Goal: Check status: Check status

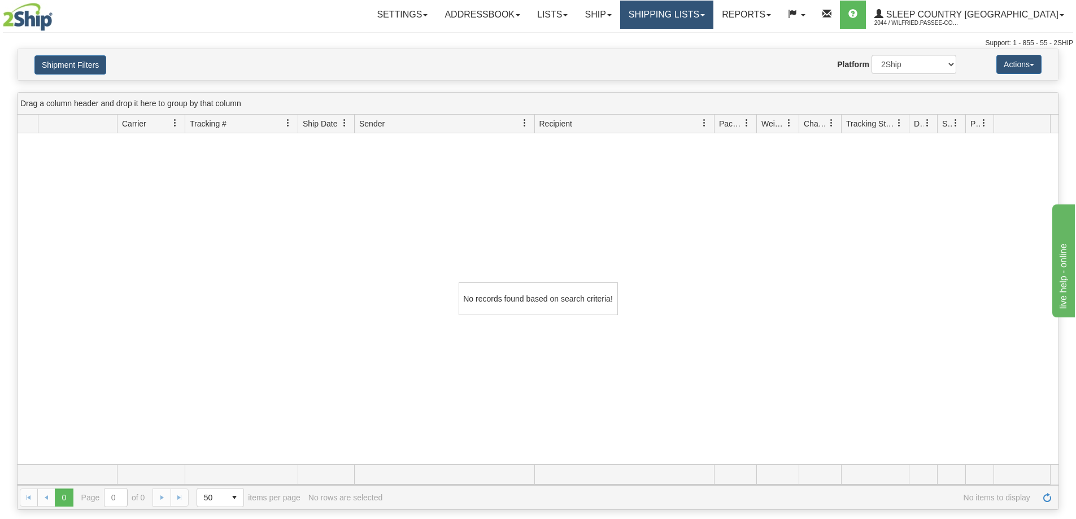
click at [703, 16] on link "Shipping lists" at bounding box center [666, 15] width 93 height 28
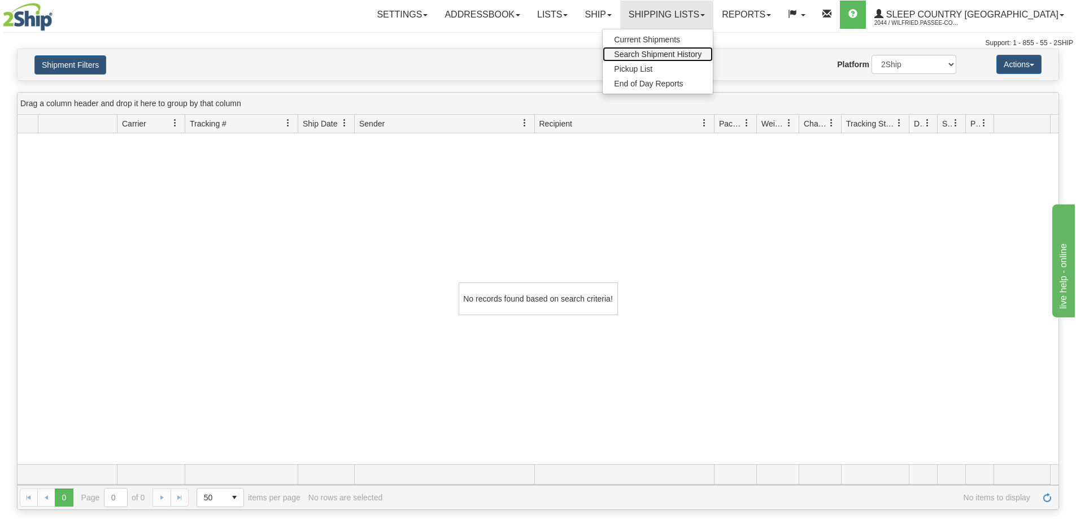
click at [702, 54] on span "Search Shipment History" at bounding box center [658, 54] width 88 height 9
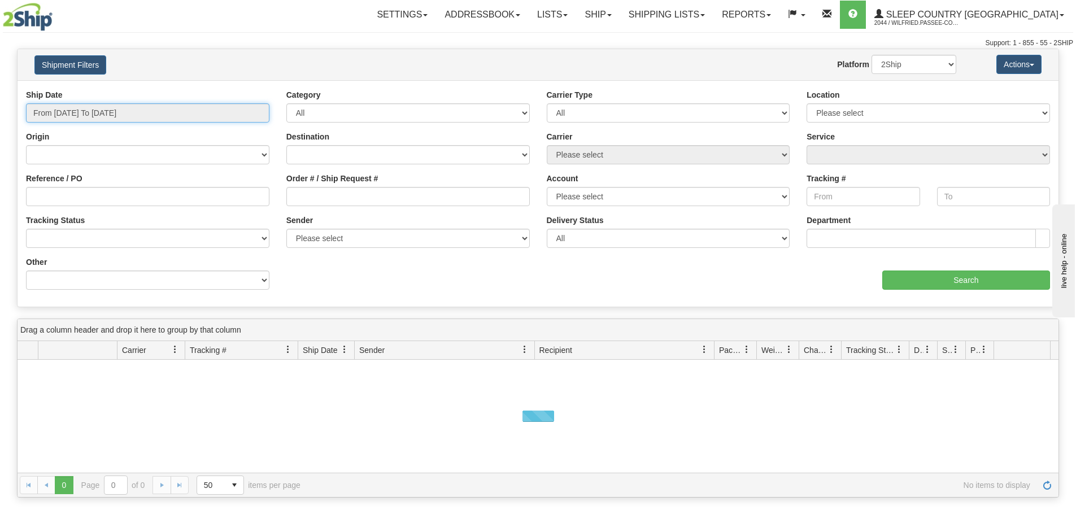
drag, startPoint x: 120, startPoint y: 112, endPoint x: 114, endPoint y: 128, distance: 17.3
click at [119, 112] on input "From [DATE] To [DATE]" at bounding box center [148, 112] width 244 height 19
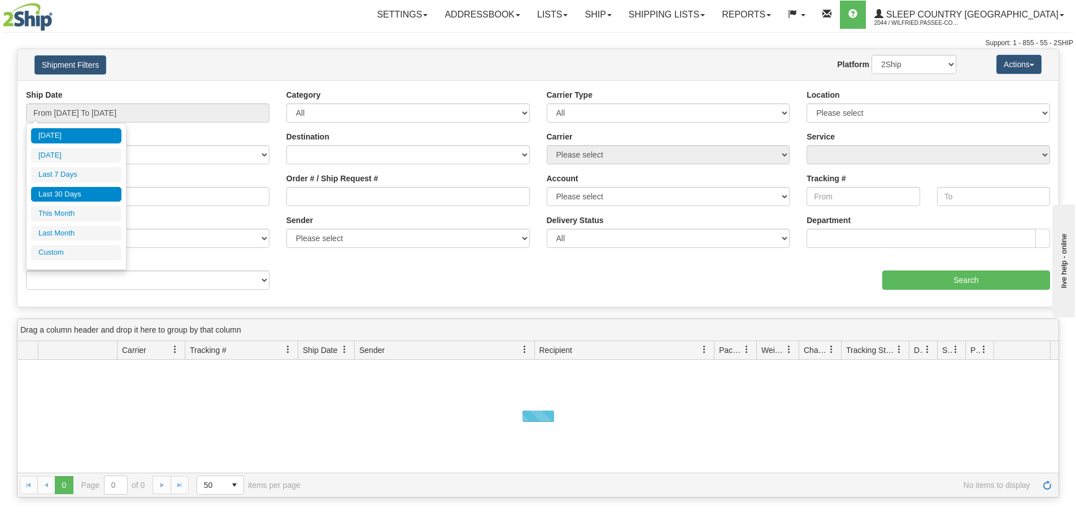
click at [91, 199] on li "Last 30 Days" at bounding box center [76, 194] width 90 height 15
type input "From [DATE] To [DATE]"
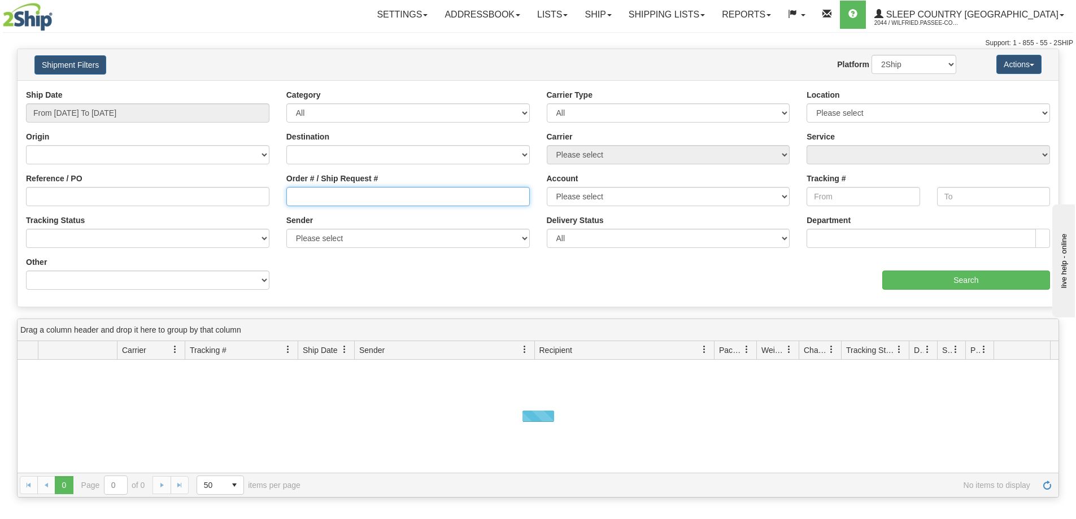
click at [349, 196] on input "Order # / Ship Request #" at bounding box center [408, 196] width 244 height 19
paste input "9007I171186"
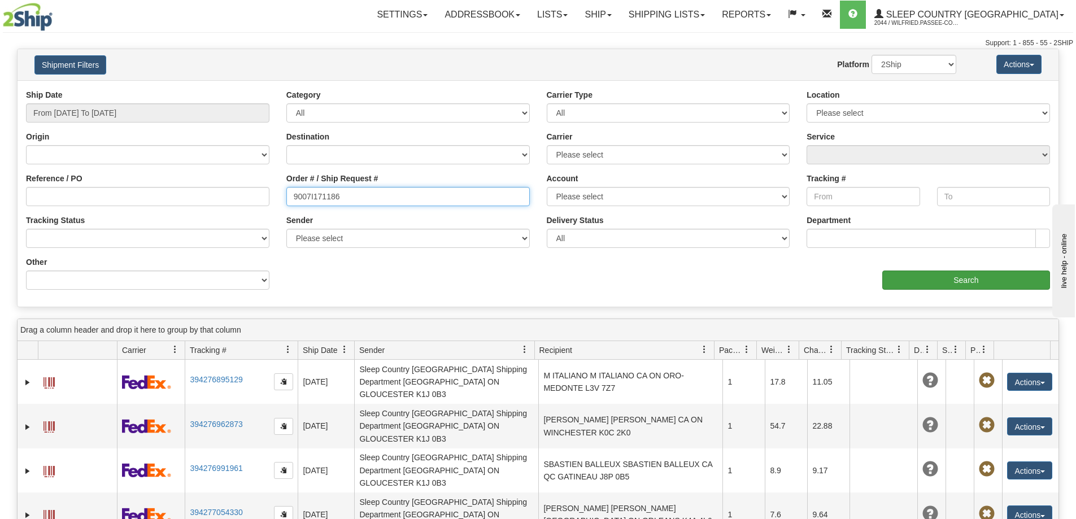
type input "9007I171186"
click at [957, 282] on input "Search" at bounding box center [967, 280] width 168 height 19
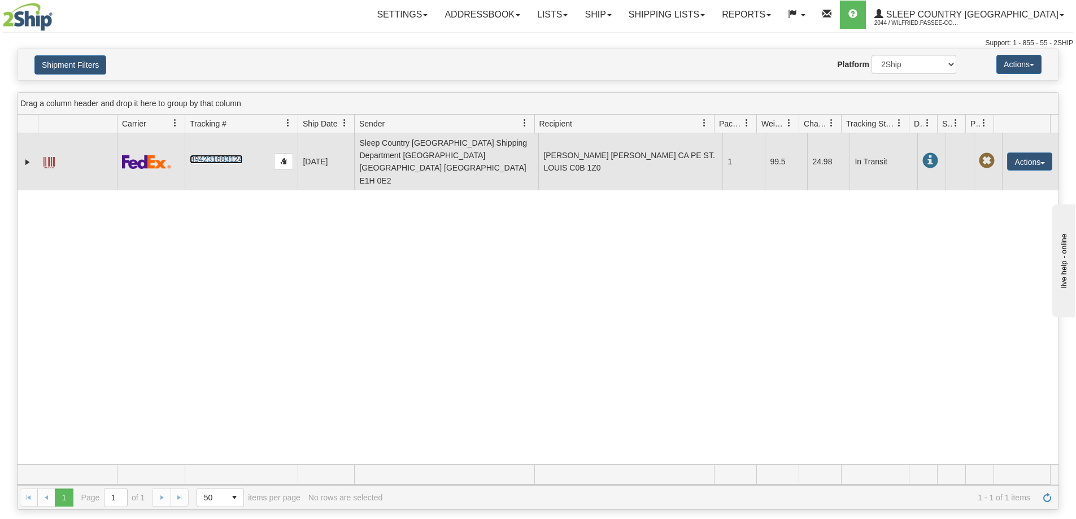
click at [213, 155] on link "394231683124" at bounding box center [216, 159] width 53 height 9
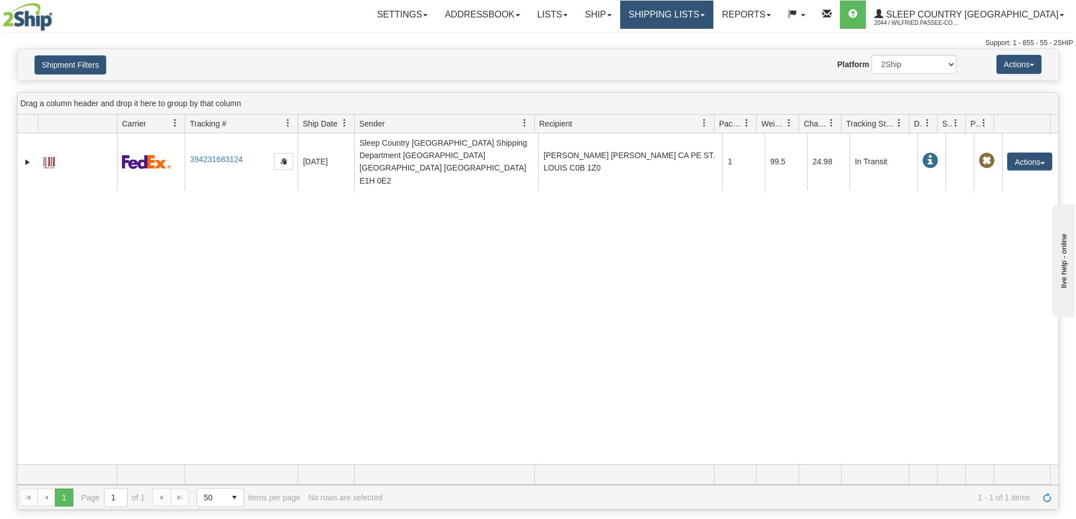
click at [707, 13] on link "Shipping lists" at bounding box center [666, 15] width 93 height 28
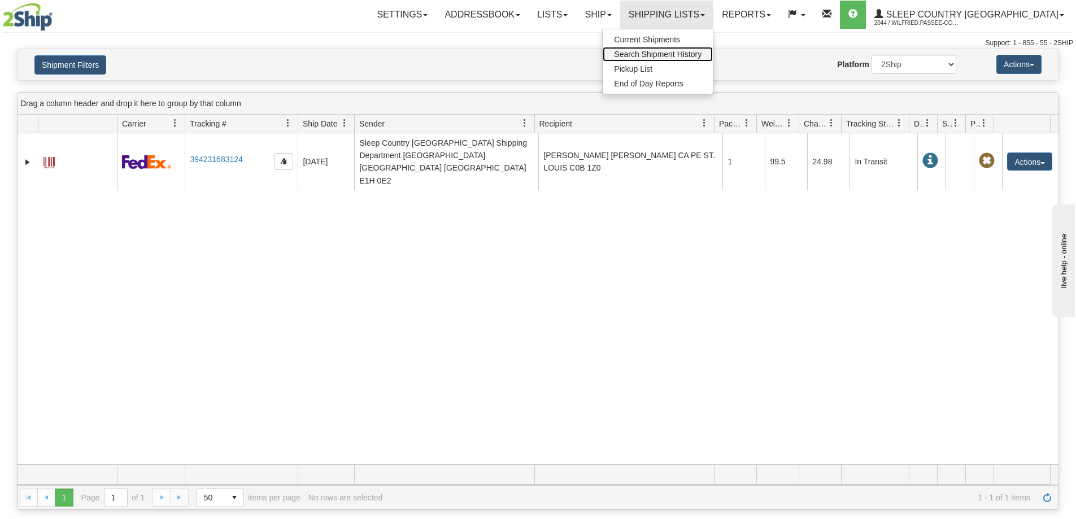
click at [693, 58] on span "Search Shipment History" at bounding box center [658, 54] width 88 height 9
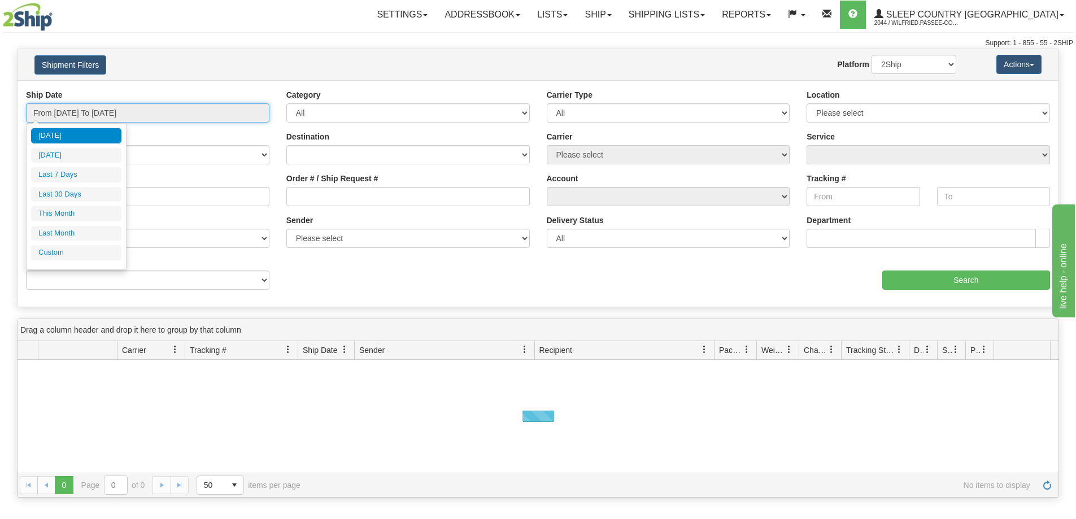
click at [93, 115] on input "From [DATE] To [DATE]" at bounding box center [148, 112] width 244 height 19
click at [92, 198] on li "Last 30 Days" at bounding box center [76, 194] width 90 height 15
type input "From [DATE] To [DATE]"
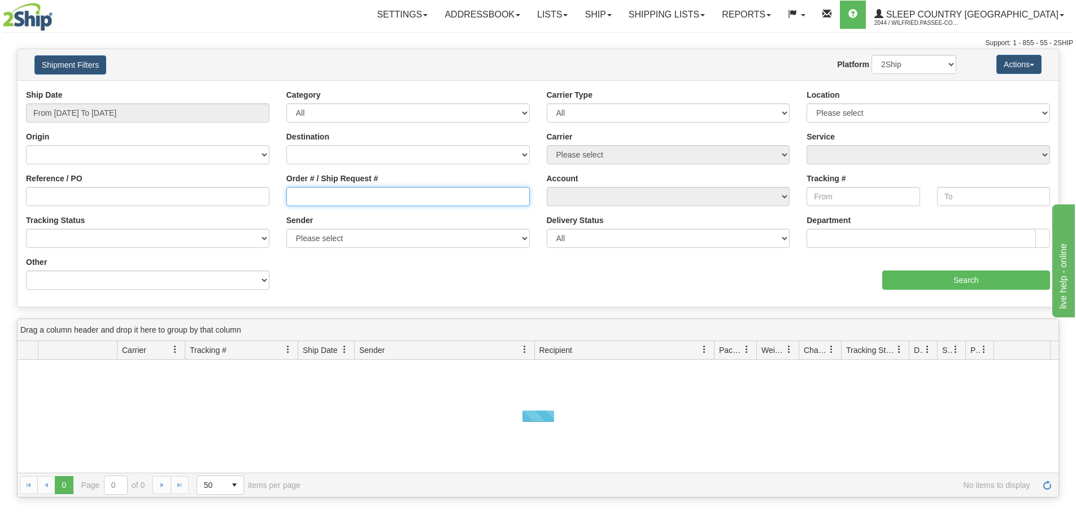
click at [314, 198] on input "Order # / Ship Request #" at bounding box center [408, 196] width 244 height 19
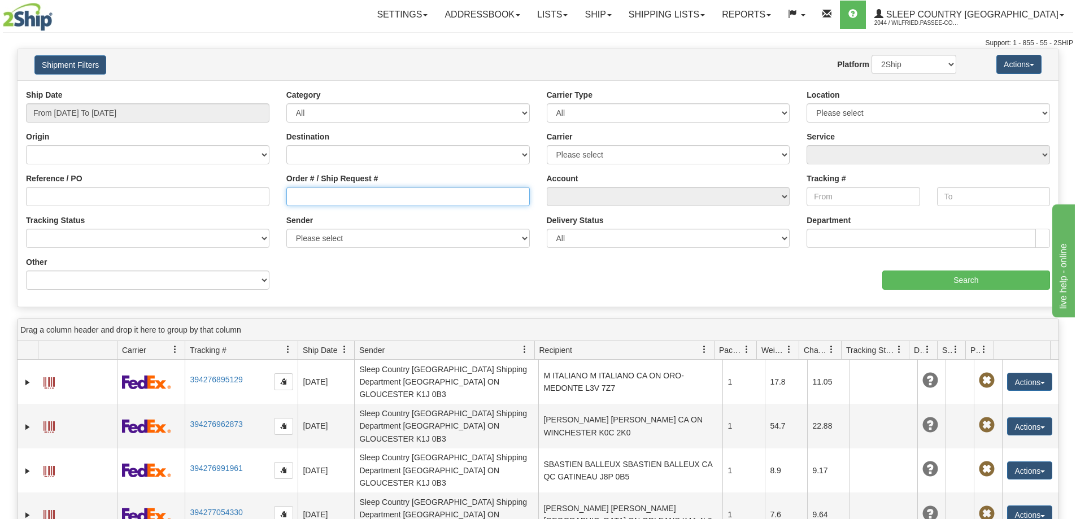
paste input "9002I158713"
type input "9002I158713"
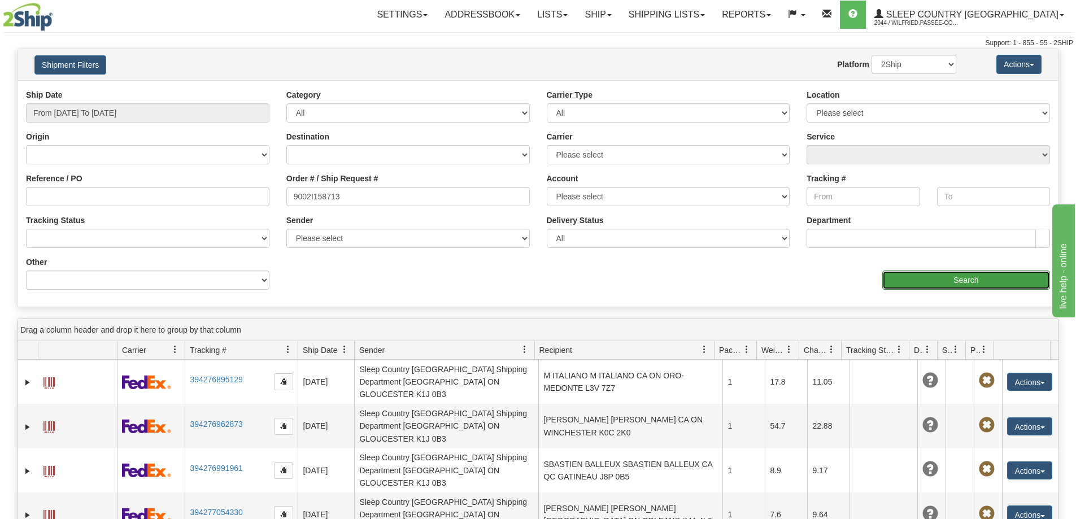
click at [927, 277] on input "Search" at bounding box center [967, 280] width 168 height 19
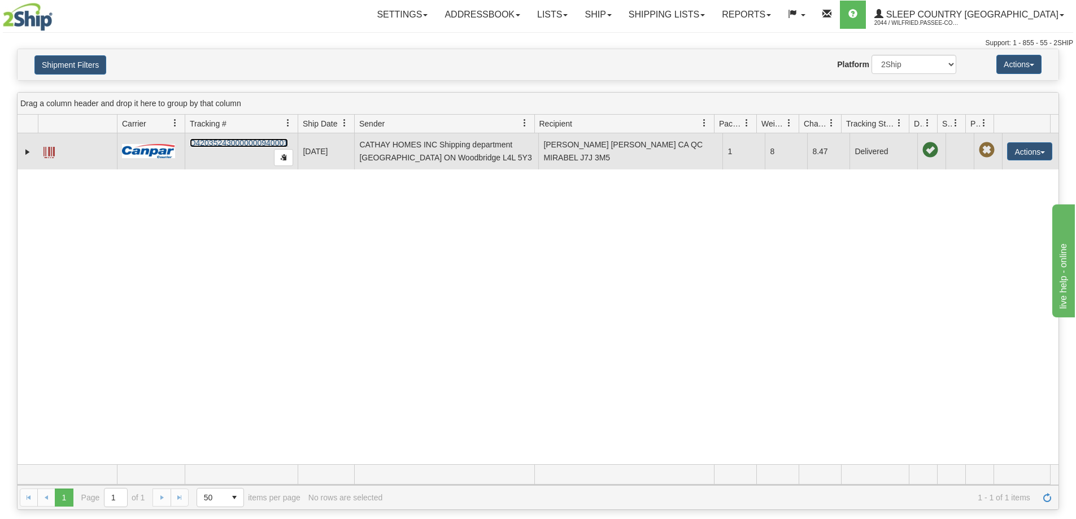
click at [249, 141] on link "D420352430000000940001" at bounding box center [239, 142] width 98 height 9
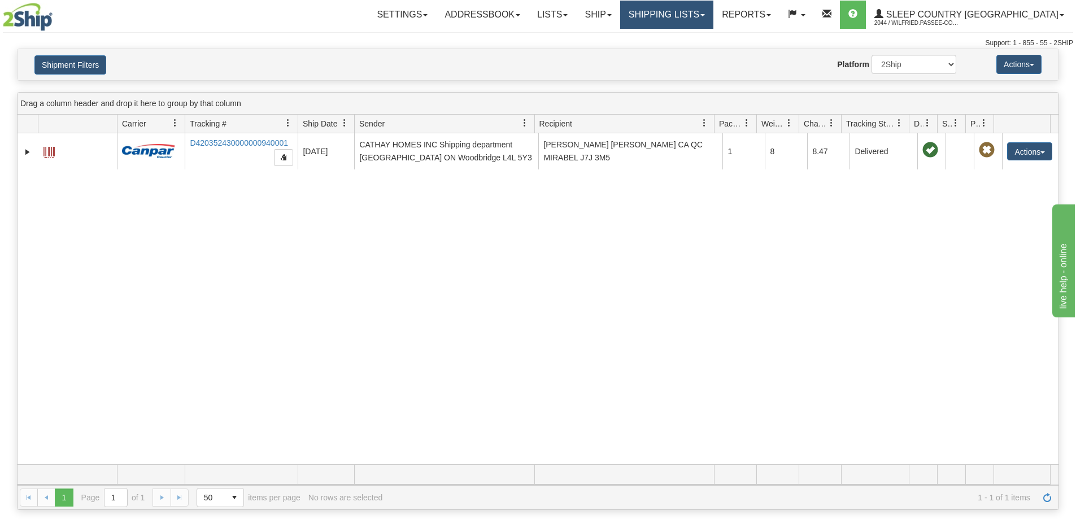
click at [714, 14] on link "Shipping lists" at bounding box center [666, 15] width 93 height 28
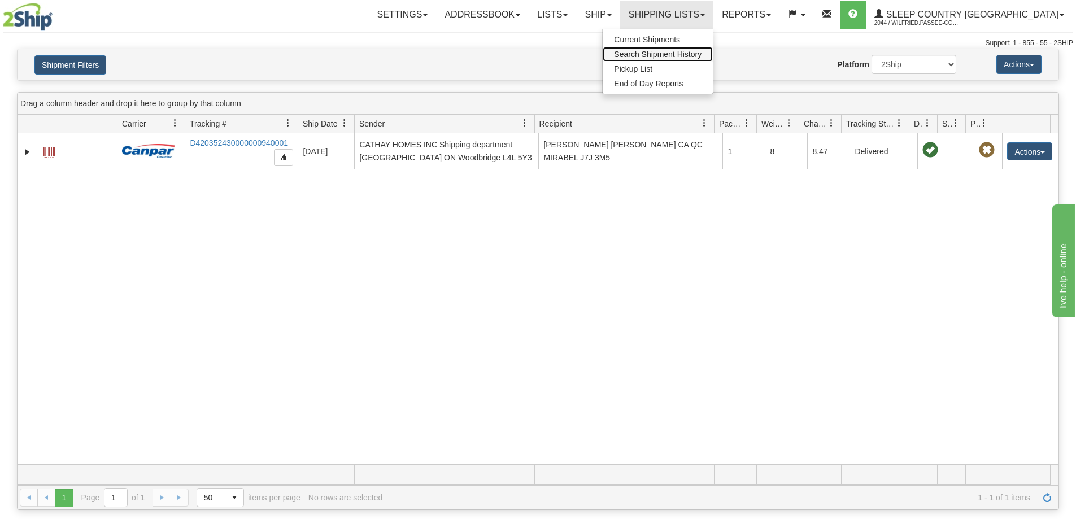
drag, startPoint x: 717, startPoint y: 49, endPoint x: 680, endPoint y: 71, distance: 42.8
click at [713, 49] on link "Search Shipment History" at bounding box center [658, 54] width 110 height 15
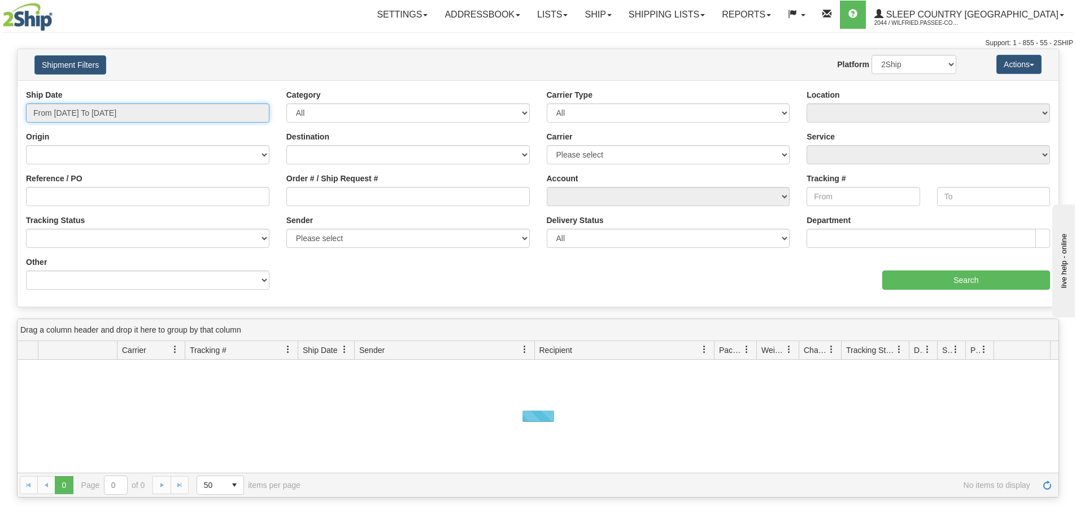
click at [102, 111] on input "From [DATE] To [DATE]" at bounding box center [148, 112] width 244 height 19
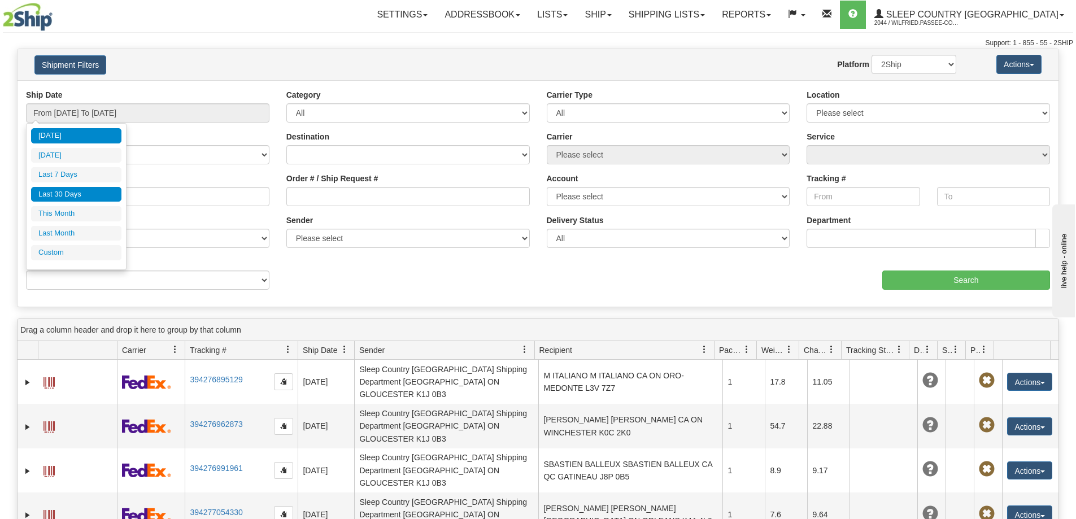
click at [81, 194] on li "Last 30 Days" at bounding box center [76, 194] width 90 height 15
type input "From [DATE] To [DATE]"
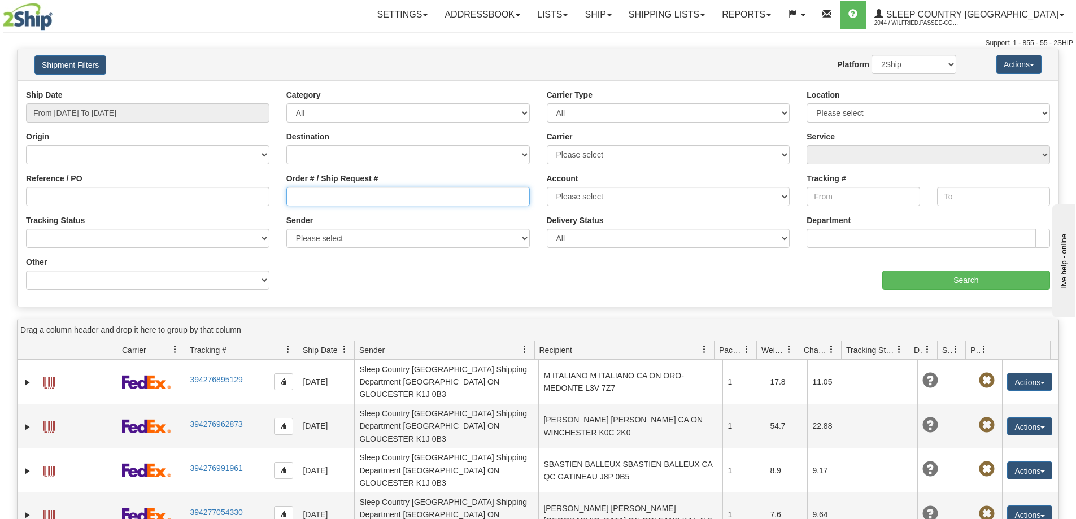
click at [368, 199] on input "Order # / Ship Request #" at bounding box center [408, 196] width 244 height 19
paste input "9002I167312"
type input "9002I167312"
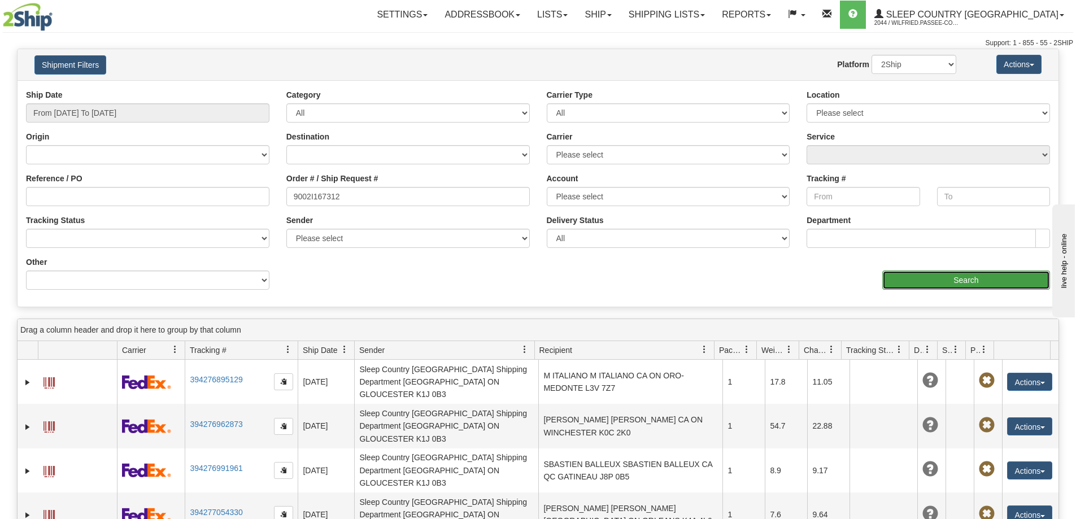
click at [915, 275] on input "Search" at bounding box center [967, 280] width 168 height 19
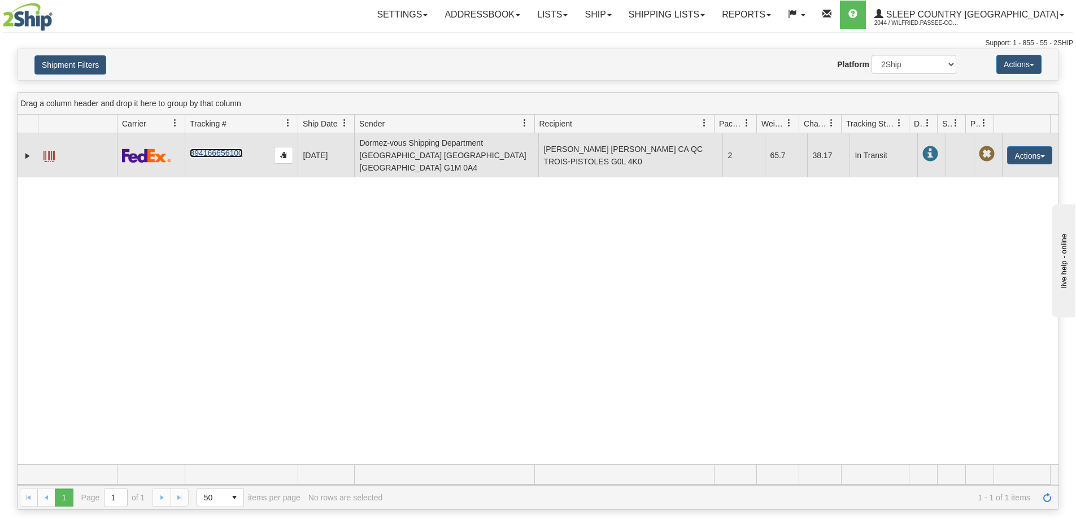
click at [223, 149] on link "394166656100" at bounding box center [216, 153] width 53 height 9
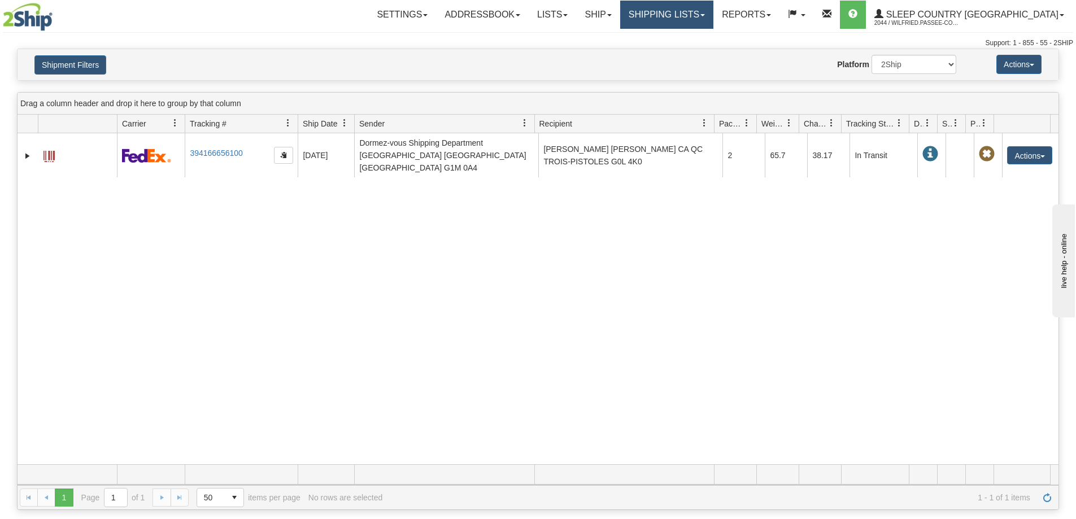
click at [699, 20] on link "Shipping lists" at bounding box center [666, 15] width 93 height 28
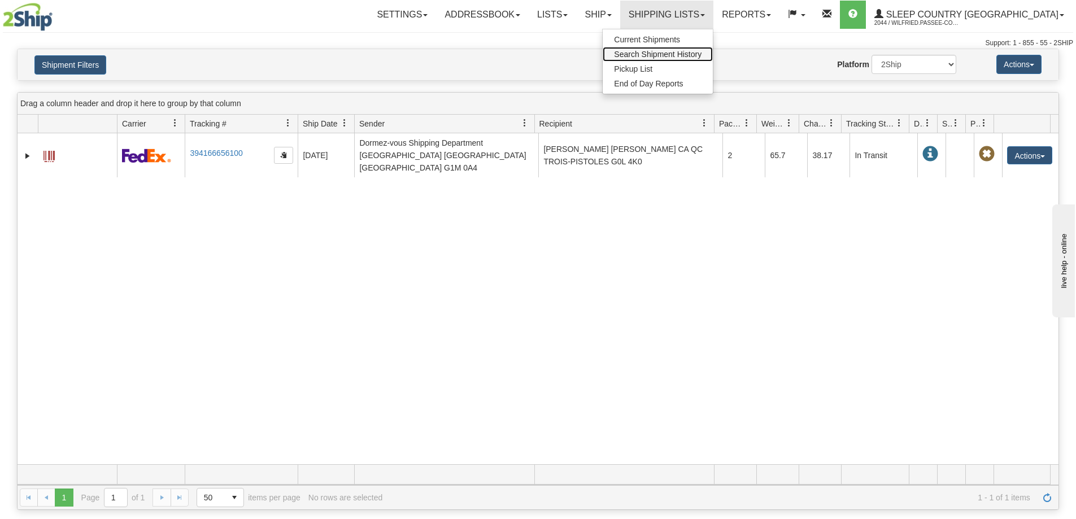
click at [702, 51] on span "Search Shipment History" at bounding box center [658, 54] width 88 height 9
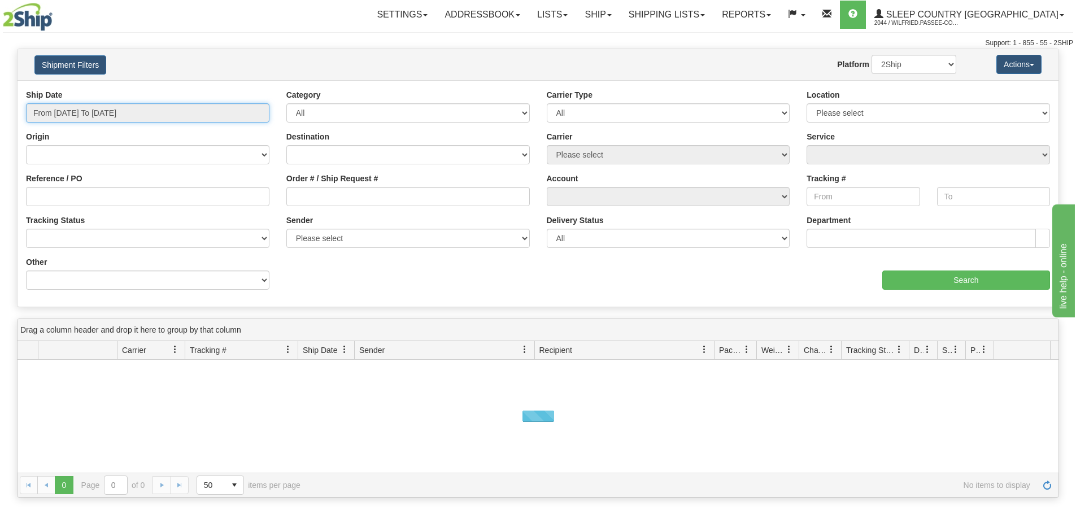
click at [131, 108] on input "From [DATE] To [DATE]" at bounding box center [148, 112] width 244 height 19
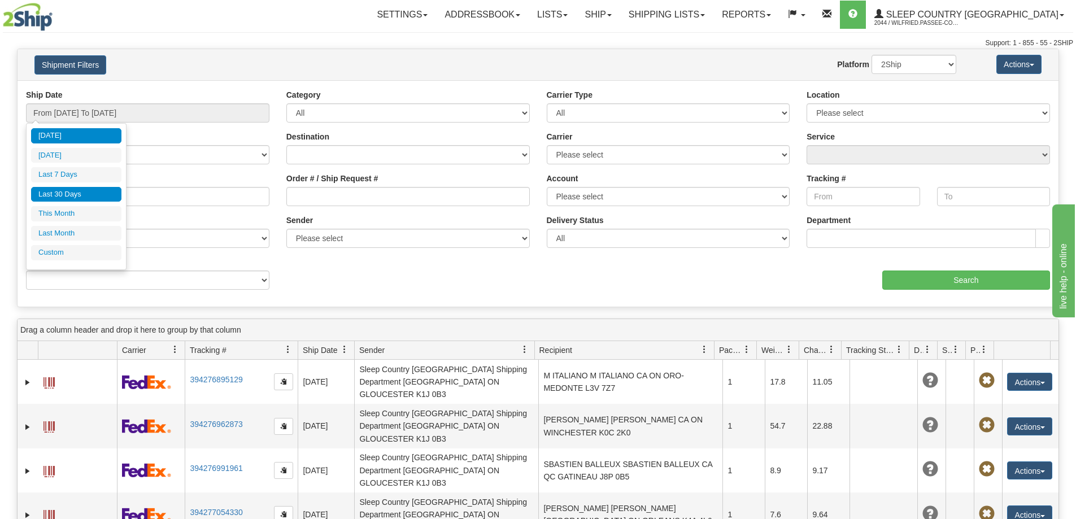
click at [96, 195] on li "Last 30 Days" at bounding box center [76, 194] width 90 height 15
type input "From [DATE] To [DATE]"
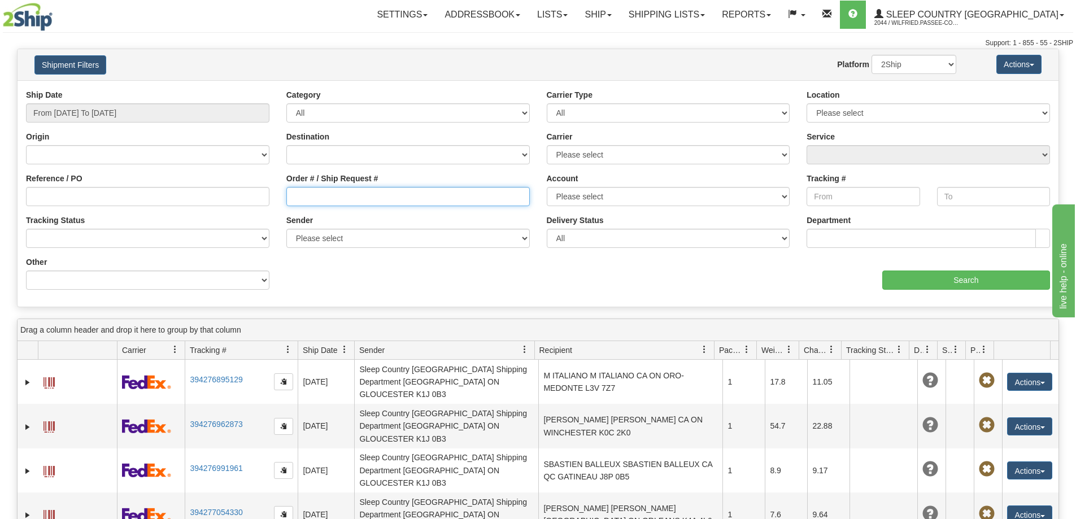
click at [362, 198] on input "Order # / Ship Request #" at bounding box center [408, 196] width 244 height 19
paste input "9002I166860"
type input "9002I166860"
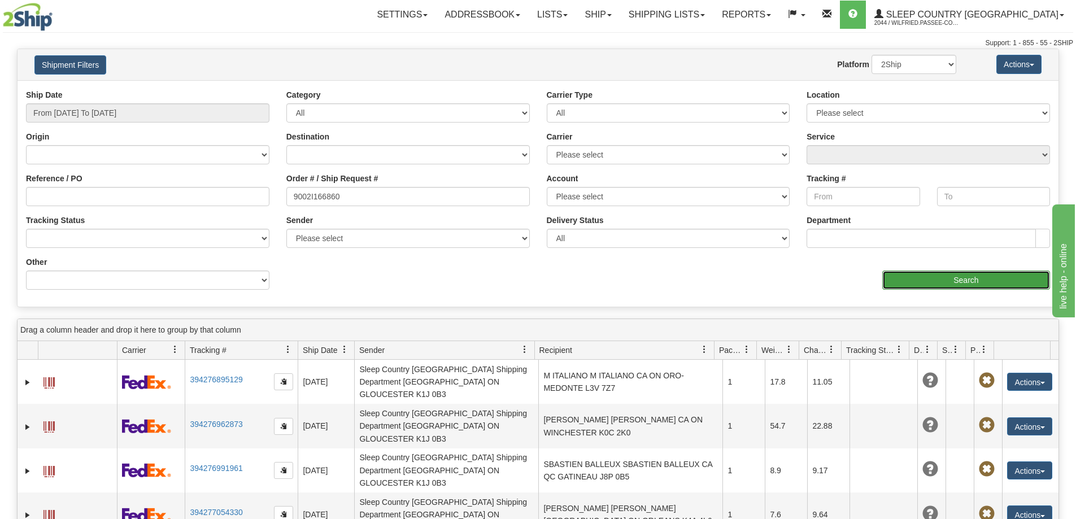
click at [941, 283] on input "Search" at bounding box center [967, 280] width 168 height 19
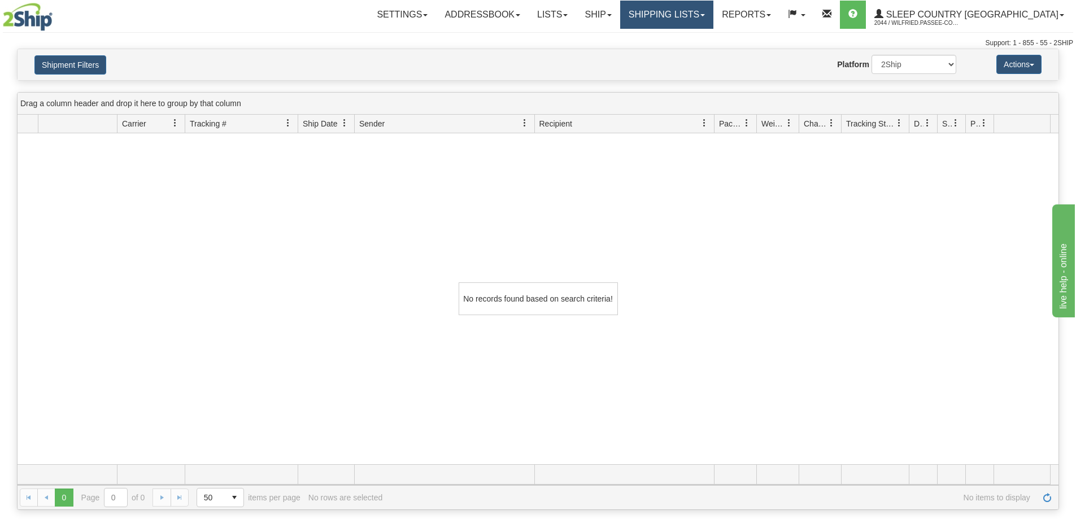
click at [714, 15] on link "Shipping lists" at bounding box center [666, 15] width 93 height 28
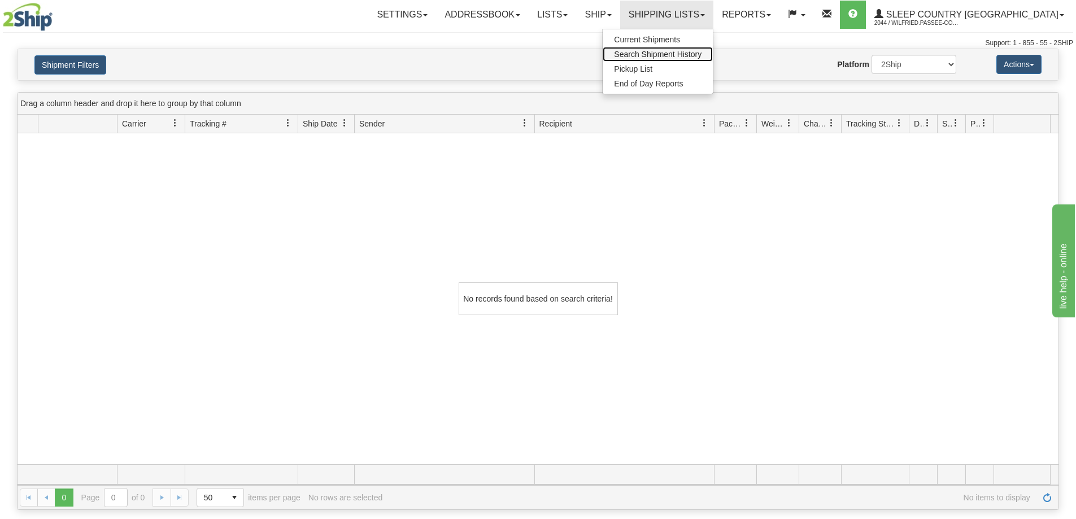
click at [702, 54] on span "Search Shipment History" at bounding box center [658, 54] width 88 height 9
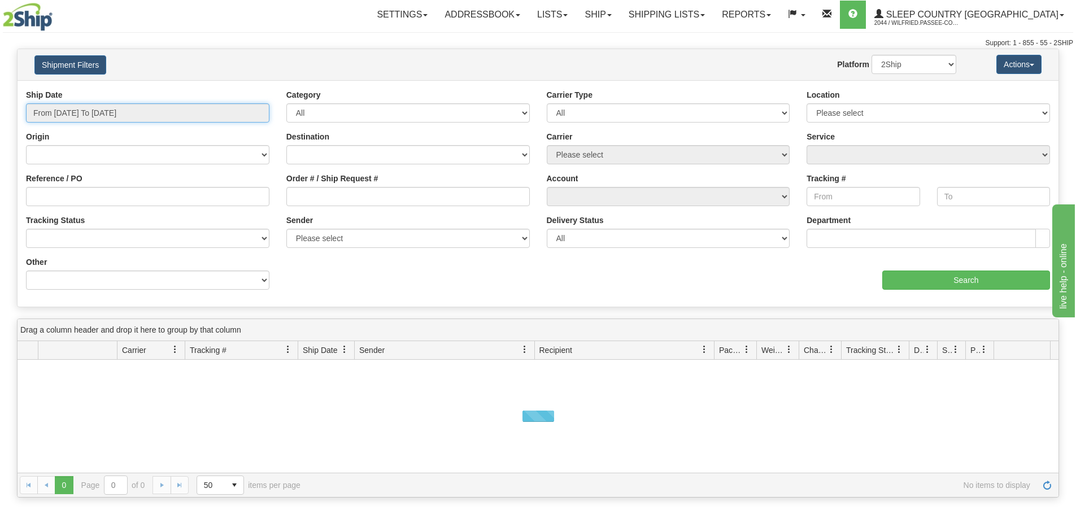
click at [109, 110] on input "From [DATE] To [DATE]" at bounding box center [148, 112] width 244 height 19
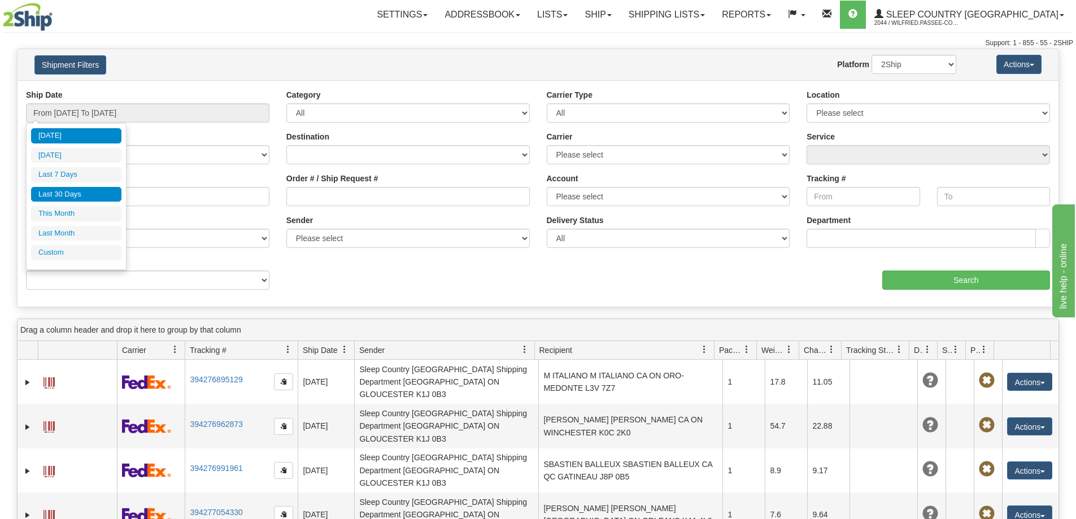
click at [73, 191] on li "Last 30 Days" at bounding box center [76, 194] width 90 height 15
type input "From [DATE] To [DATE]"
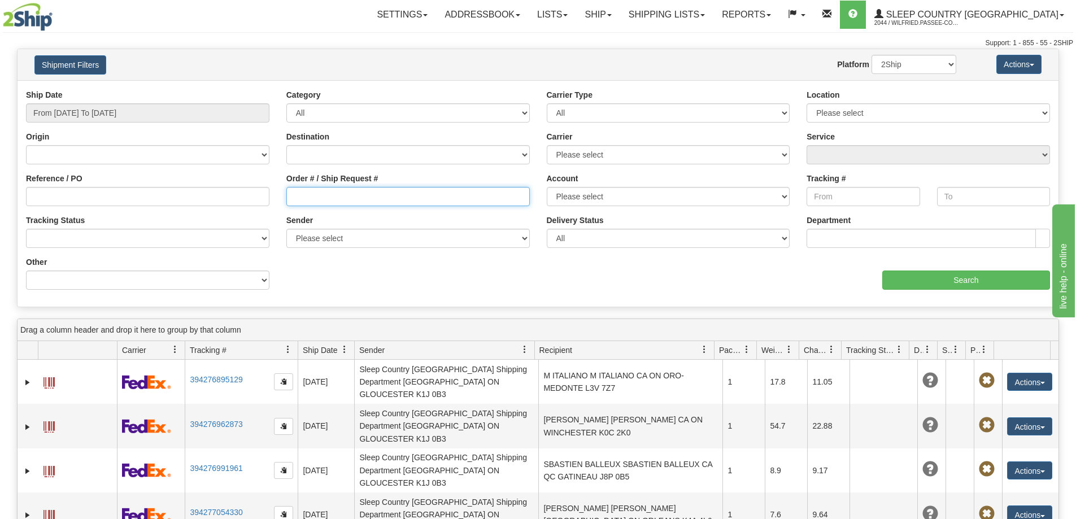
drag, startPoint x: 348, startPoint y: 195, endPoint x: 470, endPoint y: 211, distance: 123.1
click at [349, 195] on input "Order # / Ship Request #" at bounding box center [408, 196] width 244 height 19
paste input "9000I156196"
type input "9000I156196"
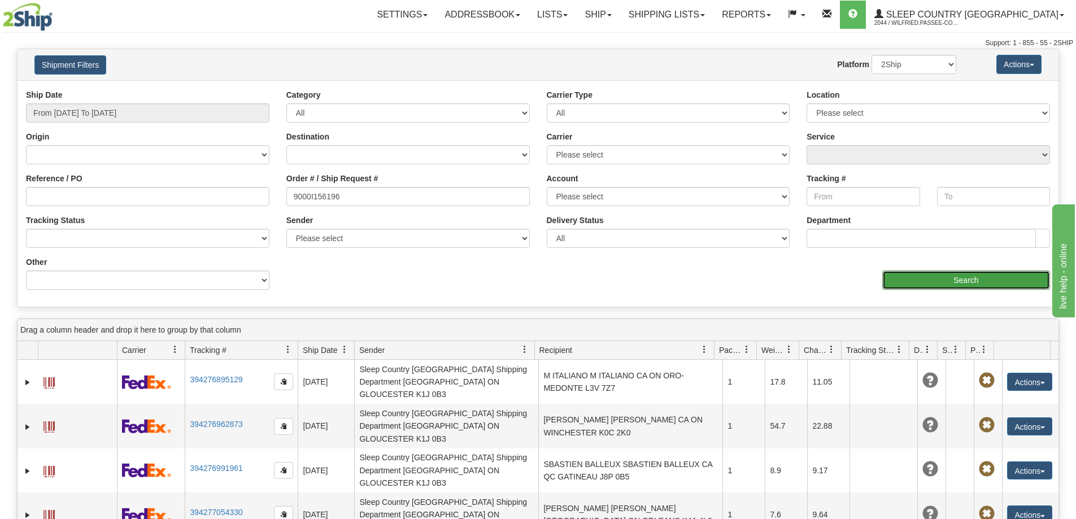
click at [927, 279] on input "Search" at bounding box center [967, 280] width 168 height 19
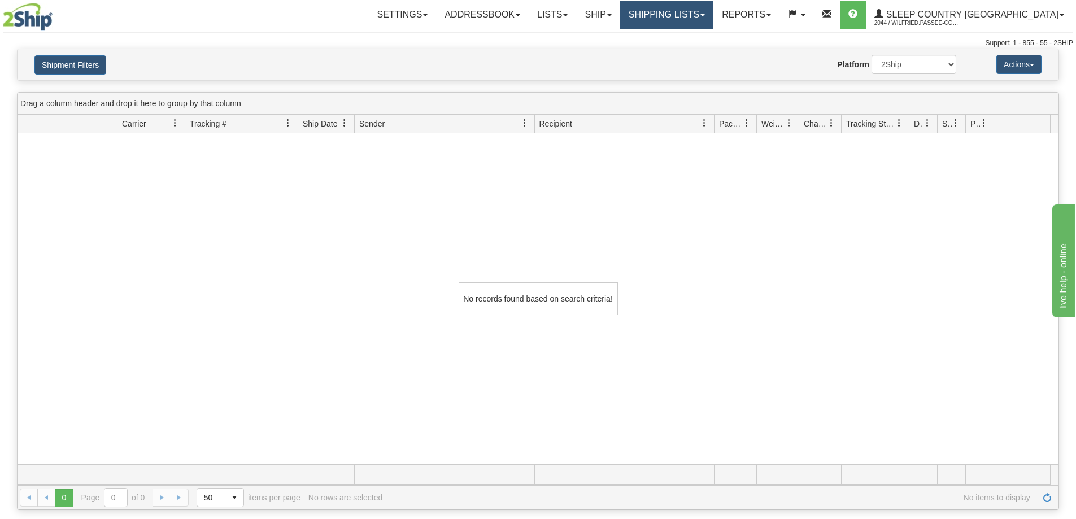
click at [701, 19] on link "Shipping lists" at bounding box center [666, 15] width 93 height 28
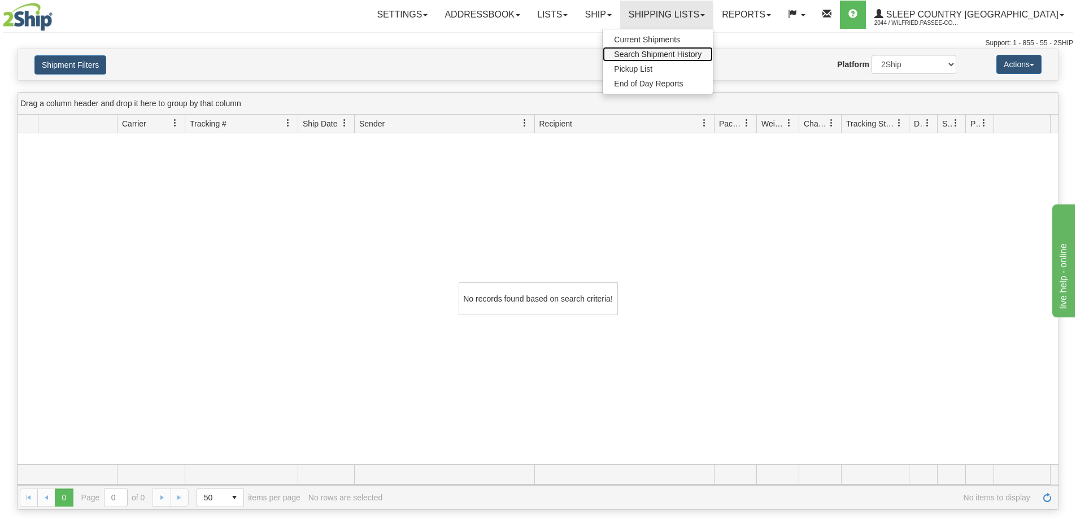
click at [702, 51] on span "Search Shipment History" at bounding box center [658, 54] width 88 height 9
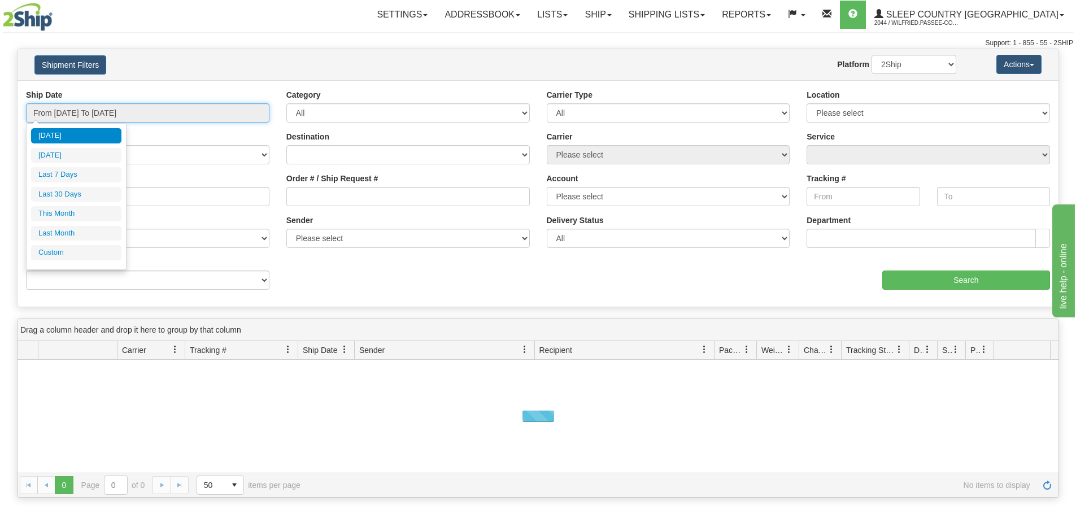
drag, startPoint x: 98, startPoint y: 113, endPoint x: 102, endPoint y: 131, distance: 18.4
click at [98, 112] on input "From [DATE] To [DATE]" at bounding box center [148, 112] width 244 height 19
drag, startPoint x: 87, startPoint y: 197, endPoint x: 243, endPoint y: 198, distance: 155.9
click at [88, 197] on li "Last 30 Days" at bounding box center [76, 194] width 90 height 15
type input "From [DATE] To [DATE]"
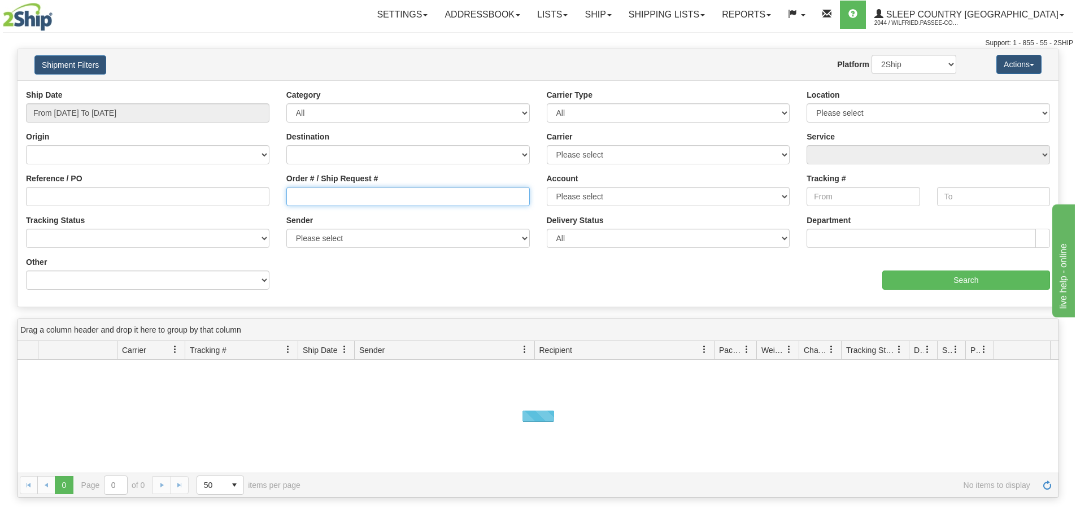
drag, startPoint x: 314, startPoint y: 199, endPoint x: 477, endPoint y: 210, distance: 163.7
click at [315, 199] on input "Order # / Ship Request #" at bounding box center [408, 196] width 244 height 19
paste input "9000I161188"
type input "9000I161188"
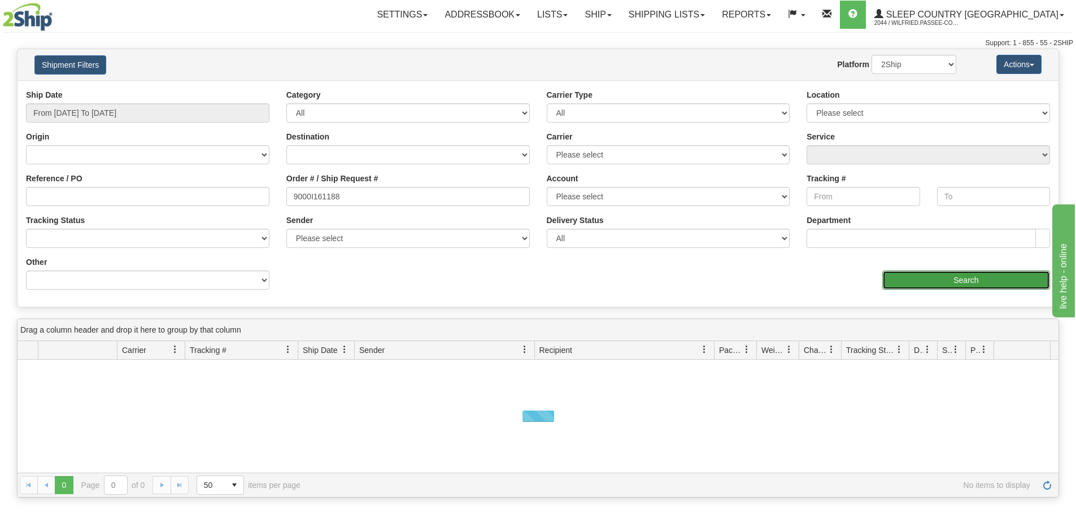
click at [915, 280] on input "Search" at bounding box center [967, 280] width 168 height 19
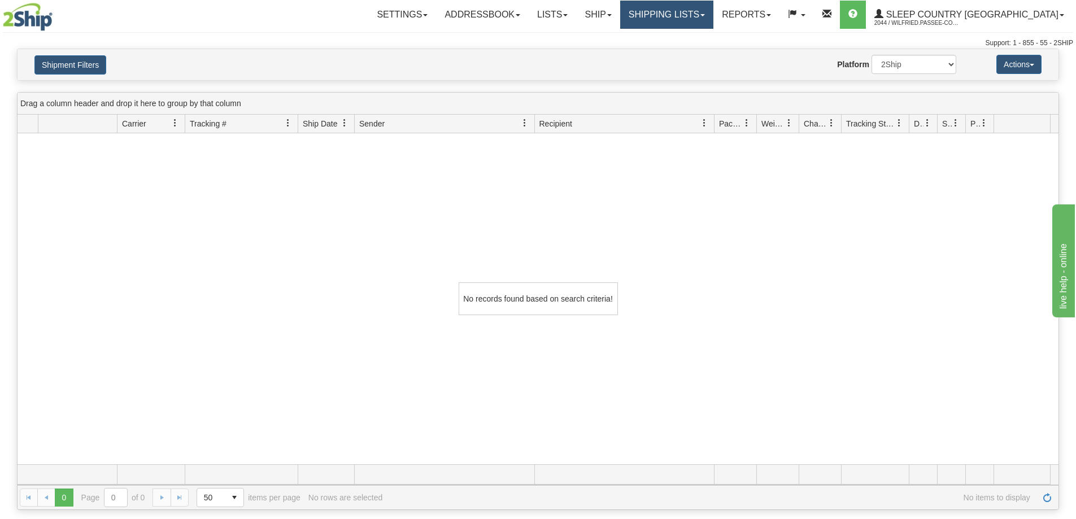
click at [714, 12] on link "Shipping lists" at bounding box center [666, 15] width 93 height 28
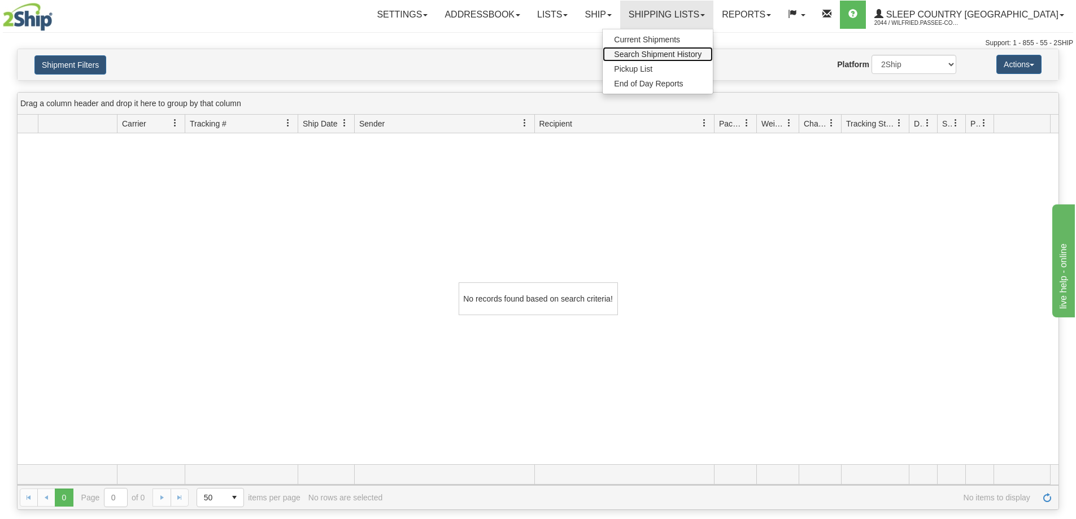
click at [702, 53] on span "Search Shipment History" at bounding box center [658, 54] width 88 height 9
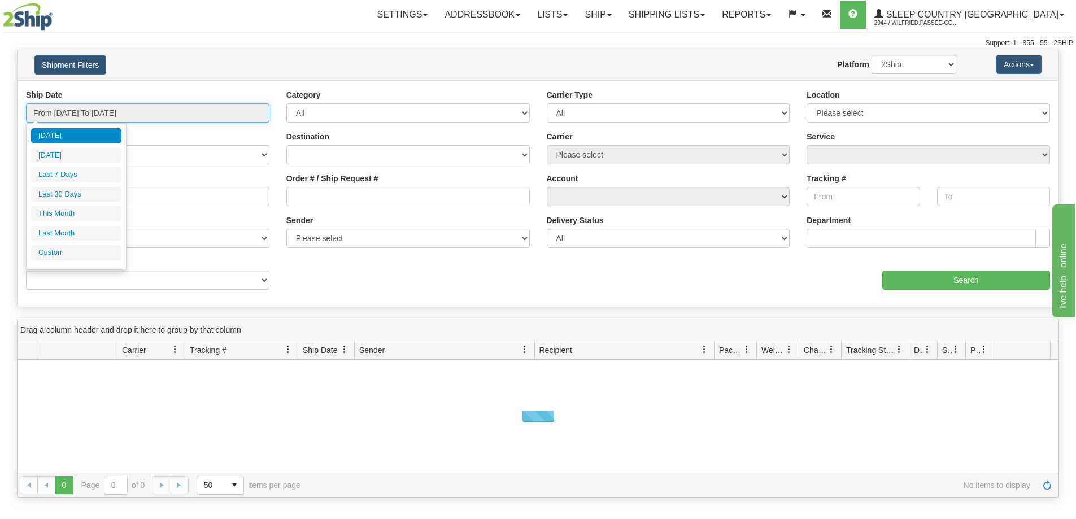
click at [75, 110] on input "From [DATE] To [DATE]" at bounding box center [148, 112] width 244 height 19
click at [59, 195] on li "Last 30 Days" at bounding box center [76, 194] width 90 height 15
type input "From [DATE] To [DATE]"
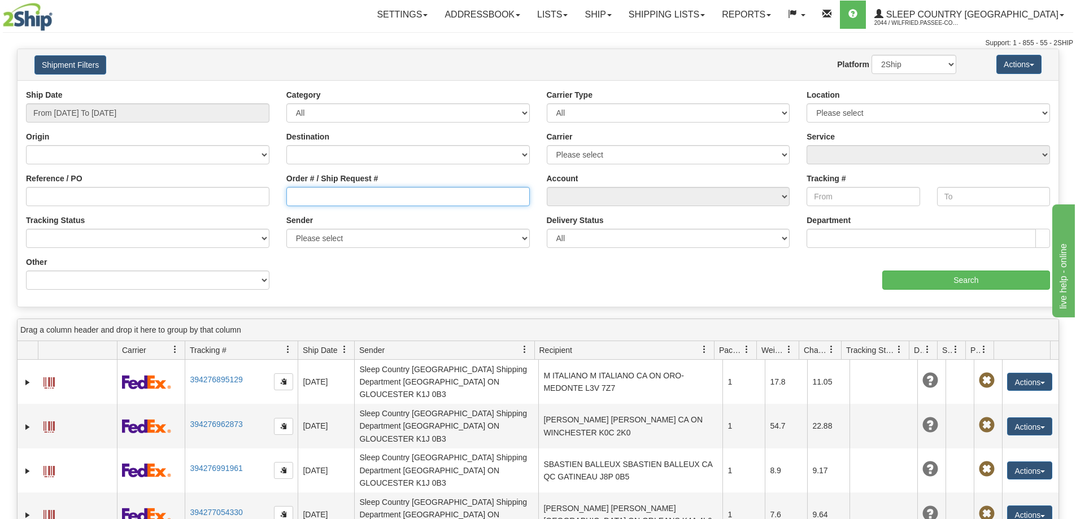
drag, startPoint x: 314, startPoint y: 197, endPoint x: 343, endPoint y: 198, distance: 29.4
click at [312, 197] on input "Order # / Ship Request #" at bounding box center [408, 196] width 244 height 19
paste input "9000I156271"
type input "9000I156271"
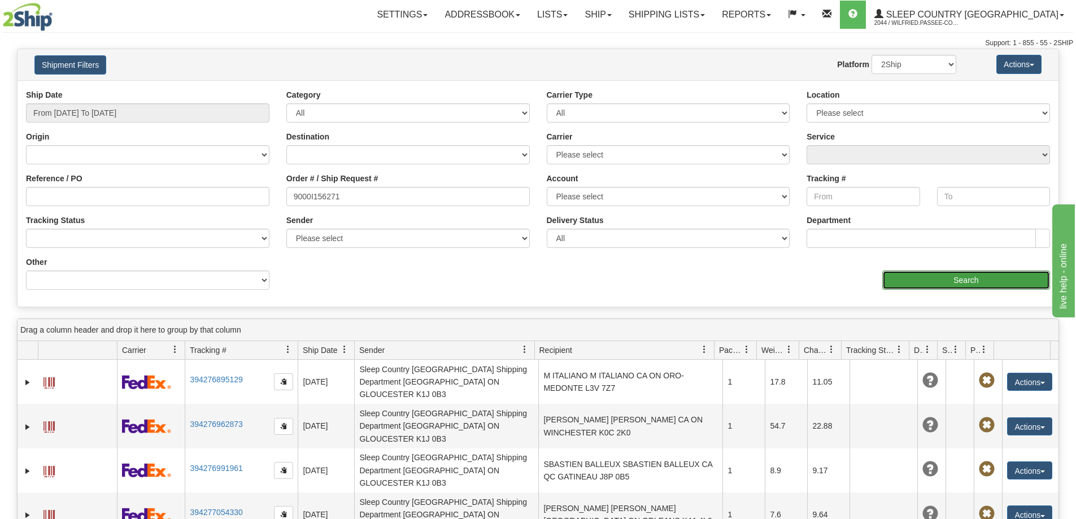
click at [936, 282] on input "Search" at bounding box center [967, 280] width 168 height 19
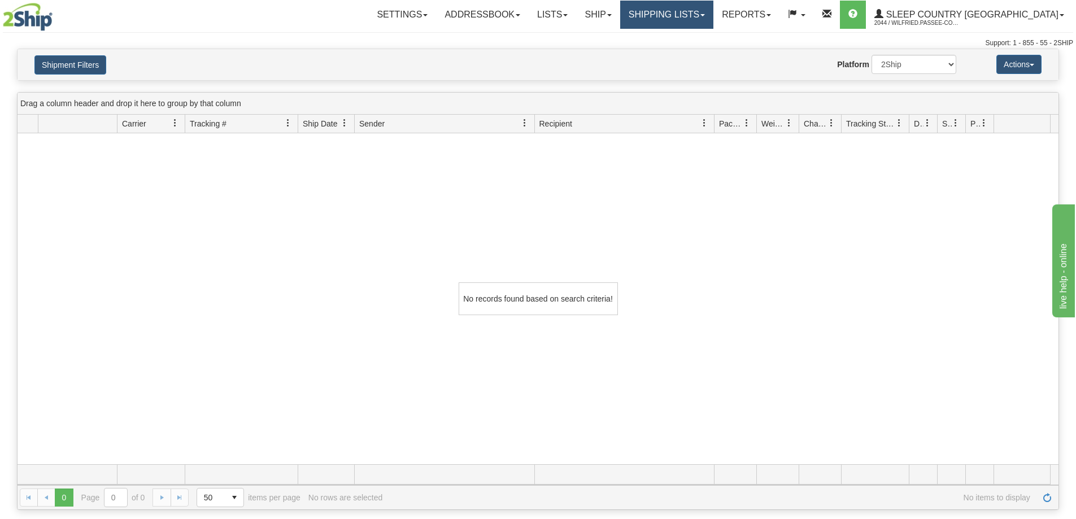
click at [707, 17] on link "Shipping lists" at bounding box center [666, 15] width 93 height 28
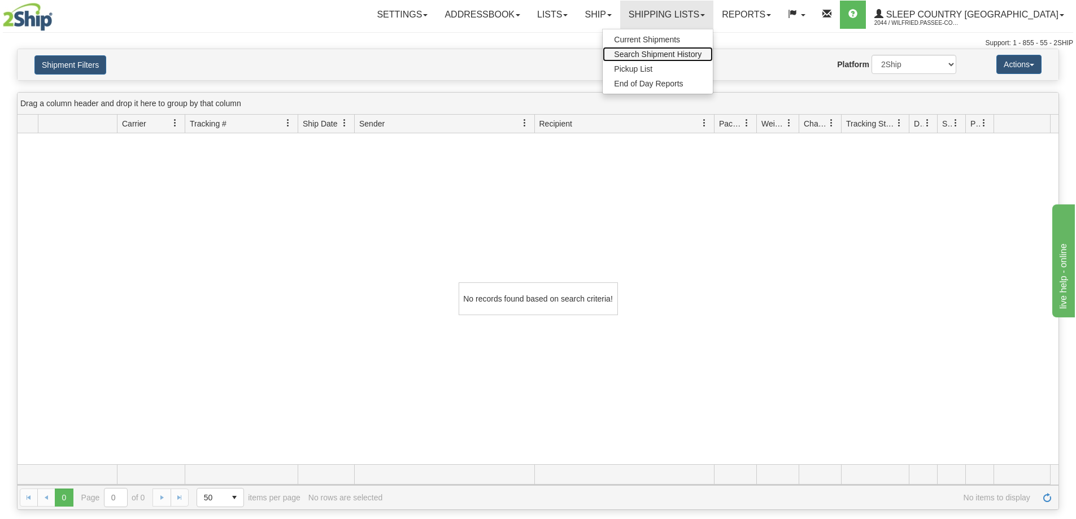
click at [702, 58] on span "Search Shipment History" at bounding box center [658, 54] width 88 height 9
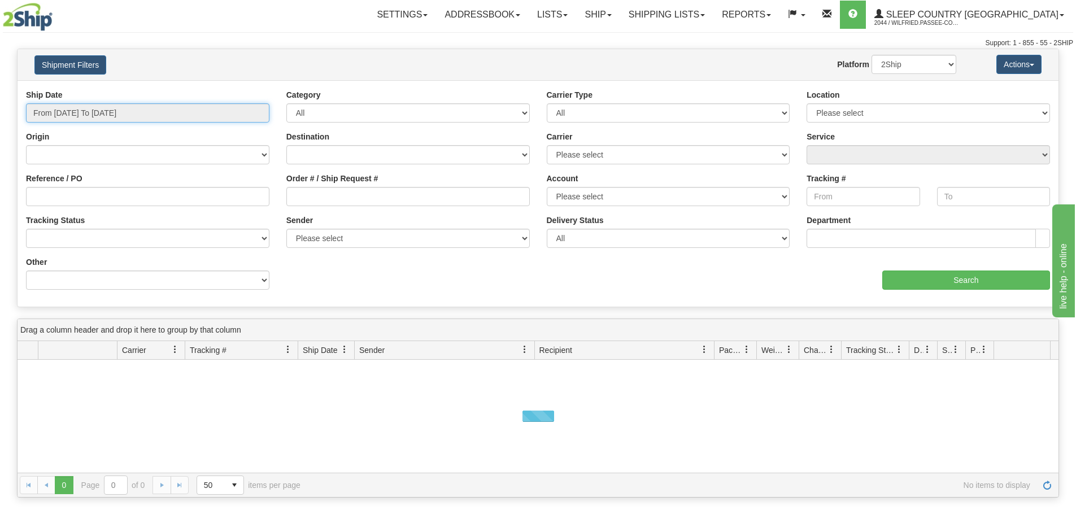
click at [84, 118] on input "From [DATE] To [DATE]" at bounding box center [148, 112] width 244 height 19
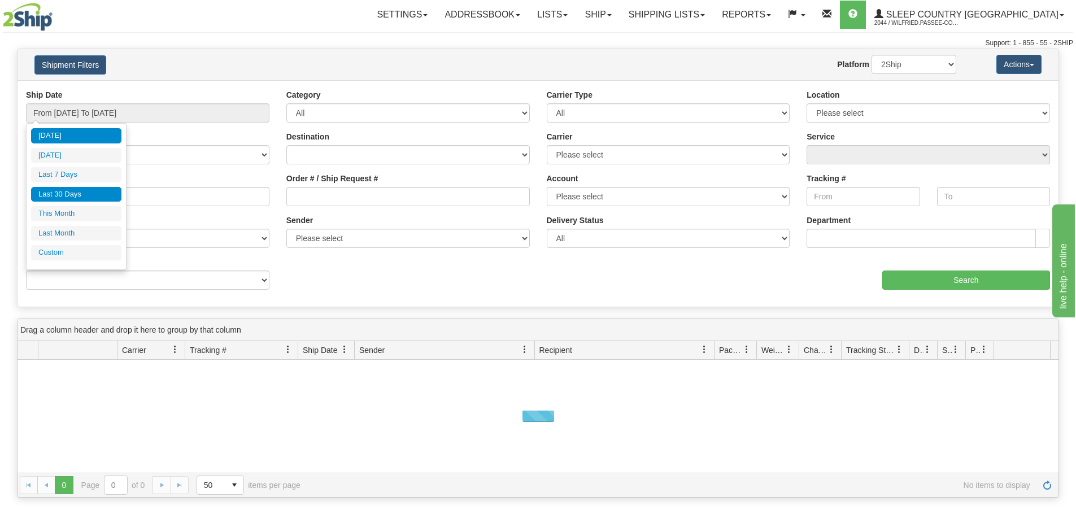
click at [67, 195] on li "Last 30 Days" at bounding box center [76, 194] width 90 height 15
type input "From [DATE] To [DATE]"
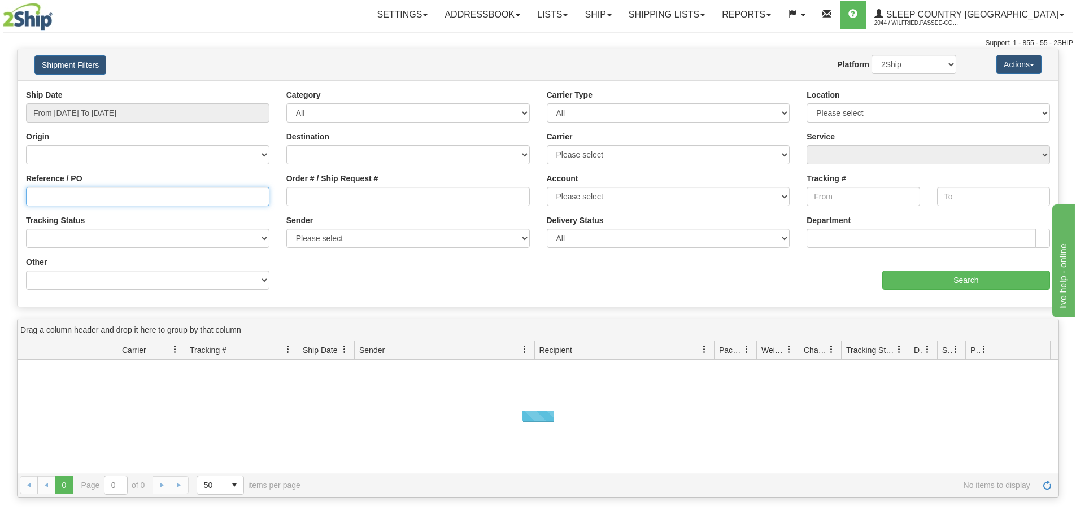
drag, startPoint x: 199, startPoint y: 198, endPoint x: 342, endPoint y: 205, distance: 143.1
click at [198, 198] on input "Reference / PO" at bounding box center [148, 196] width 244 height 19
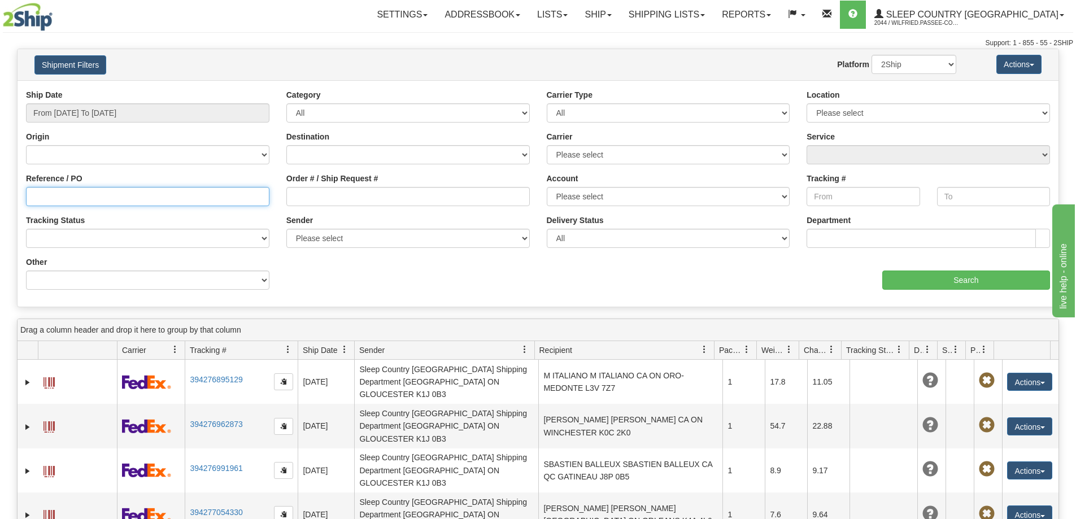
paste input "9000I156271"
type input "9000I156271"
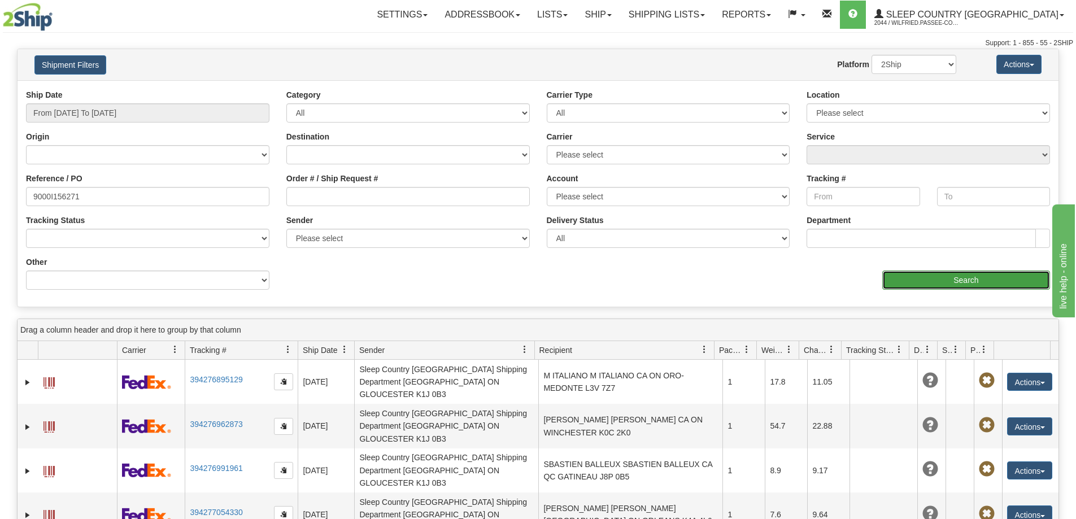
click at [953, 286] on input "Search" at bounding box center [967, 280] width 168 height 19
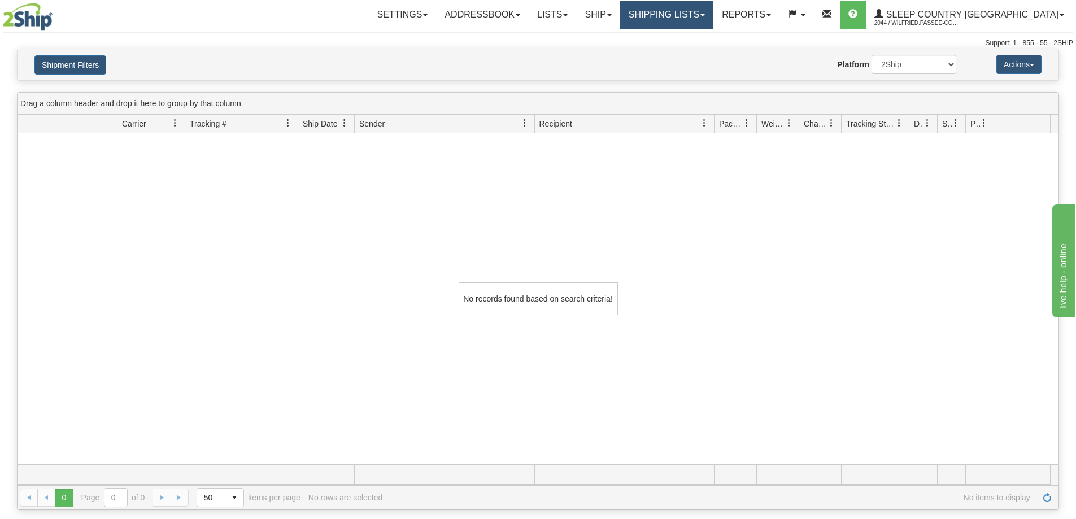
drag, startPoint x: 724, startPoint y: 14, endPoint x: 717, endPoint y: 23, distance: 11.6
click at [714, 15] on link "Shipping lists" at bounding box center [666, 15] width 93 height 28
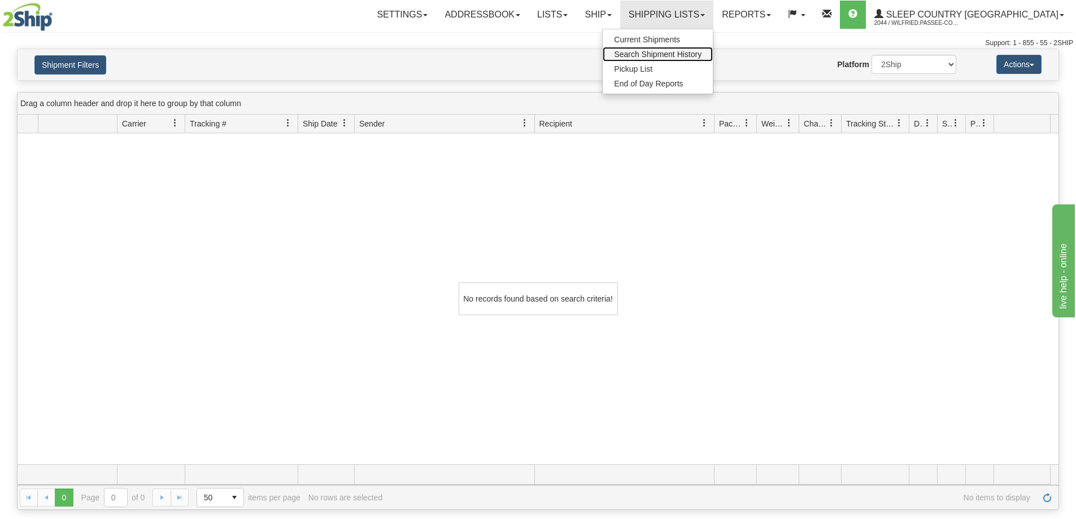
click at [702, 56] on span "Search Shipment History" at bounding box center [658, 54] width 88 height 9
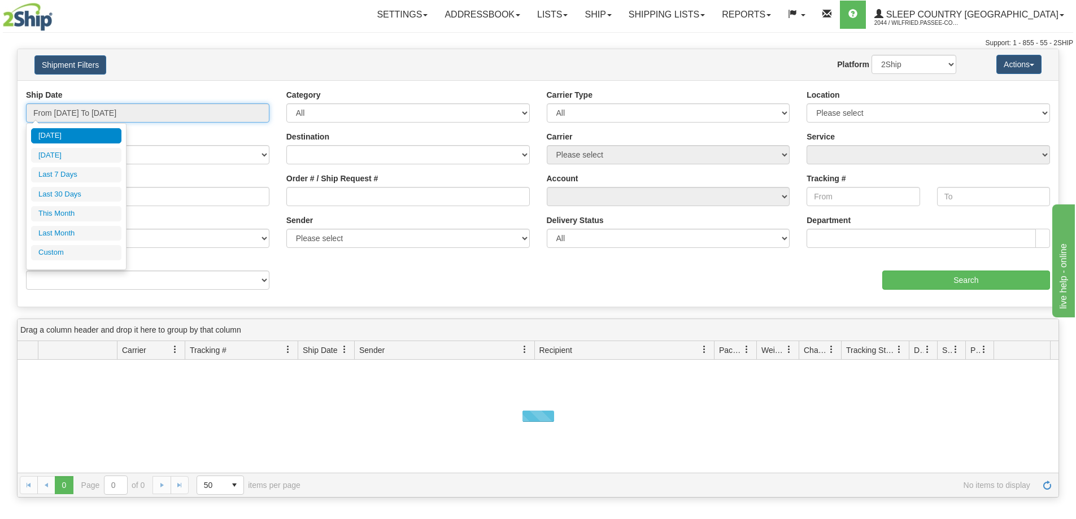
click at [101, 112] on input "From [DATE] To [DATE]" at bounding box center [148, 112] width 244 height 19
drag, startPoint x: 87, startPoint y: 189, endPoint x: 215, endPoint y: 192, distance: 128.3
click at [87, 189] on li "Last 30 Days" at bounding box center [76, 194] width 90 height 15
type input "From [DATE] To [DATE]"
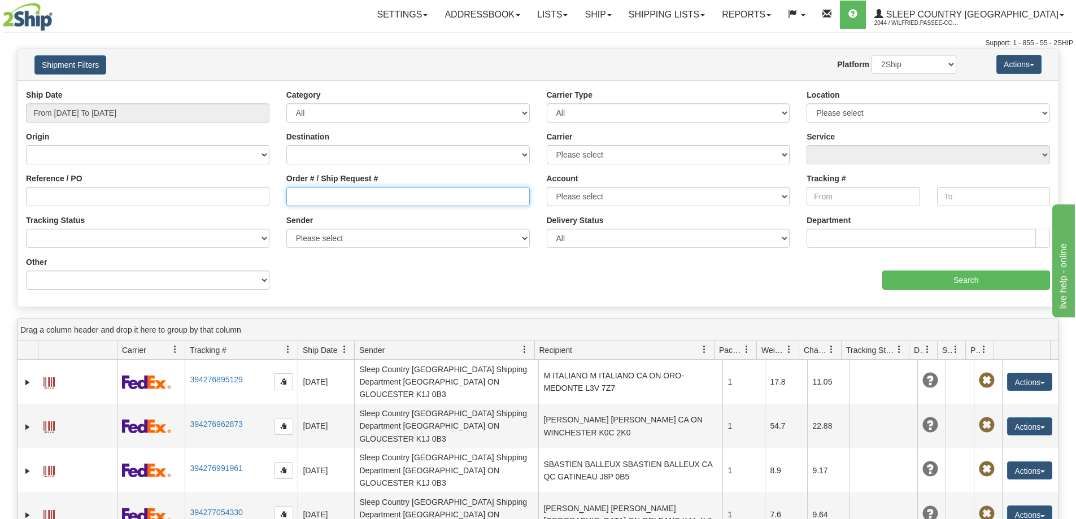
drag, startPoint x: 304, startPoint y: 193, endPoint x: 385, endPoint y: 215, distance: 84.4
click at [304, 193] on input "Order # / Ship Request #" at bounding box center [408, 196] width 244 height 19
paste input "9000I153291"
type input "9000I153291"
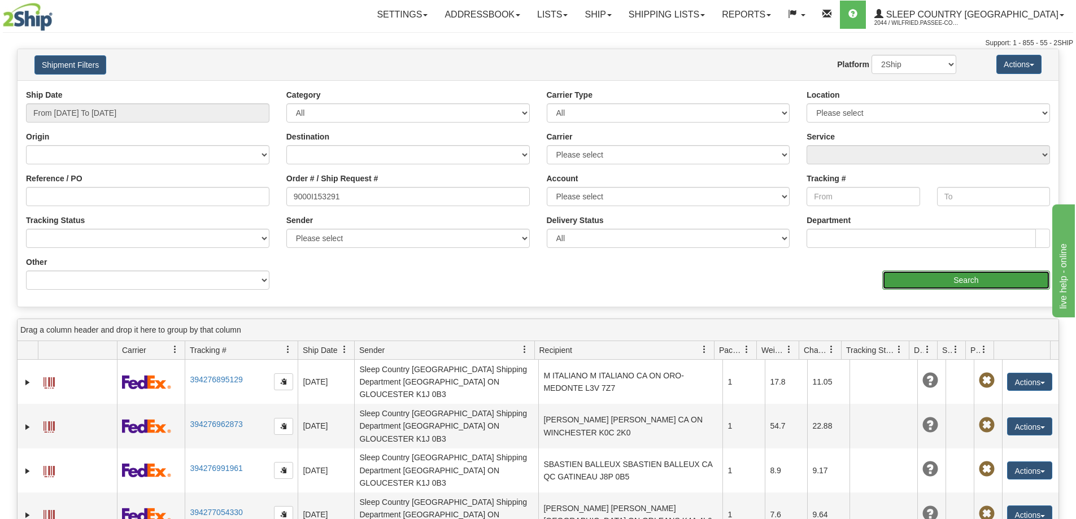
click at [969, 279] on input "Search" at bounding box center [967, 280] width 168 height 19
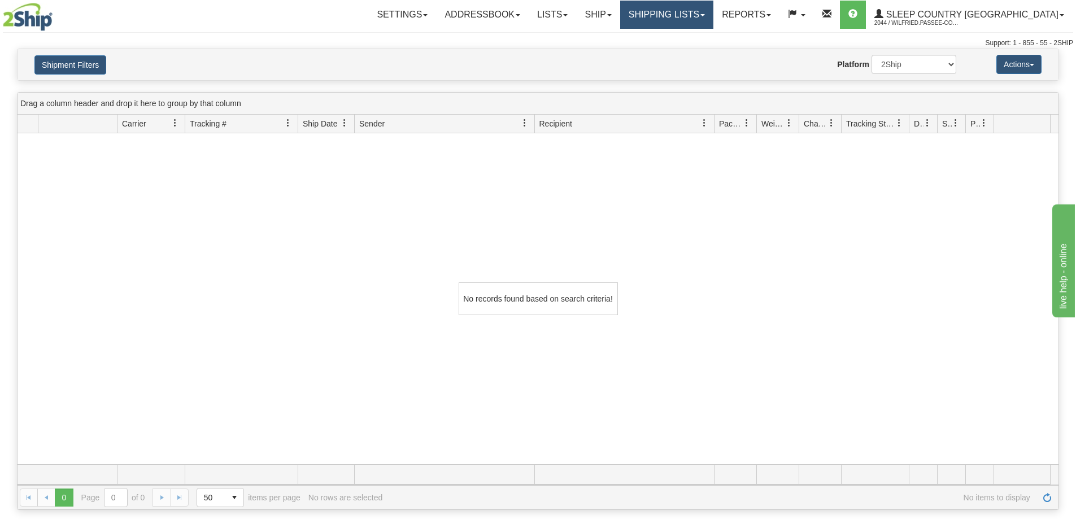
click at [714, 10] on link "Shipping lists" at bounding box center [666, 15] width 93 height 28
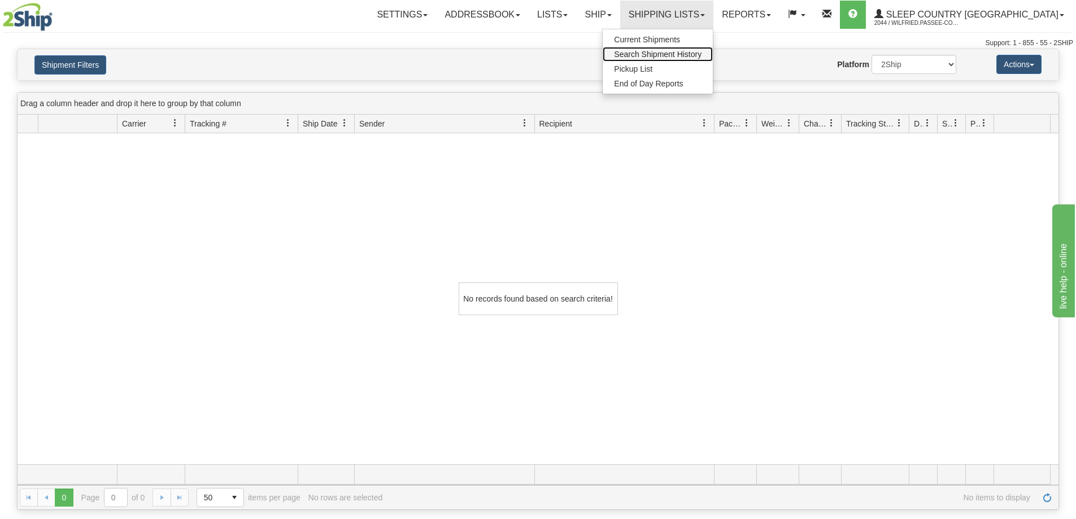
click at [713, 59] on link "Search Shipment History" at bounding box center [658, 54] width 110 height 15
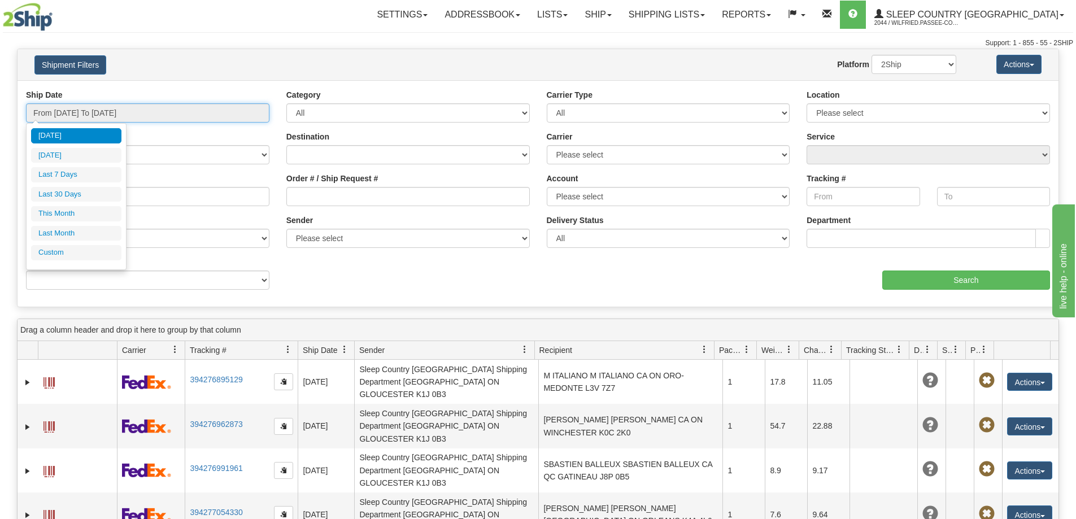
drag, startPoint x: 103, startPoint y: 110, endPoint x: 97, endPoint y: 129, distance: 20.9
click at [103, 122] on input "From [DATE] To [DATE]" at bounding box center [148, 112] width 244 height 19
click at [90, 188] on li "Last 30 Days" at bounding box center [76, 194] width 90 height 15
type input "From [DATE] To [DATE]"
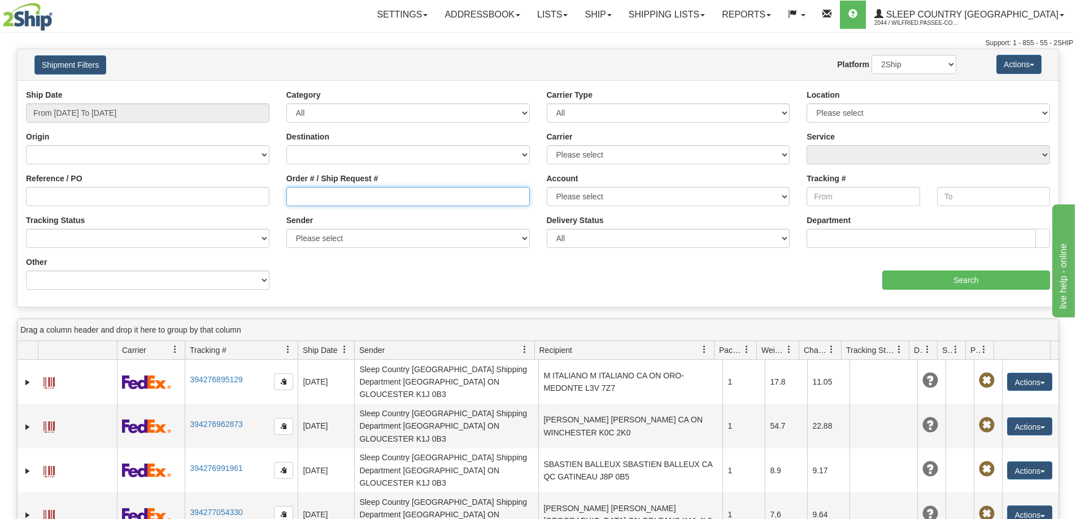
click at [362, 192] on input "Order # / Ship Request #" at bounding box center [408, 196] width 244 height 19
paste input "9000I163960"
type input "9000I163960"
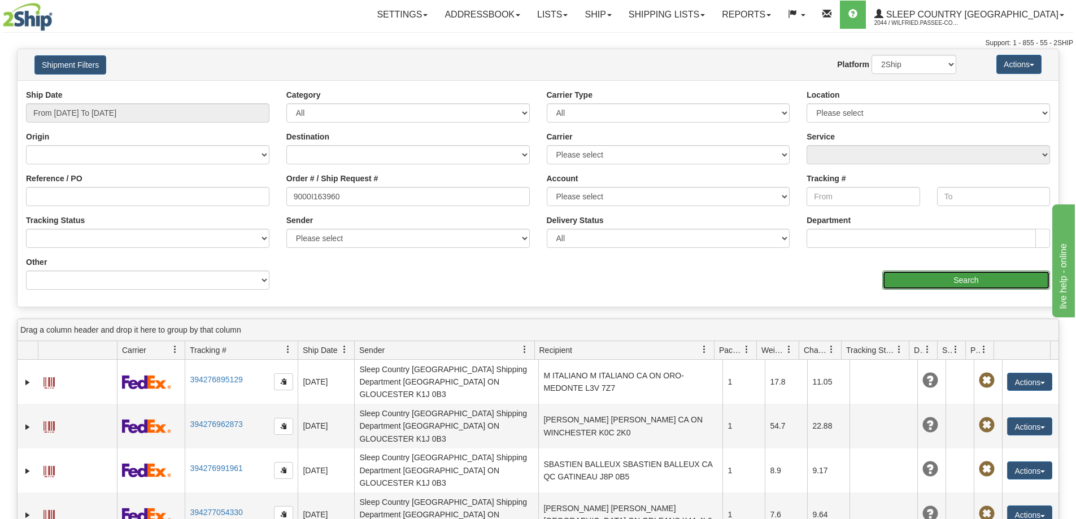
click at [917, 280] on input "Search" at bounding box center [967, 280] width 168 height 19
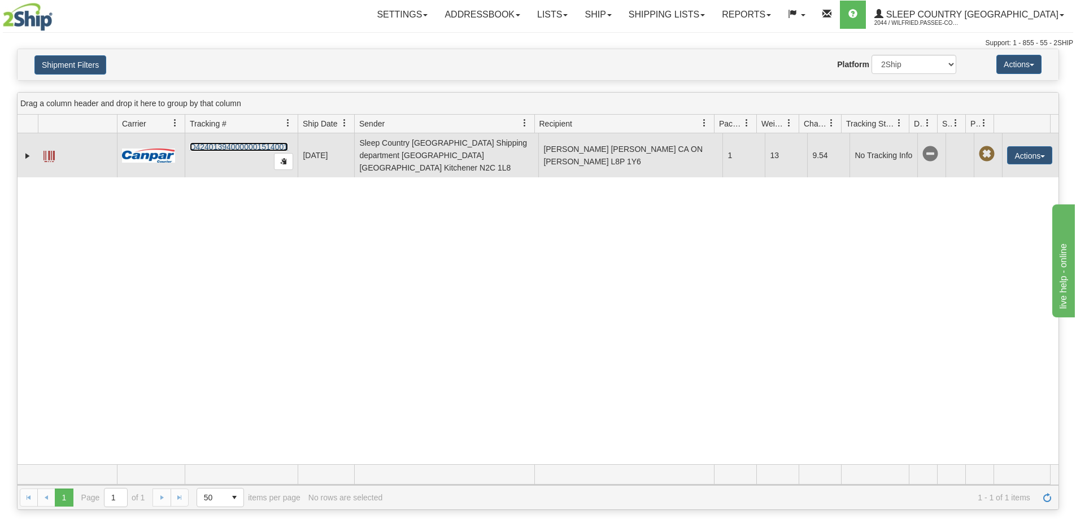
click at [254, 142] on link "D424013940000001514001" at bounding box center [239, 146] width 98 height 9
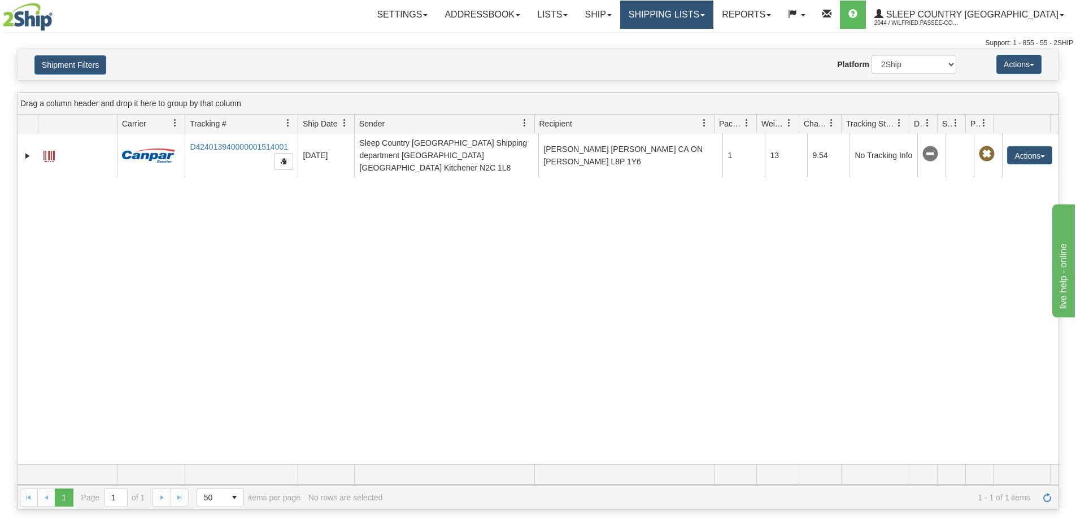
click at [714, 13] on link "Shipping lists" at bounding box center [666, 15] width 93 height 28
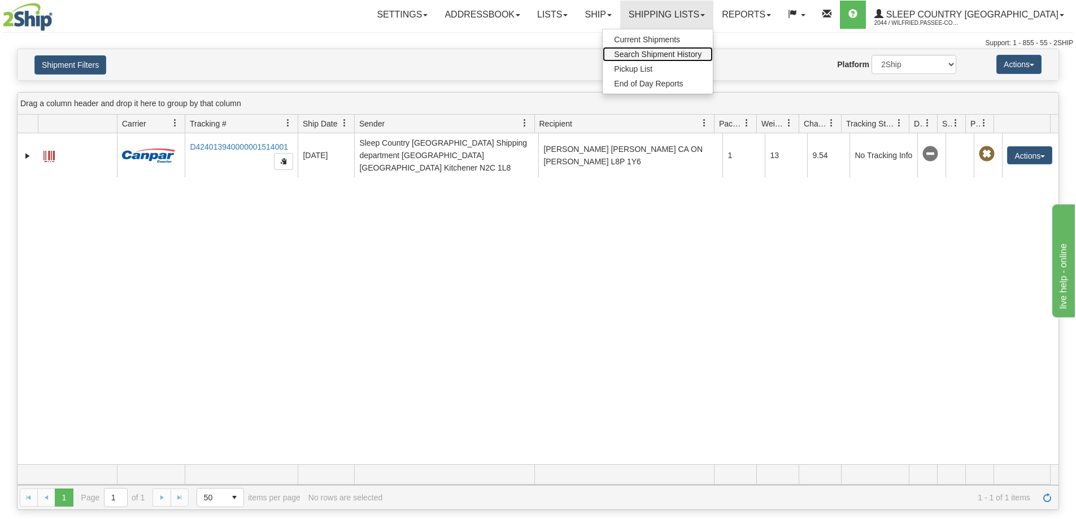
click at [698, 50] on span "Search Shipment History" at bounding box center [658, 54] width 88 height 9
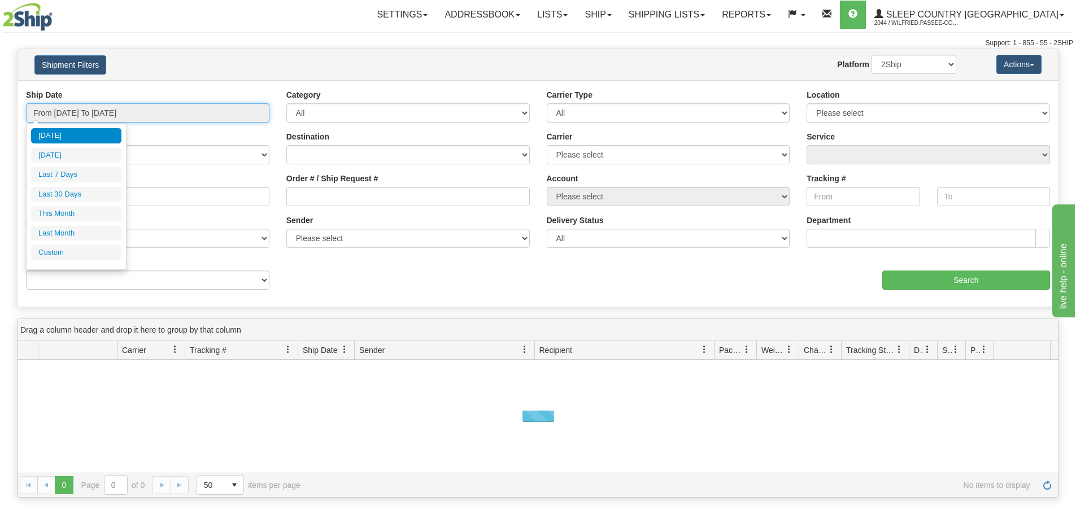
click at [63, 115] on input "From [DATE] To [DATE]" at bounding box center [148, 112] width 244 height 19
click at [64, 190] on li "Last 30 Days" at bounding box center [76, 194] width 90 height 15
type input "From [DATE] To [DATE]"
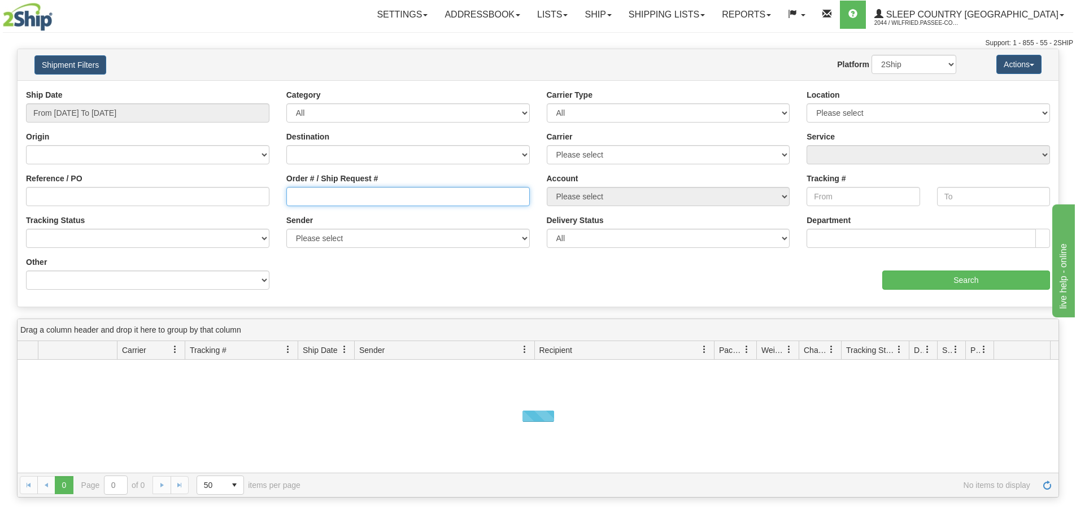
click at [302, 194] on input "Order # / Ship Request #" at bounding box center [408, 196] width 244 height 19
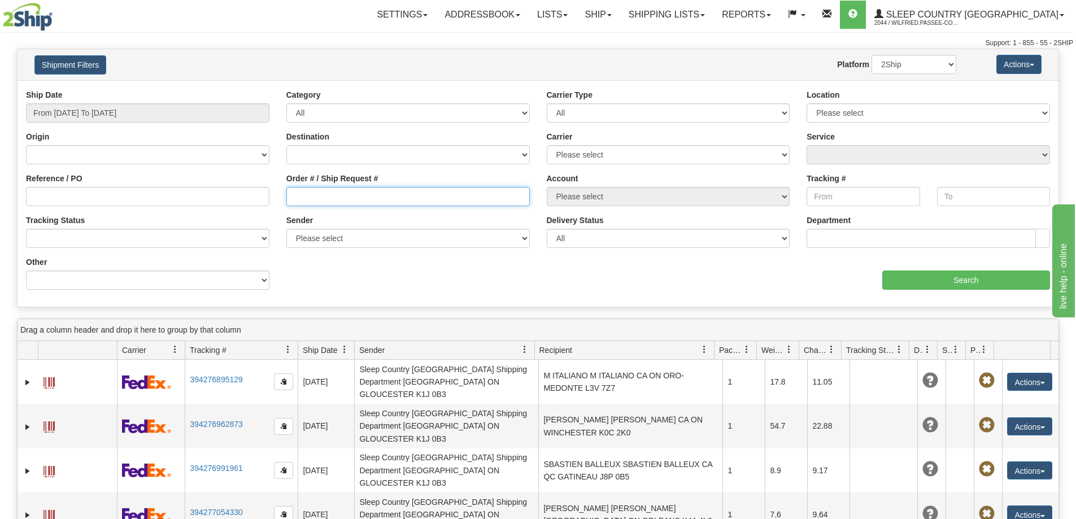
paste input "9002I139362"
type input "9002I139362"
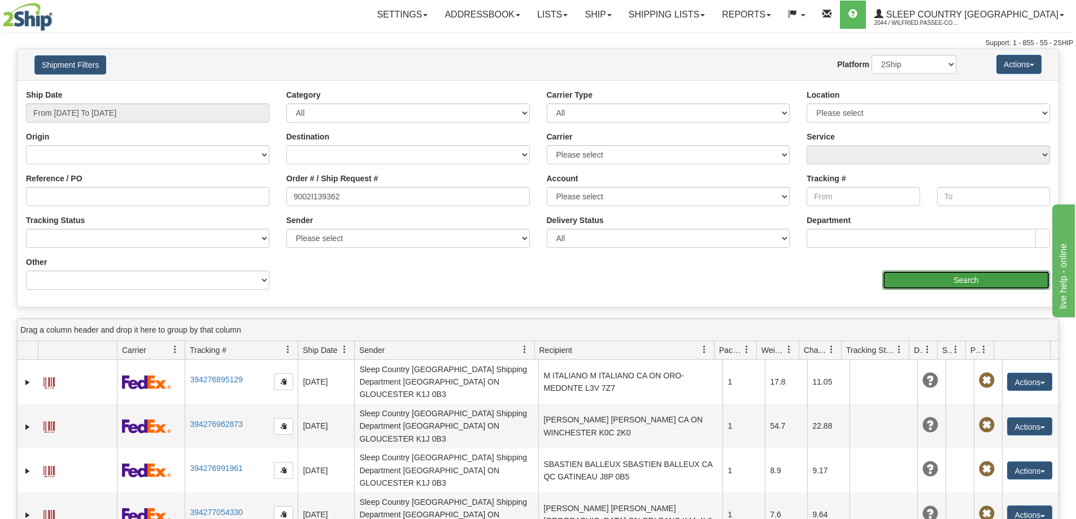
click at [910, 275] on input "Search" at bounding box center [967, 280] width 168 height 19
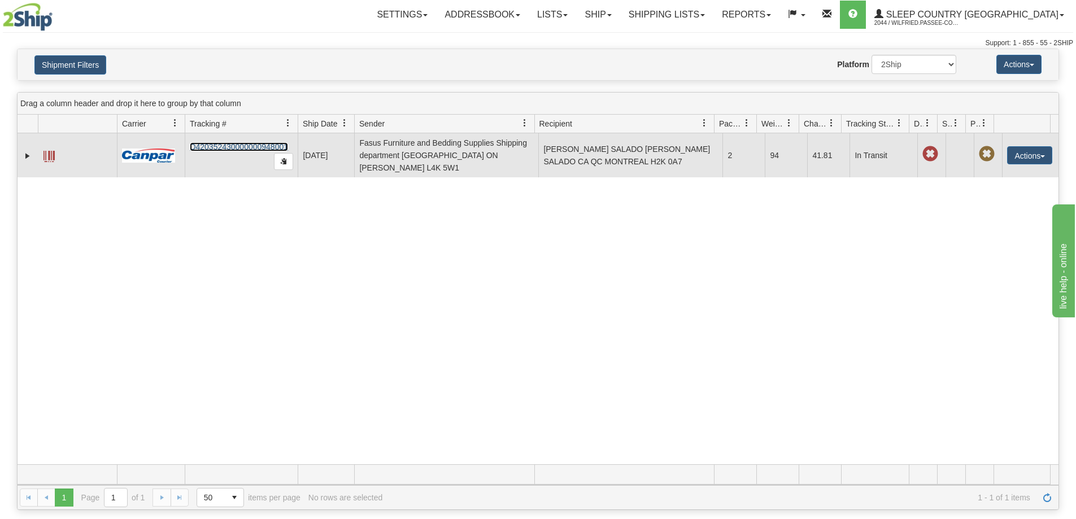
click at [227, 142] on link "D420352430000000948001" at bounding box center [239, 146] width 98 height 9
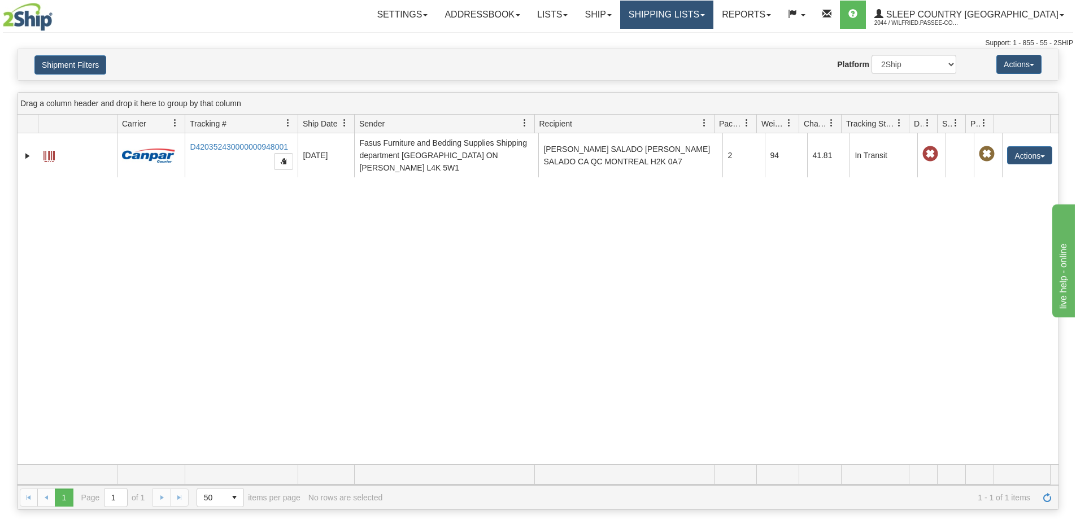
click at [707, 8] on link "Shipping lists" at bounding box center [666, 15] width 93 height 28
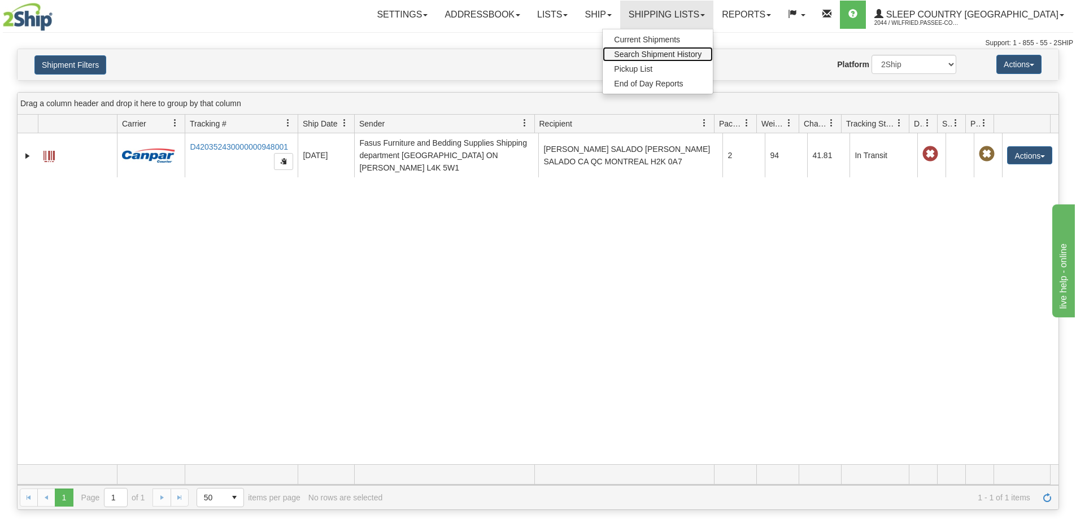
click at [702, 55] on span "Search Shipment History" at bounding box center [658, 54] width 88 height 9
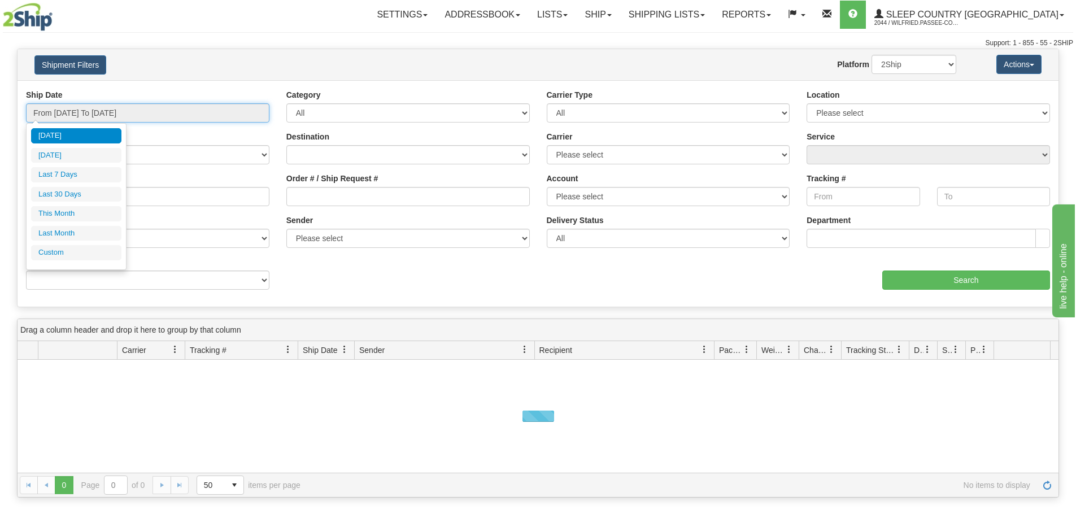
drag, startPoint x: 98, startPoint y: 106, endPoint x: 95, endPoint y: 128, distance: 22.2
click at [98, 107] on input "From [DATE] To [DATE]" at bounding box center [148, 112] width 244 height 19
click at [65, 195] on li "Last 30 Days" at bounding box center [76, 194] width 90 height 15
type input "From [DATE] To [DATE]"
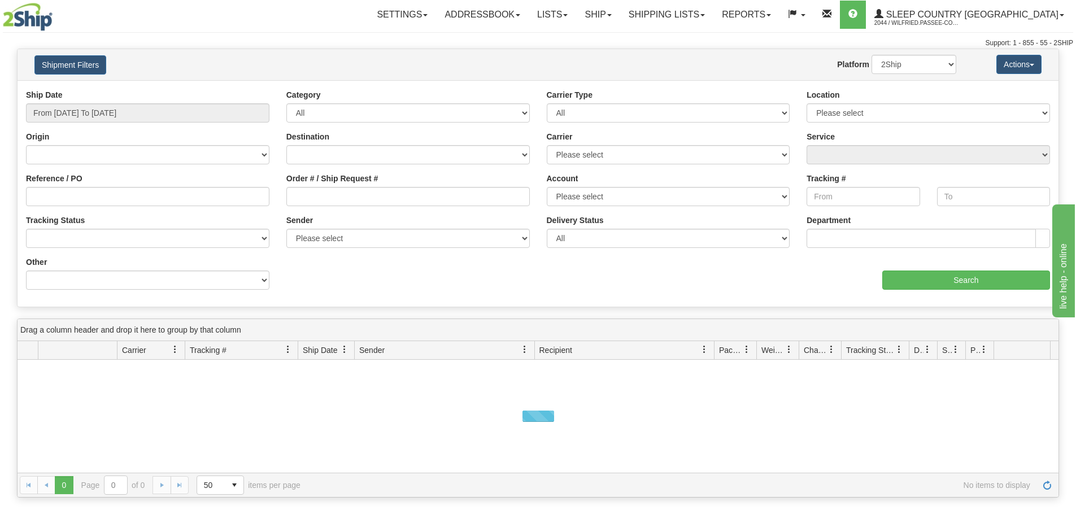
drag, startPoint x: 353, startPoint y: 186, endPoint x: 434, endPoint y: 211, distance: 84.5
click at [353, 188] on div "Order # / Ship Request #" at bounding box center [408, 189] width 244 height 33
click at [364, 188] on input "Order # / Ship Request #" at bounding box center [408, 196] width 244 height 19
paste input "9000I153488"
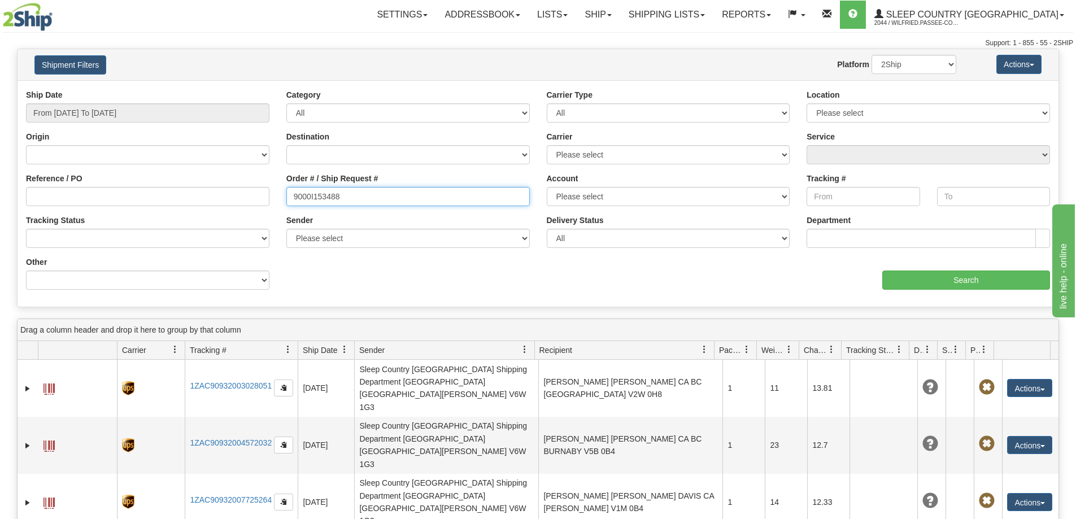
type input "9000I153488"
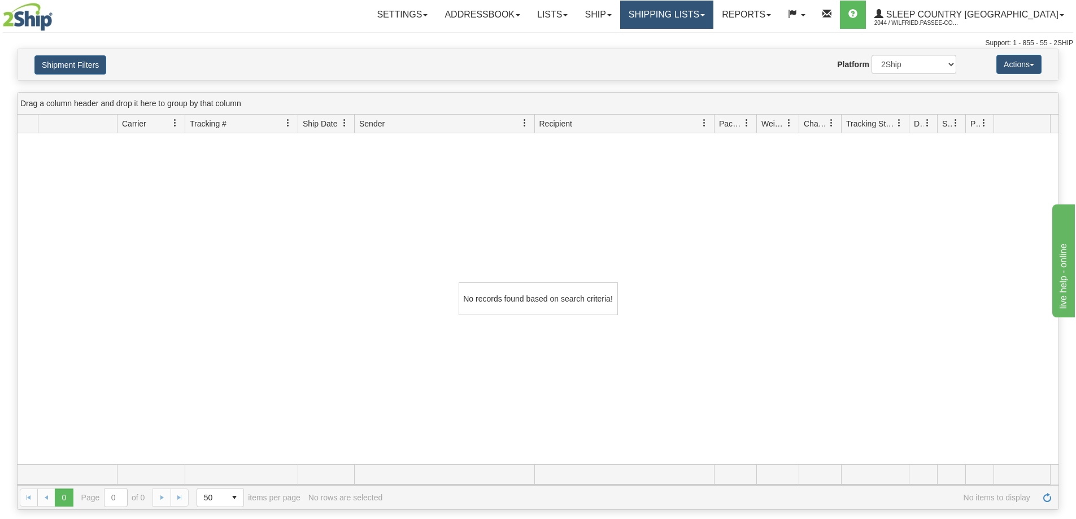
click at [692, 18] on link "Shipping lists" at bounding box center [666, 15] width 93 height 28
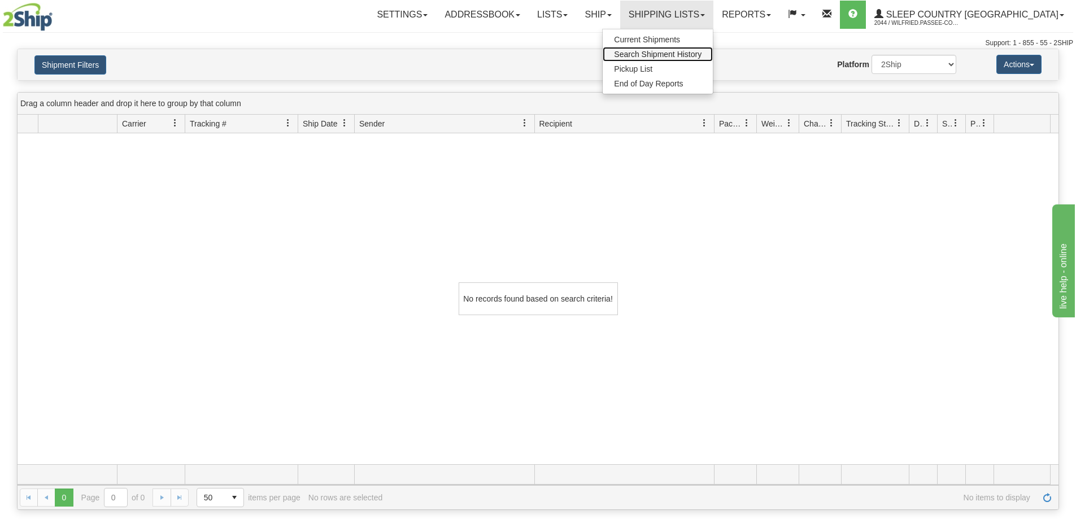
drag, startPoint x: 699, startPoint y: 56, endPoint x: 669, endPoint y: 64, distance: 30.8
click at [699, 57] on span "Search Shipment History" at bounding box center [658, 54] width 88 height 9
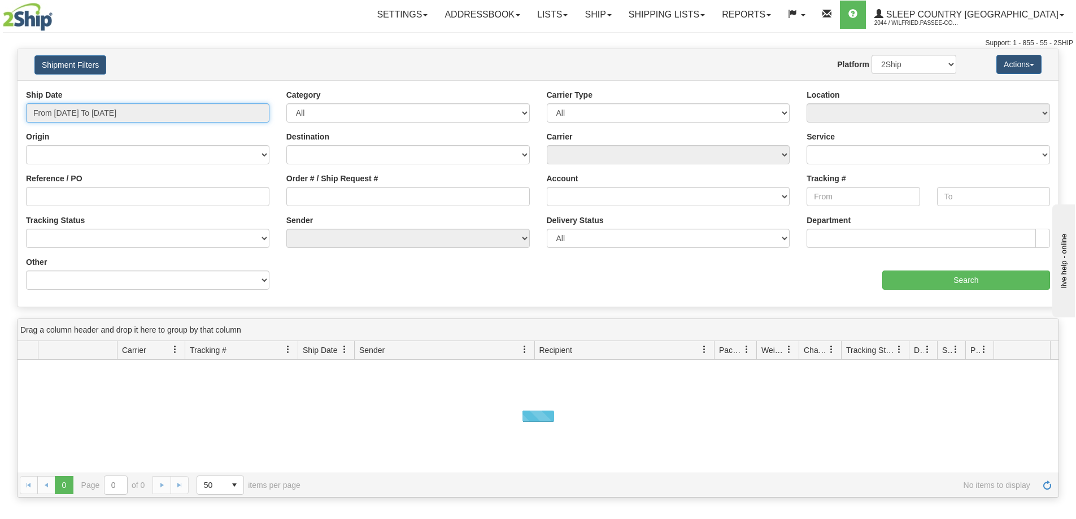
drag, startPoint x: 111, startPoint y: 114, endPoint x: 110, endPoint y: 123, distance: 9.1
click at [110, 114] on input "From [DATE] To [DATE]" at bounding box center [148, 112] width 244 height 19
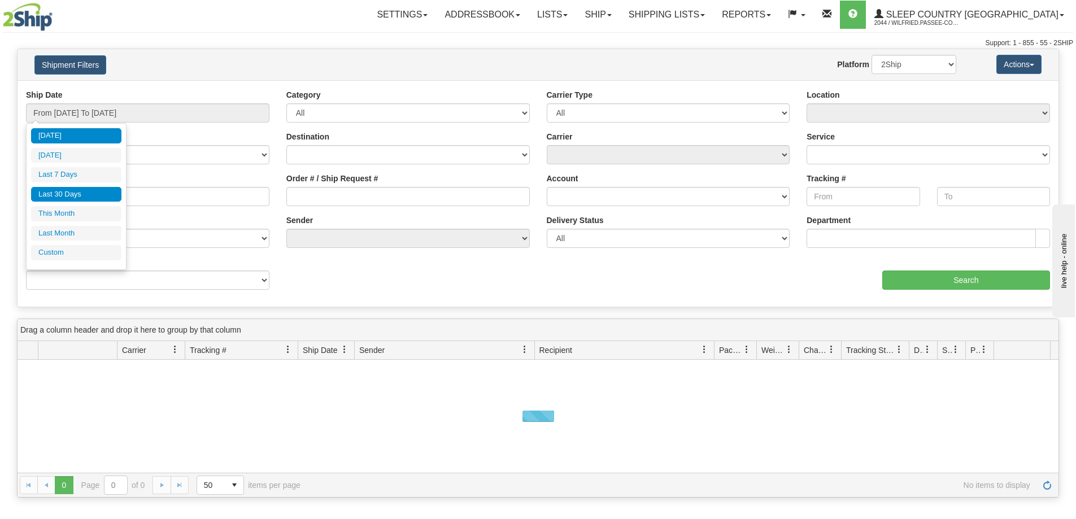
click at [90, 193] on li "Last 30 Days" at bounding box center [76, 194] width 90 height 15
type input "From [DATE] To [DATE]"
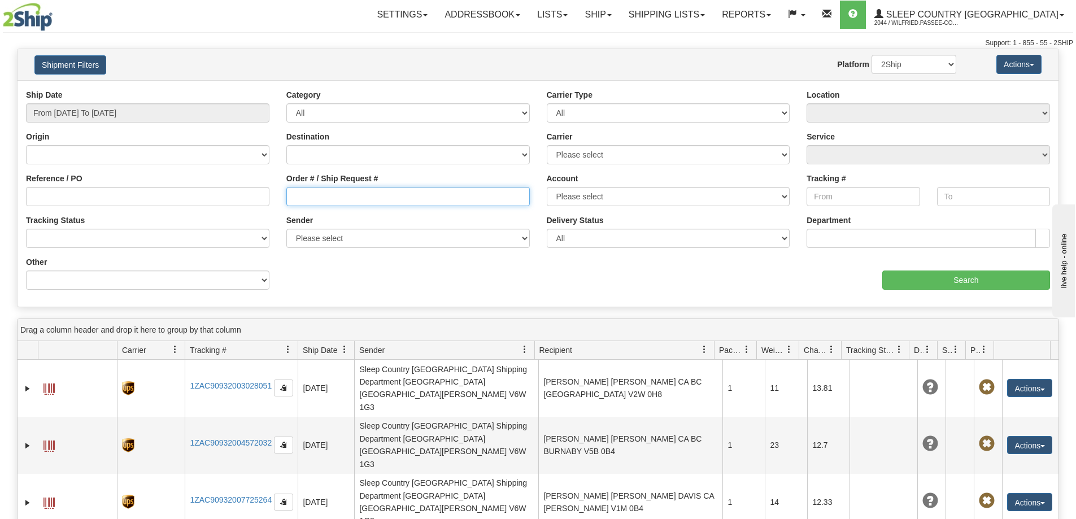
click at [314, 197] on input "Order # / Ship Request #" at bounding box center [408, 196] width 244 height 19
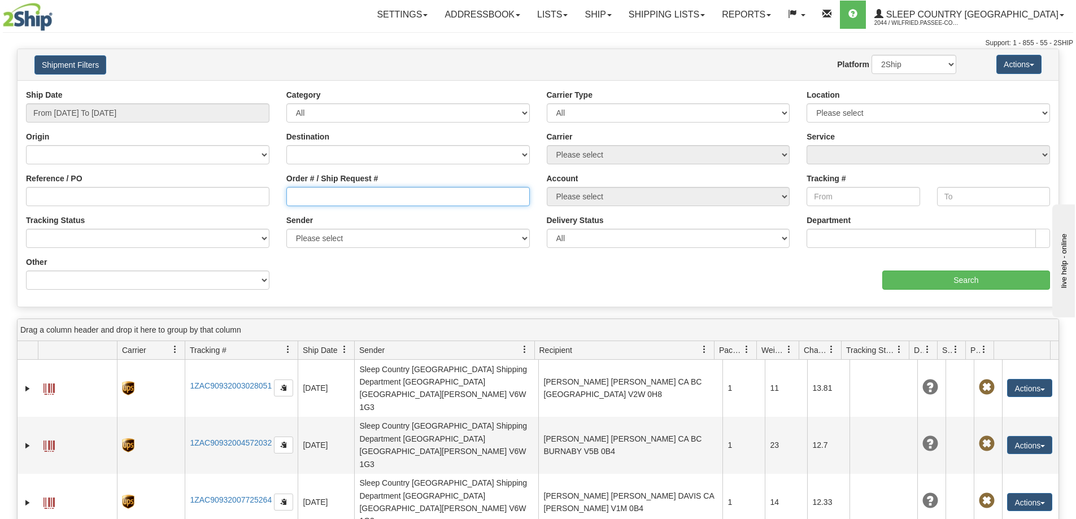
paste input "9000I156196"
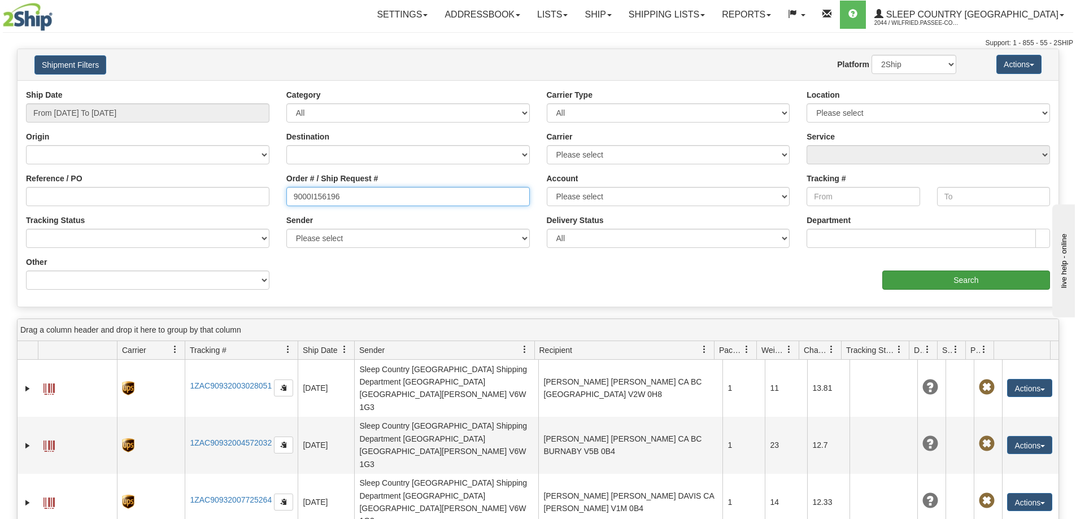
type input "9000I156196"
click at [919, 285] on input "Search" at bounding box center [967, 280] width 168 height 19
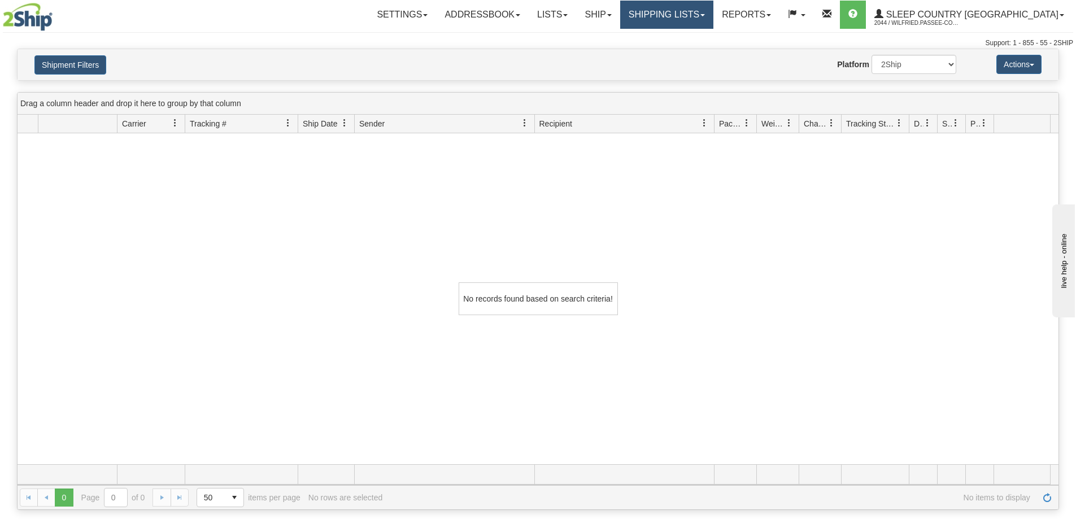
click at [697, 12] on link "Shipping lists" at bounding box center [666, 15] width 93 height 28
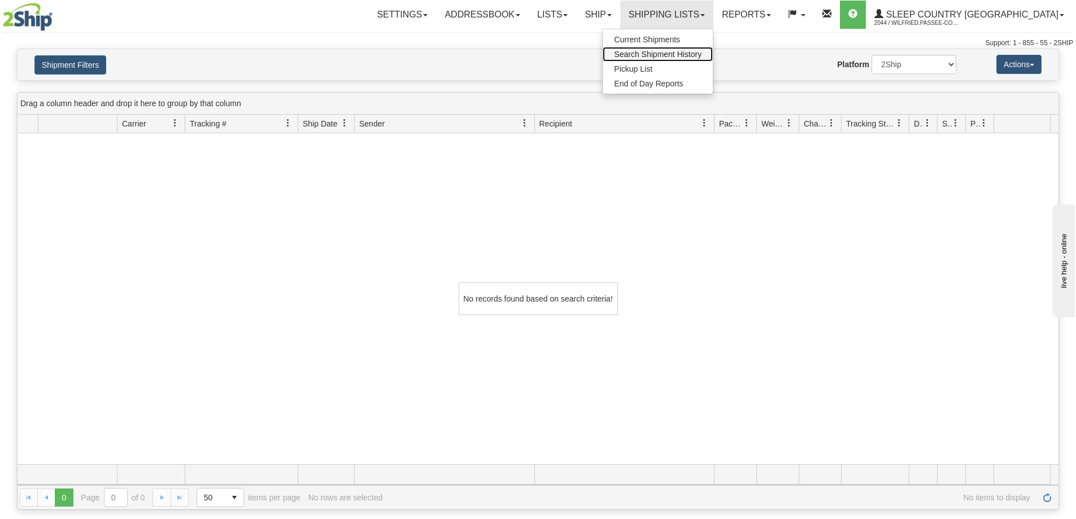
click at [698, 59] on link "Search Shipment History" at bounding box center [658, 54] width 110 height 15
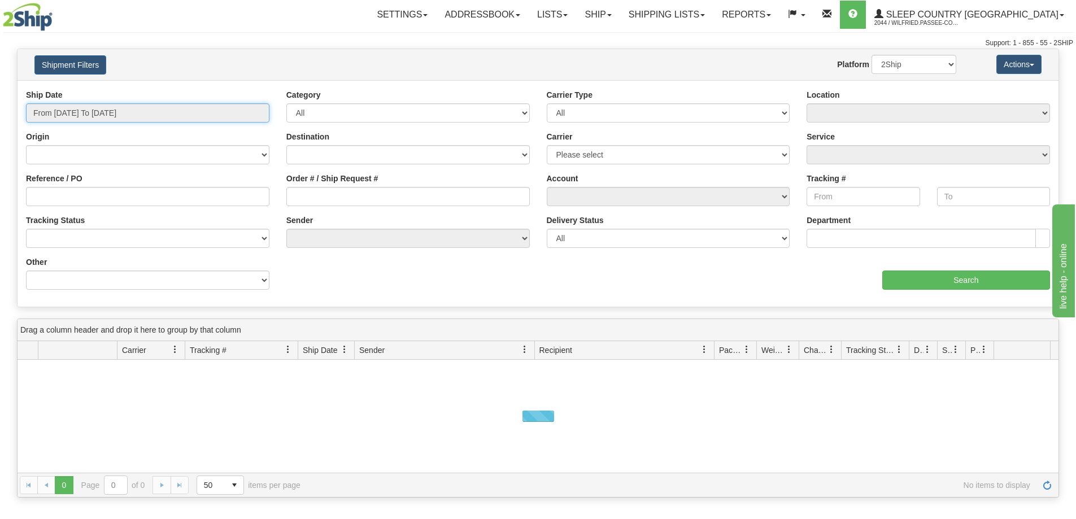
drag, startPoint x: 114, startPoint y: 112, endPoint x: 113, endPoint y: 134, distance: 22.6
click at [113, 112] on input "From [DATE] To [DATE]" at bounding box center [148, 112] width 244 height 19
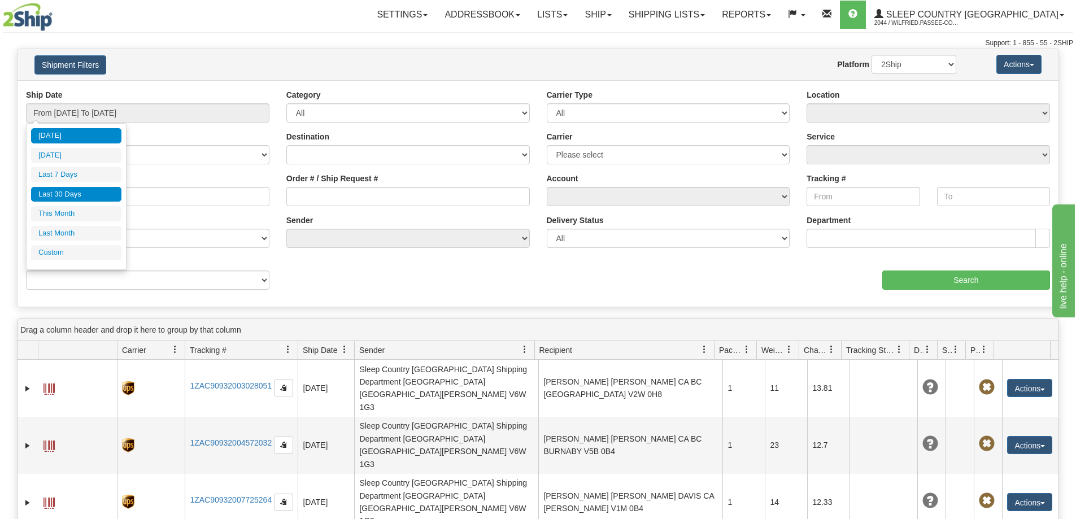
click at [93, 193] on li "Last 30 Days" at bounding box center [76, 194] width 90 height 15
type input "From [DATE] To [DATE]"
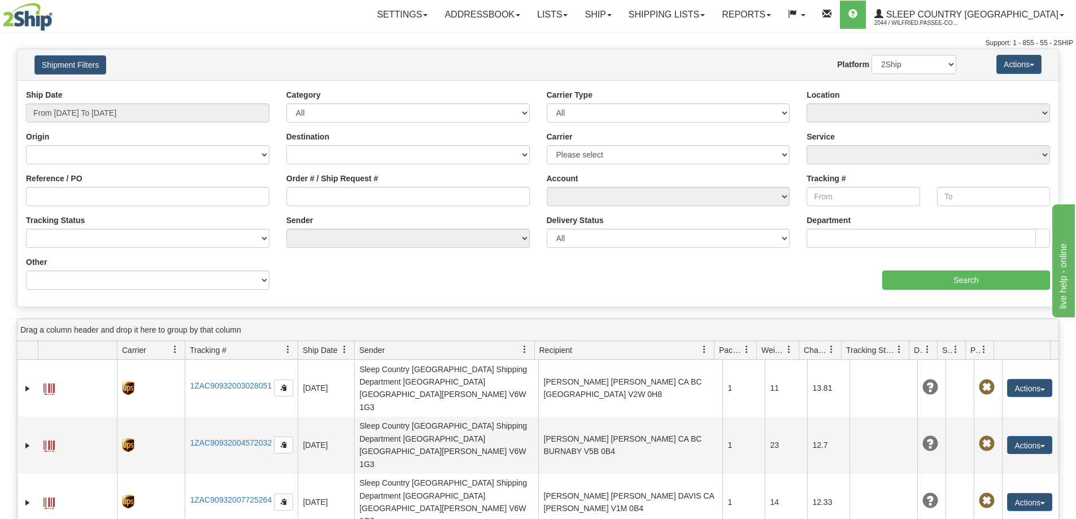
click at [312, 188] on div "Order # / Ship Request #" at bounding box center [408, 189] width 244 height 33
drag, startPoint x: 314, startPoint y: 194, endPoint x: 380, endPoint y: 207, distance: 67.4
click at [316, 198] on input "Order # / Ship Request #" at bounding box center [408, 196] width 244 height 19
paste input "9002I147658"
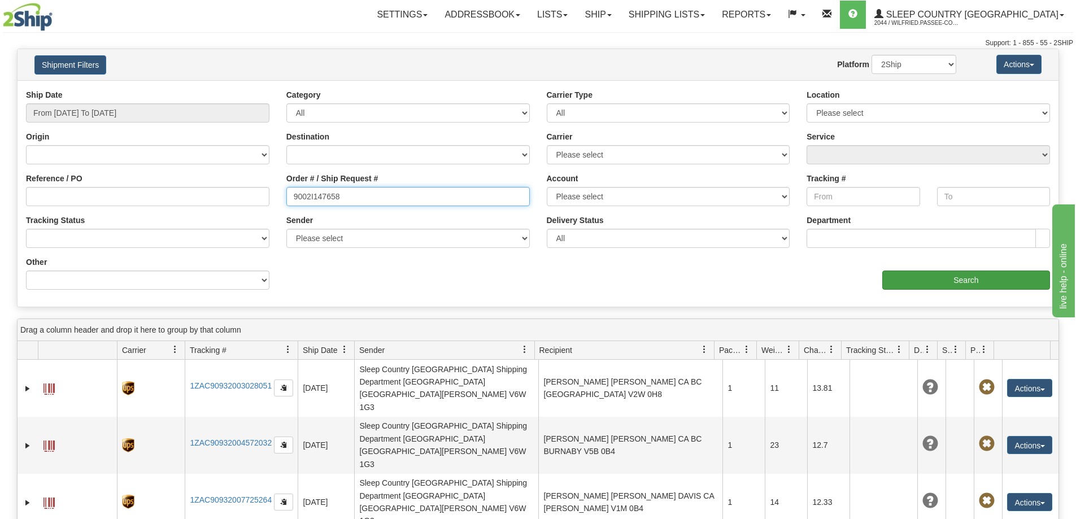
type input "9002I147658"
click at [948, 276] on input "Search" at bounding box center [967, 280] width 168 height 19
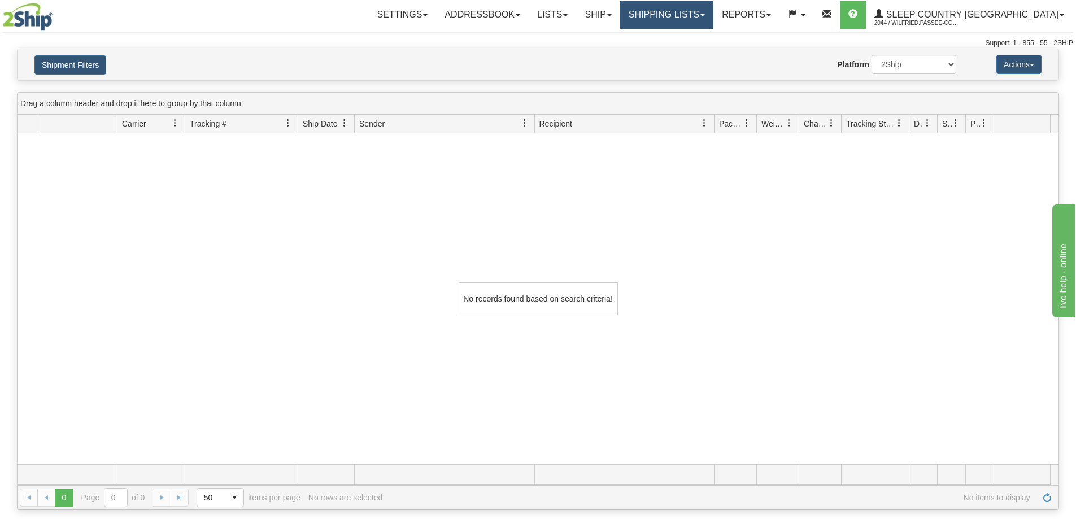
click at [703, 18] on link "Shipping lists" at bounding box center [666, 15] width 93 height 28
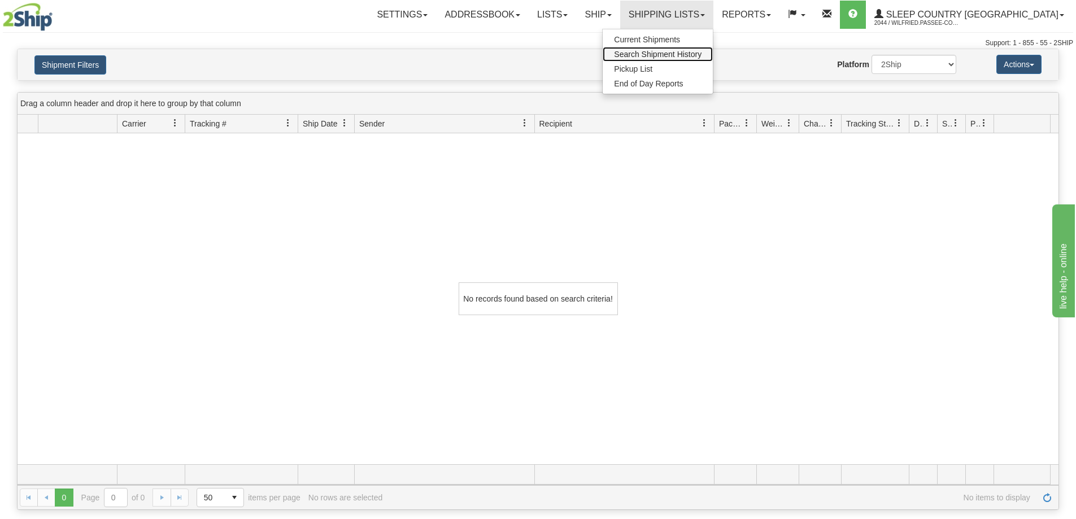
click at [702, 49] on link "Search Shipment History" at bounding box center [658, 54] width 110 height 15
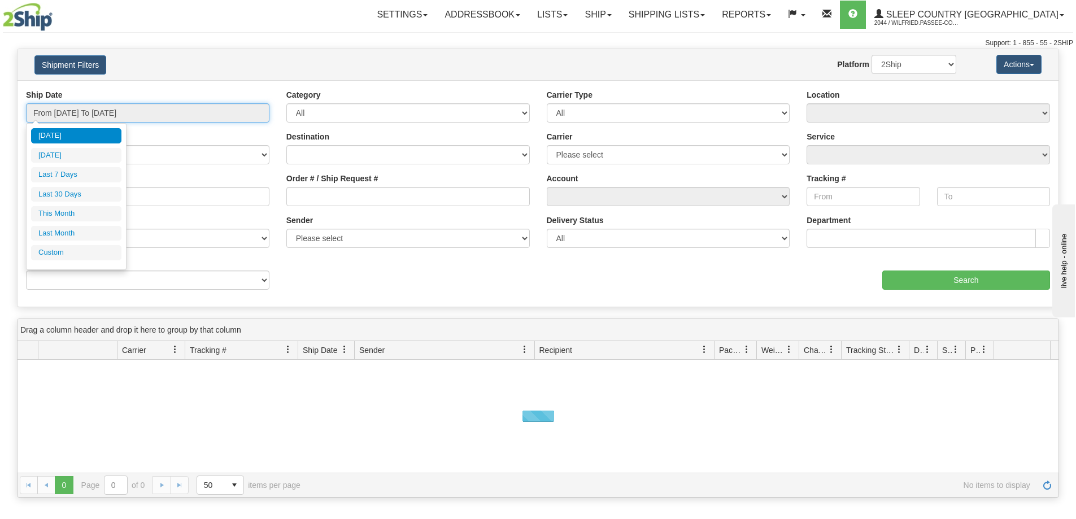
click at [95, 118] on input "From [DATE] To [DATE]" at bounding box center [148, 112] width 244 height 19
click at [87, 193] on li "Last 30 Days" at bounding box center [76, 194] width 90 height 15
type input "From 09/16/2025 To 10/15/2025"
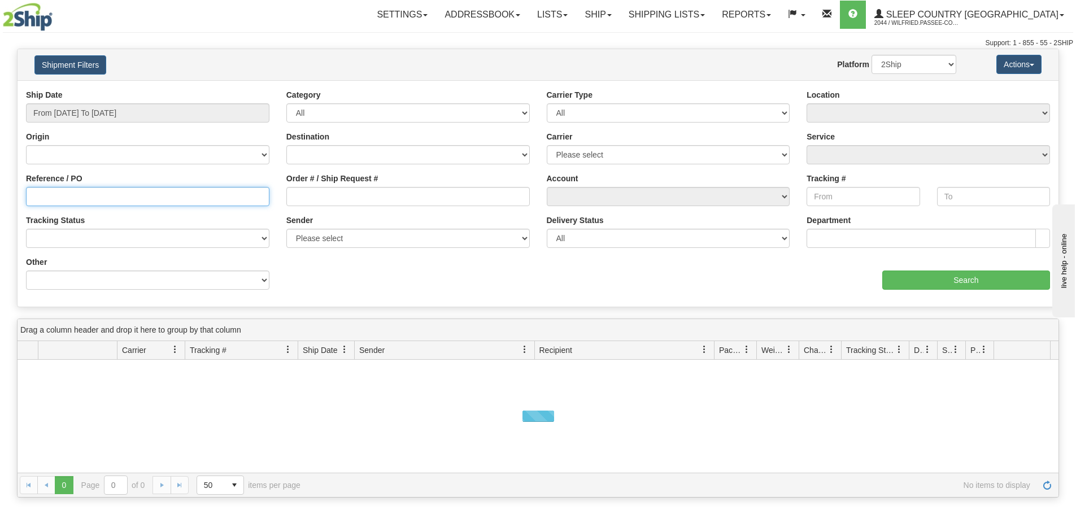
click at [98, 202] on input "Reference / PO" at bounding box center [148, 196] width 244 height 19
paste input "9000I158404"
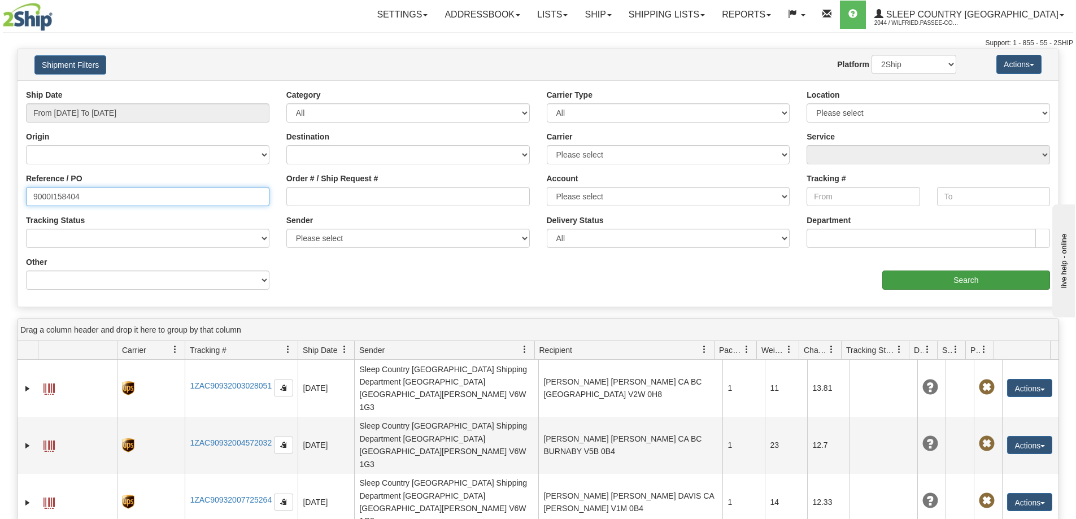
type input "9000I158404"
click at [894, 285] on input "Search" at bounding box center [967, 280] width 168 height 19
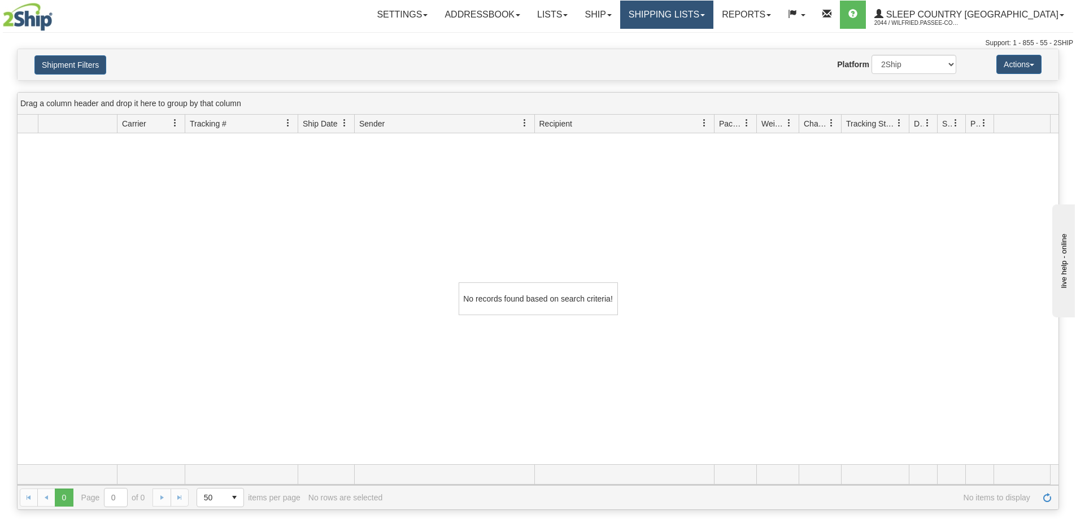
click at [714, 18] on link "Shipping lists" at bounding box center [666, 15] width 93 height 28
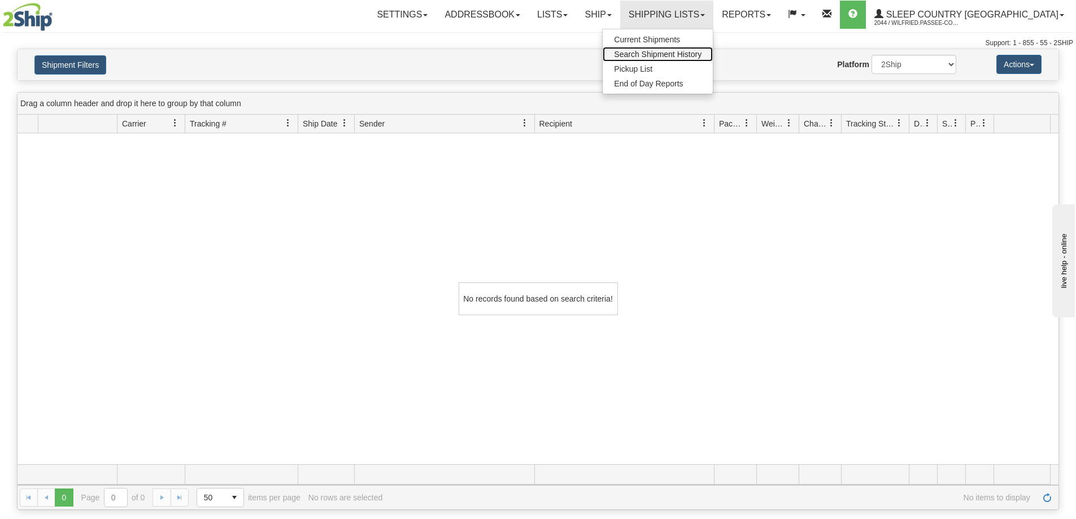
click at [702, 53] on span "Search Shipment History" at bounding box center [658, 54] width 88 height 9
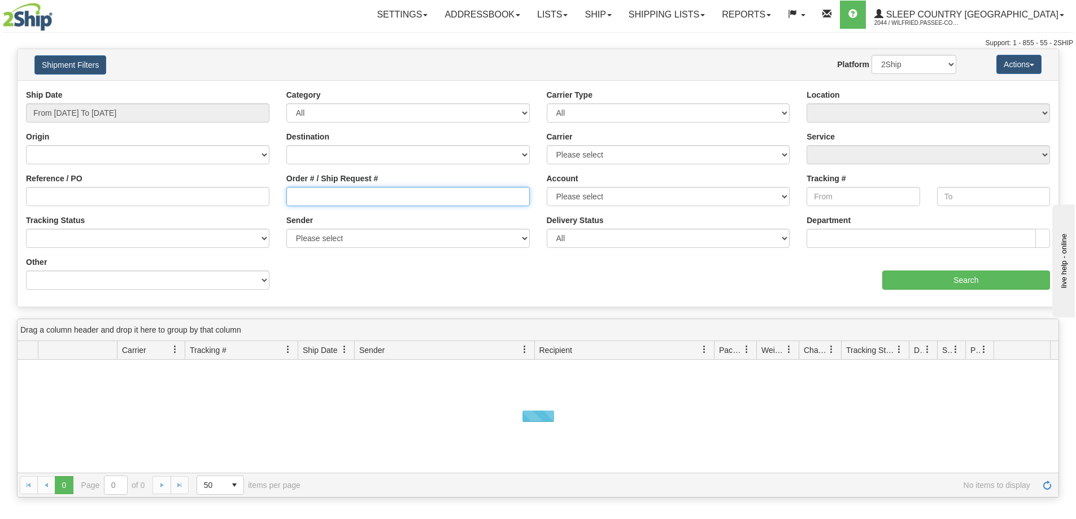
click at [371, 194] on input "Order # / Ship Request #" at bounding box center [408, 196] width 244 height 19
paste input "9000I158404"
type input "9000I158404"
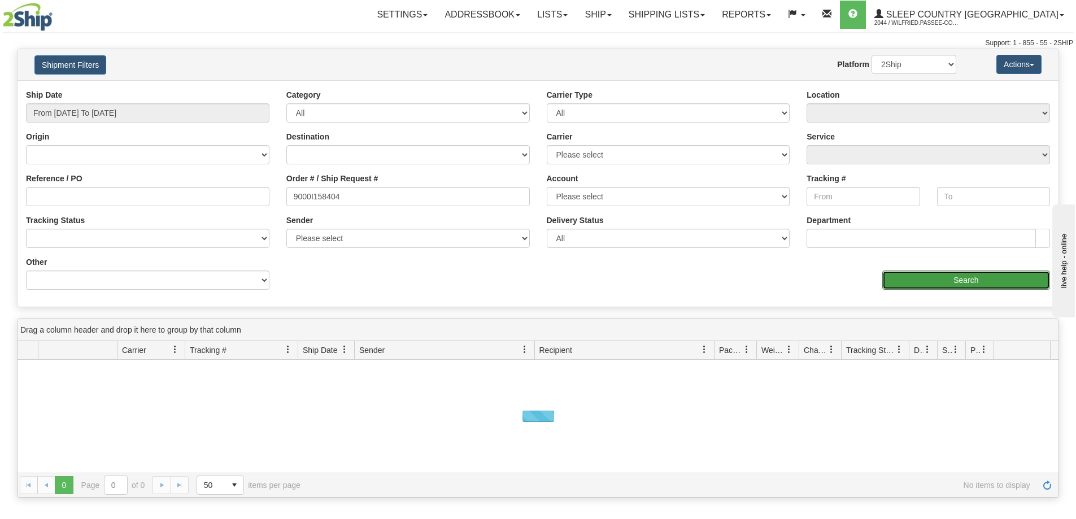
drag, startPoint x: 973, startPoint y: 277, endPoint x: 854, endPoint y: 265, distance: 120.4
click at [973, 277] on input "Search" at bounding box center [967, 280] width 168 height 19
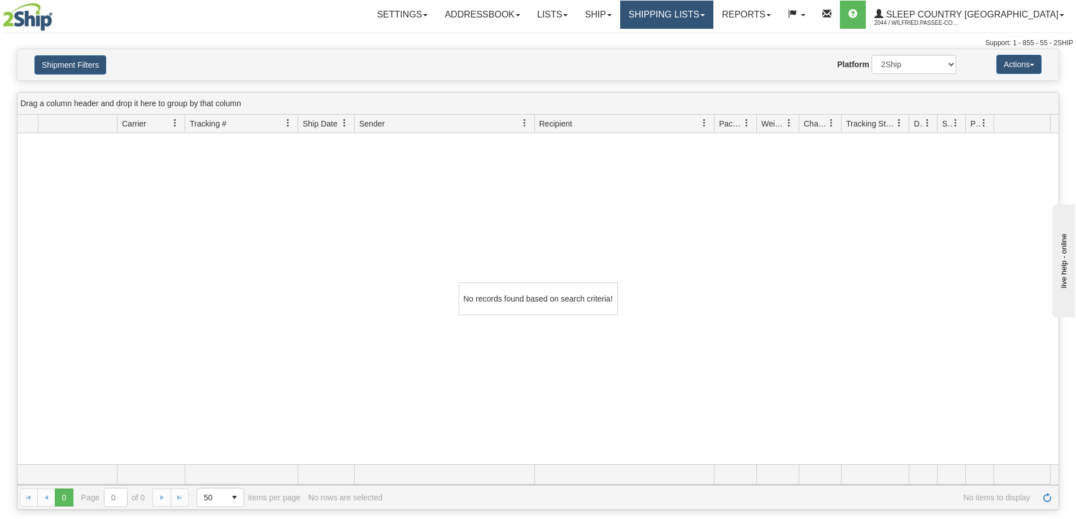
click at [701, 20] on link "Shipping lists" at bounding box center [666, 15] width 93 height 28
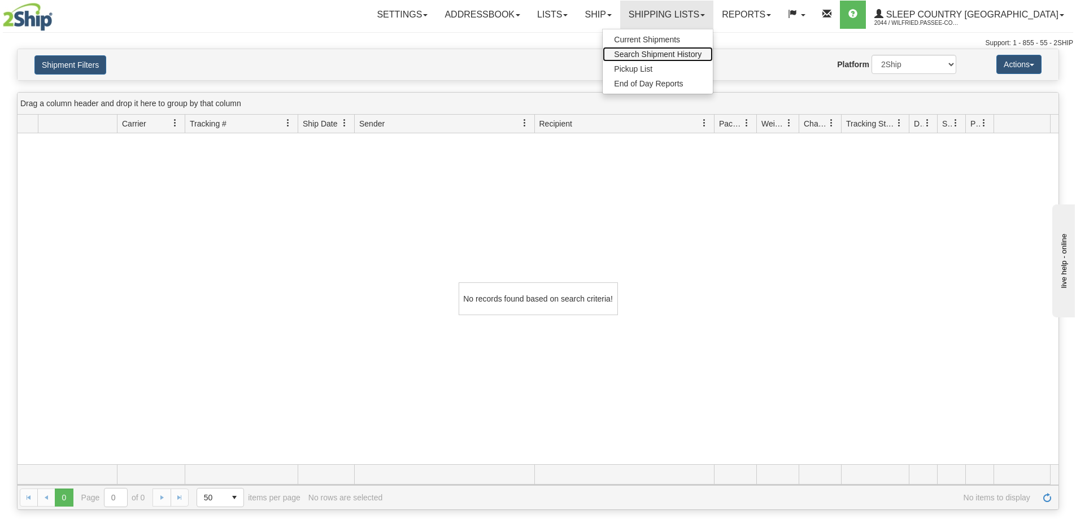
click at [698, 47] on link "Search Shipment History" at bounding box center [658, 54] width 110 height 15
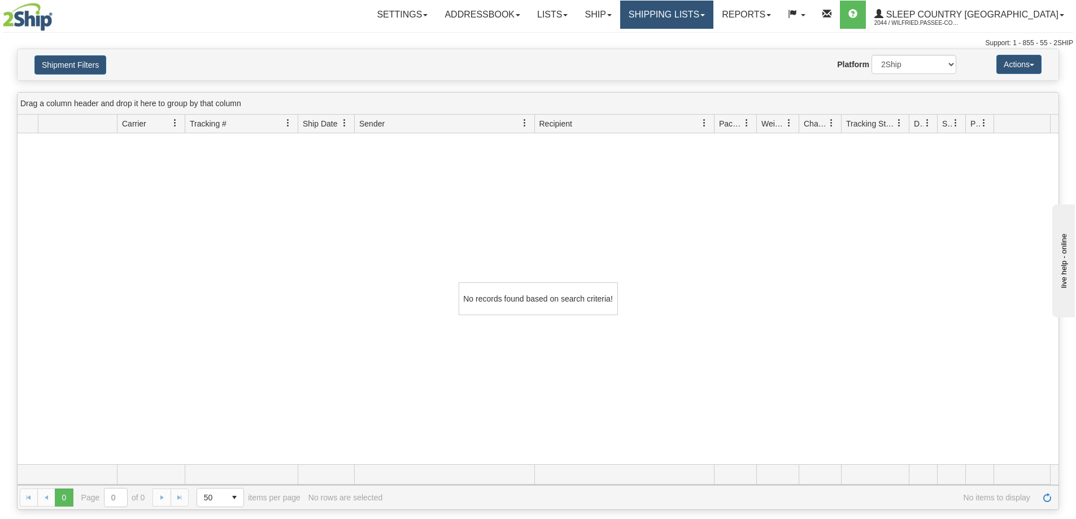
click at [693, 16] on link "Shipping lists" at bounding box center [666, 15] width 93 height 28
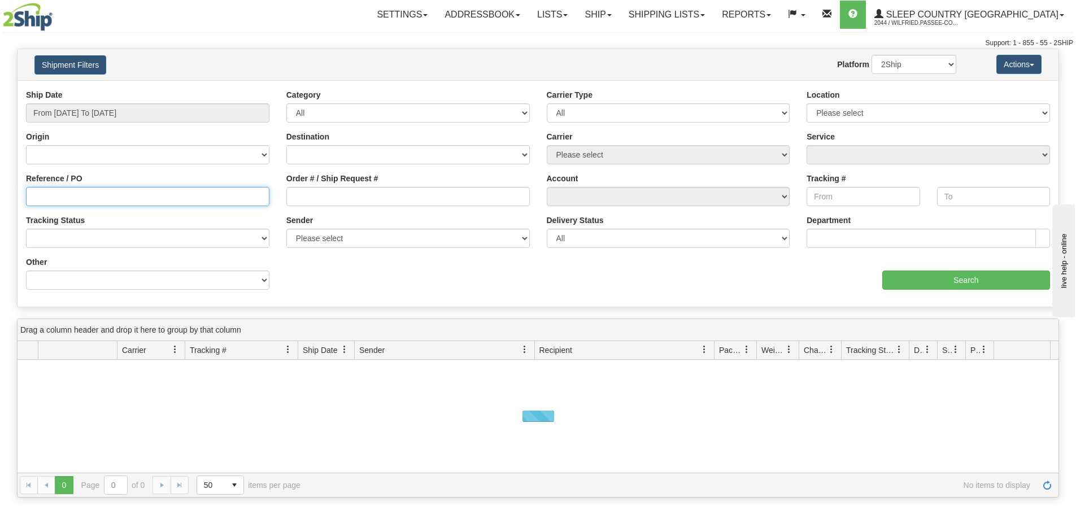
drag, startPoint x: 45, startPoint y: 192, endPoint x: 120, endPoint y: 202, distance: 76.3
click at [45, 193] on input "Reference / PO" at bounding box center [148, 196] width 244 height 19
paste input "1061189"
type input "1061189"
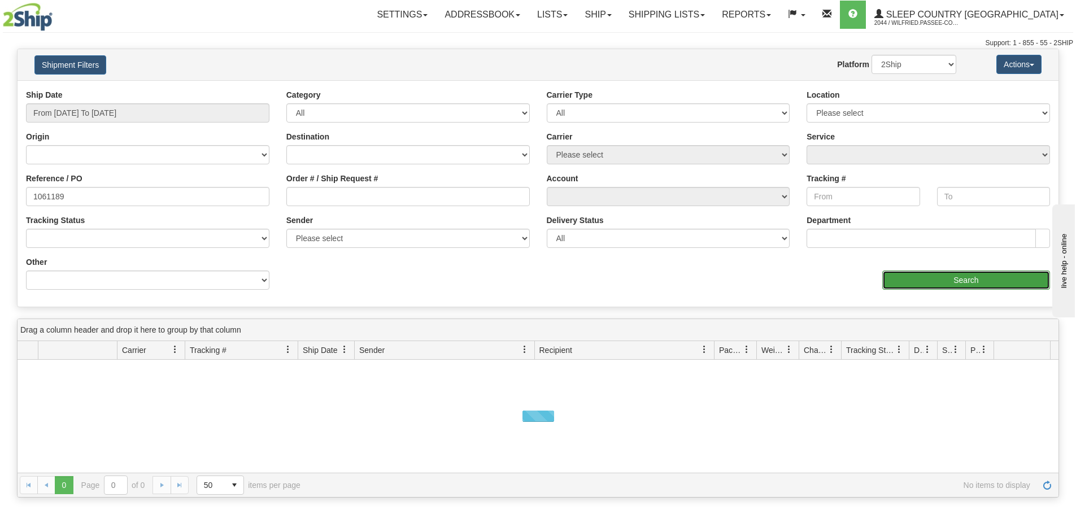
click at [937, 283] on input "Search" at bounding box center [967, 280] width 168 height 19
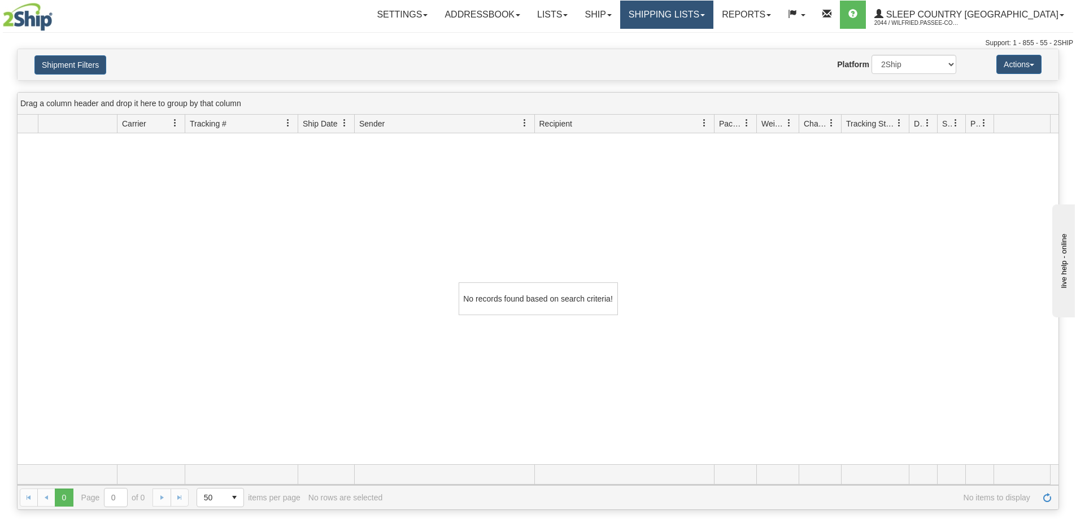
click at [690, 15] on link "Shipping lists" at bounding box center [666, 15] width 93 height 28
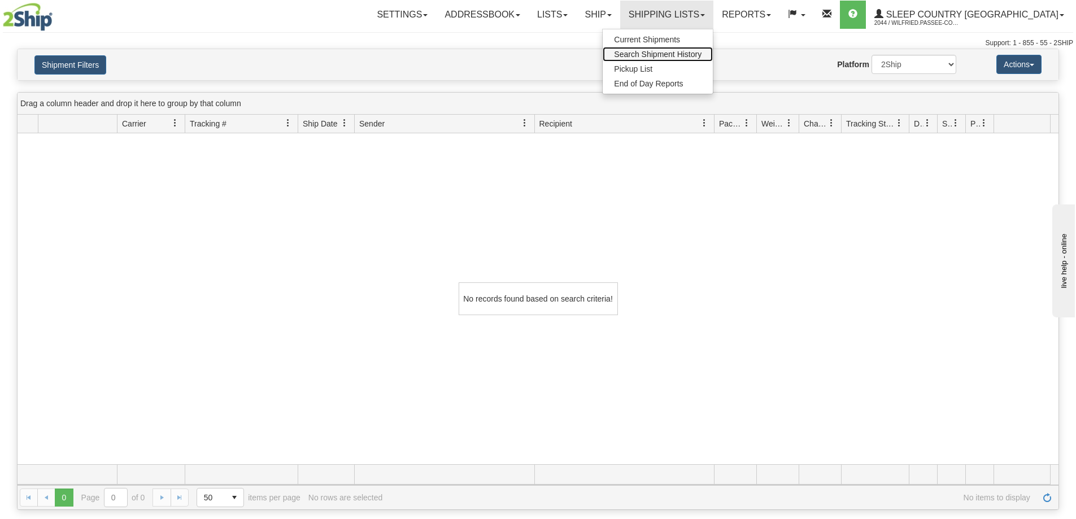
click at [689, 55] on span "Search Shipment History" at bounding box center [658, 54] width 88 height 9
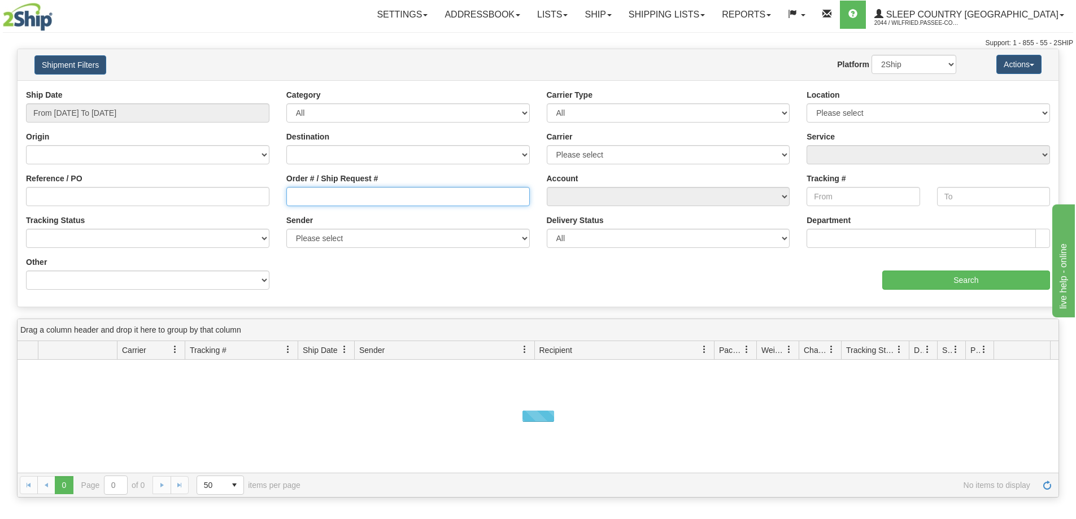
click at [333, 197] on input "Order # / Ship Request #" at bounding box center [408, 196] width 244 height 19
paste input "9002I166860"
type input "9002I166860"
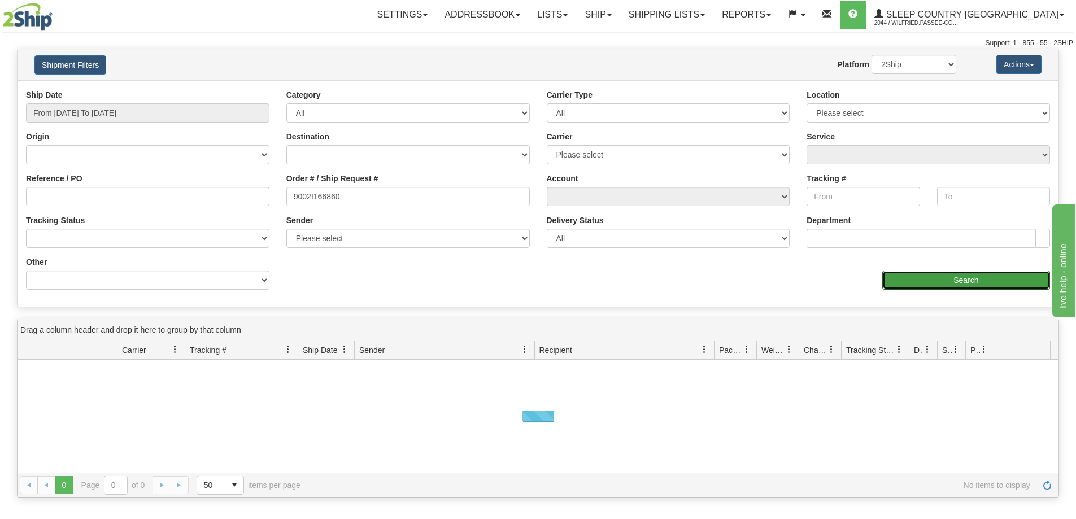
click at [922, 283] on input "Search" at bounding box center [967, 280] width 168 height 19
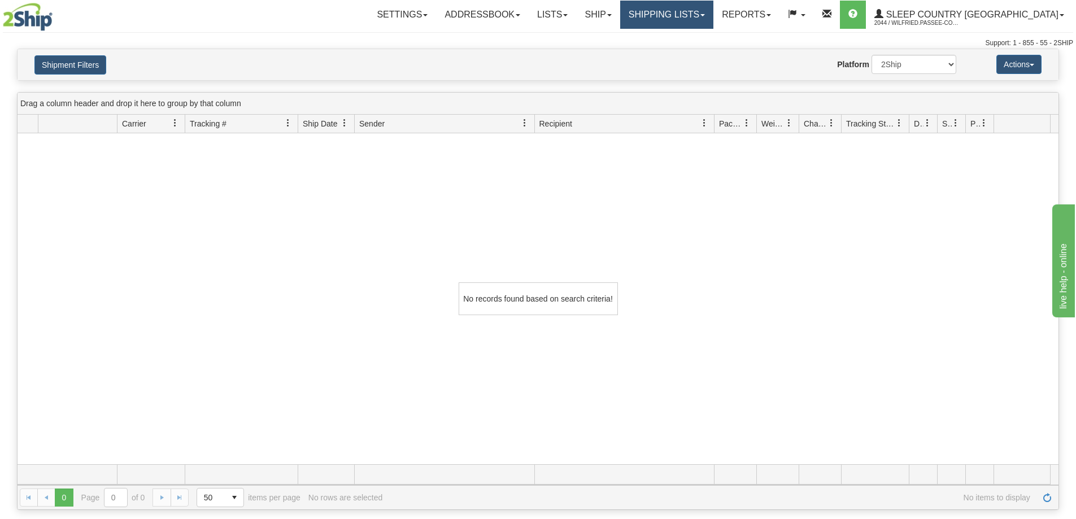
click at [706, 16] on link "Shipping lists" at bounding box center [666, 15] width 93 height 28
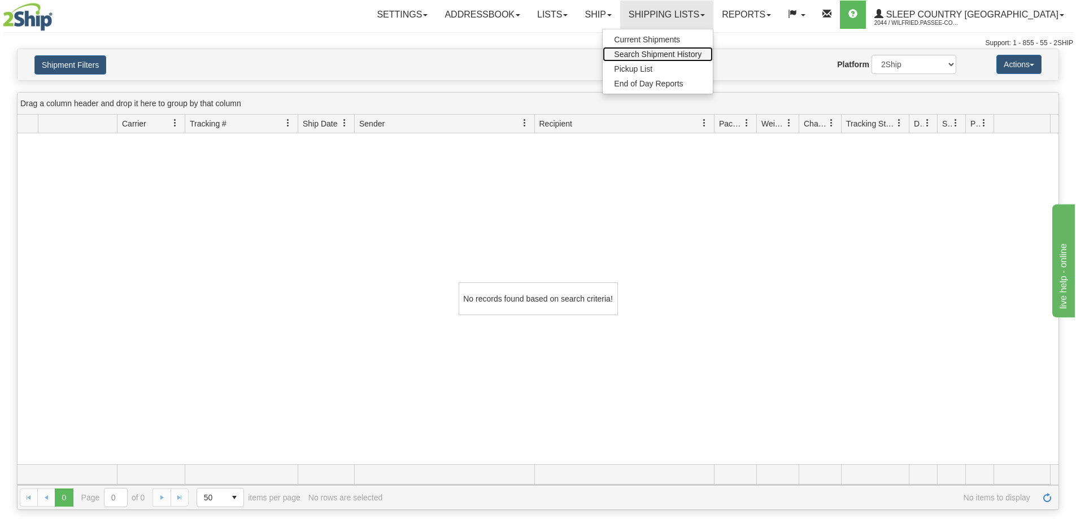
drag, startPoint x: 709, startPoint y: 54, endPoint x: 697, endPoint y: 64, distance: 15.6
click at [702, 56] on span "Search Shipment History" at bounding box center [658, 54] width 88 height 9
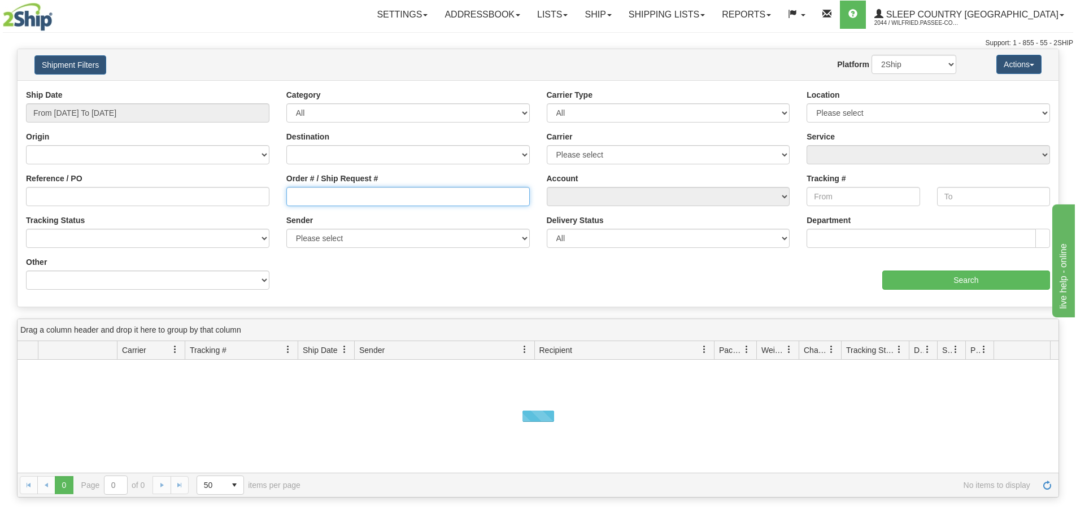
click at [359, 199] on input "Order # / Ship Request #" at bounding box center [408, 196] width 244 height 19
paste input "9002I166860"
type input "9002I166860"
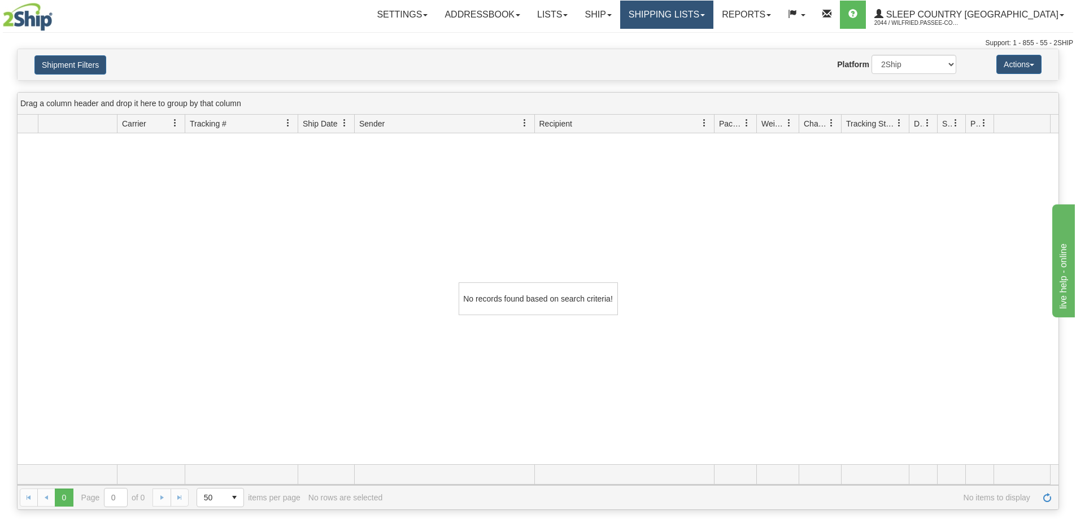
click at [702, 19] on link "Shipping lists" at bounding box center [666, 15] width 93 height 28
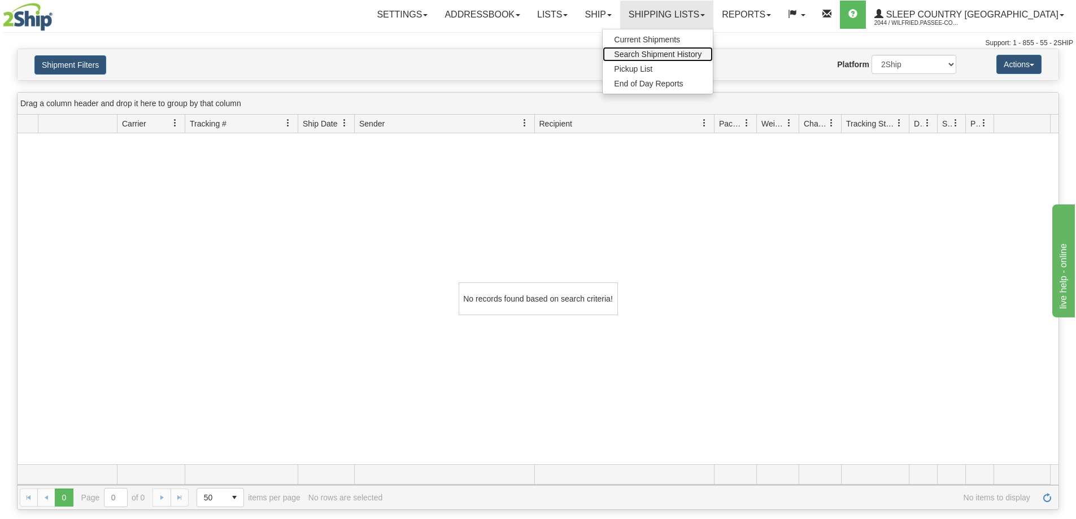
drag, startPoint x: 710, startPoint y: 51, endPoint x: 629, endPoint y: 72, distance: 83.6
click at [702, 51] on span "Search Shipment History" at bounding box center [658, 54] width 88 height 9
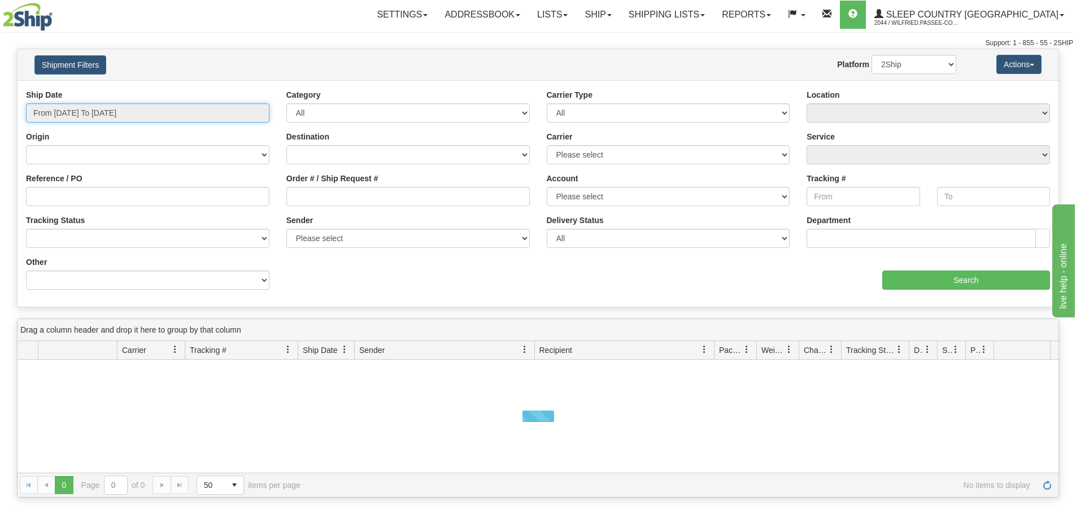
click at [92, 105] on input "From [DATE] To [DATE]" at bounding box center [148, 112] width 244 height 19
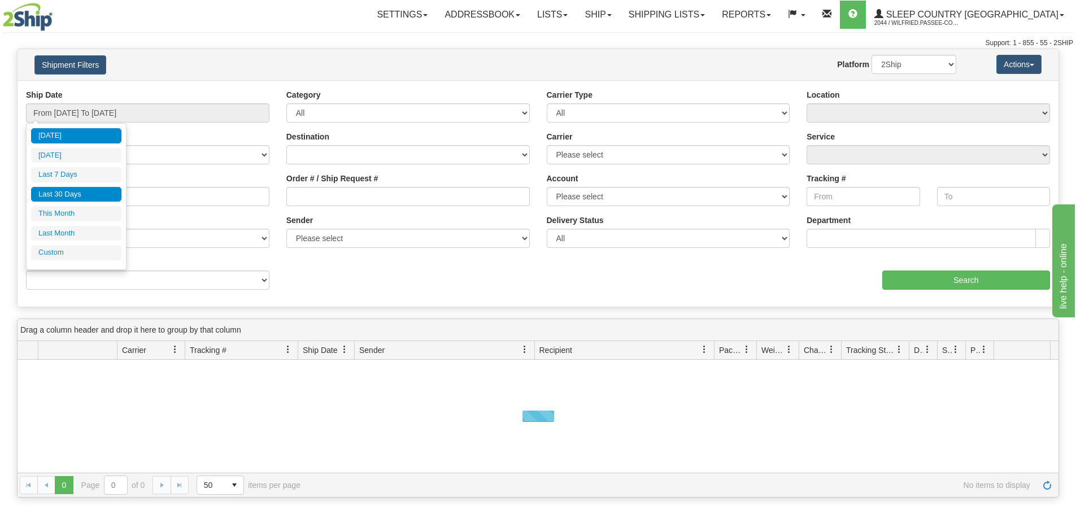
drag, startPoint x: 73, startPoint y: 192, endPoint x: 285, endPoint y: 219, distance: 213.6
click at [74, 192] on li "Last 30 Days" at bounding box center [76, 194] width 90 height 15
type input "From [DATE] To [DATE]"
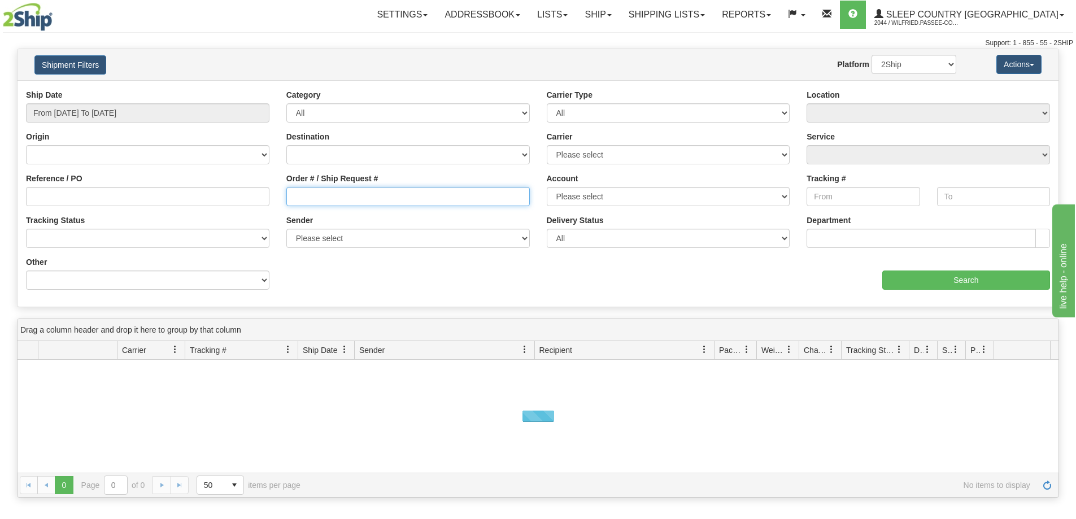
click at [315, 192] on input "Order # / Ship Request #" at bounding box center [408, 196] width 244 height 19
paste input "9000I161188"
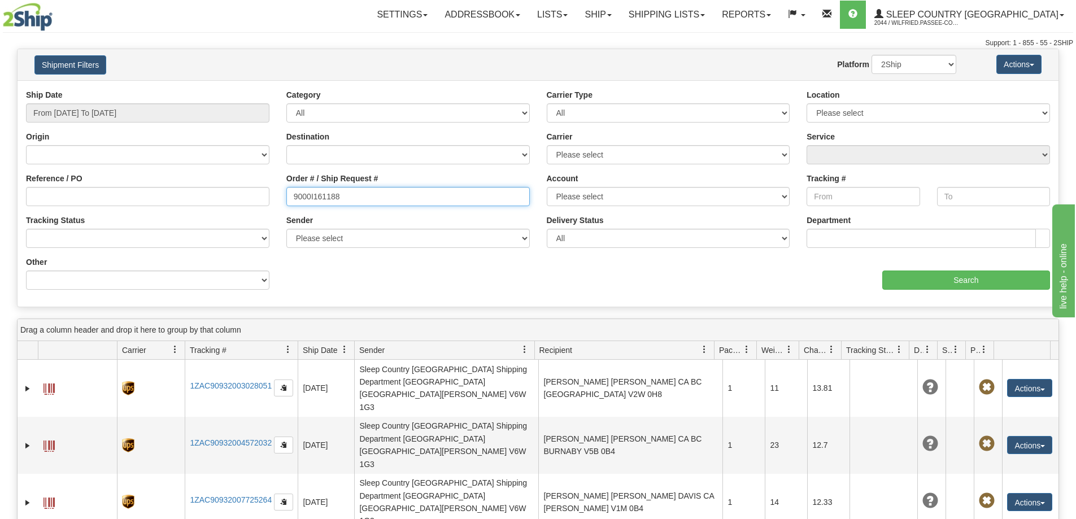
type input "9000I161188"
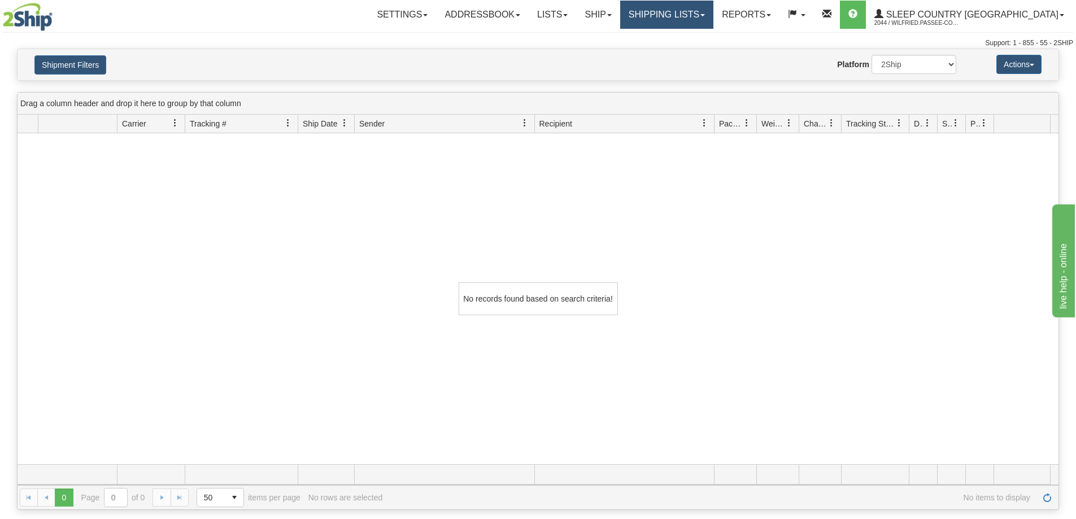
drag, startPoint x: 702, startPoint y: 16, endPoint x: 703, endPoint y: 34, distance: 17.6
click at [702, 17] on link "Shipping lists" at bounding box center [666, 15] width 93 height 28
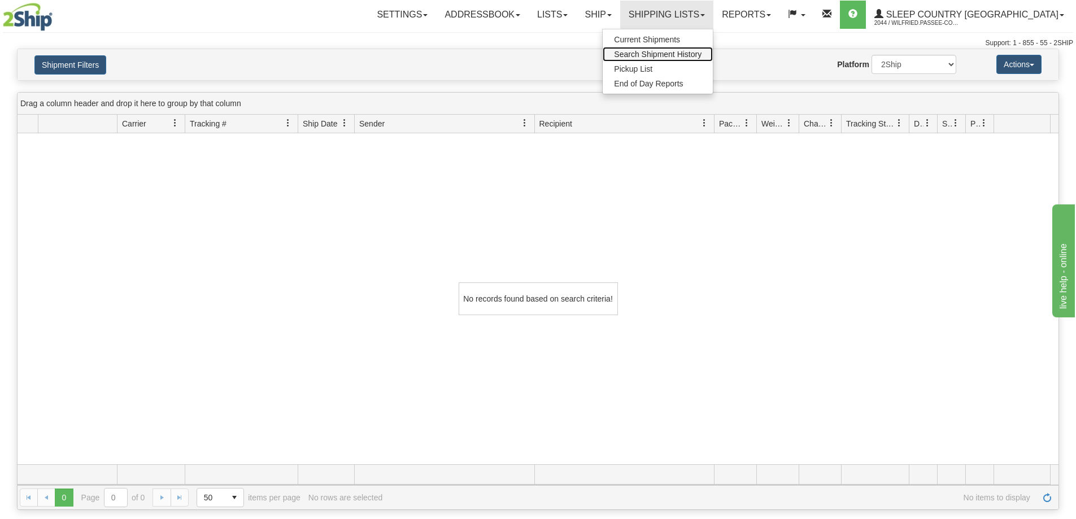
click at [702, 56] on span "Search Shipment History" at bounding box center [658, 54] width 88 height 9
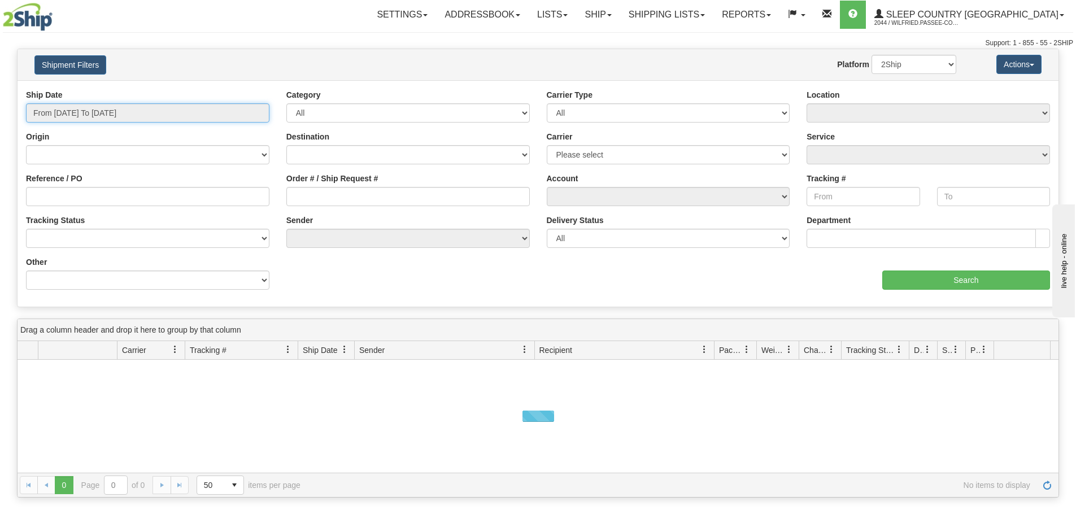
click at [103, 110] on input "From [DATE] To [DATE]" at bounding box center [148, 112] width 244 height 19
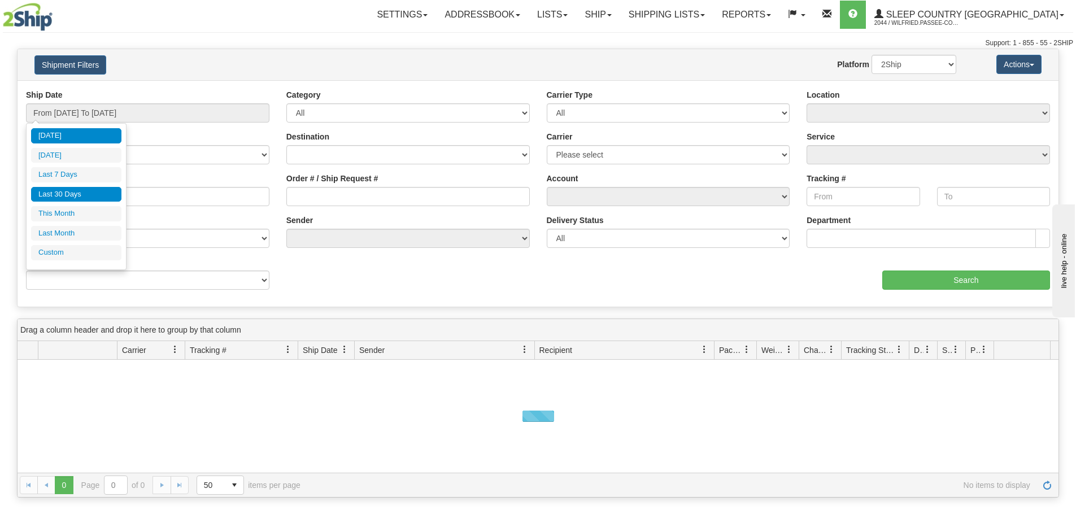
click at [84, 190] on li "Last 30 Days" at bounding box center [76, 194] width 90 height 15
type input "From [DATE] To [DATE]"
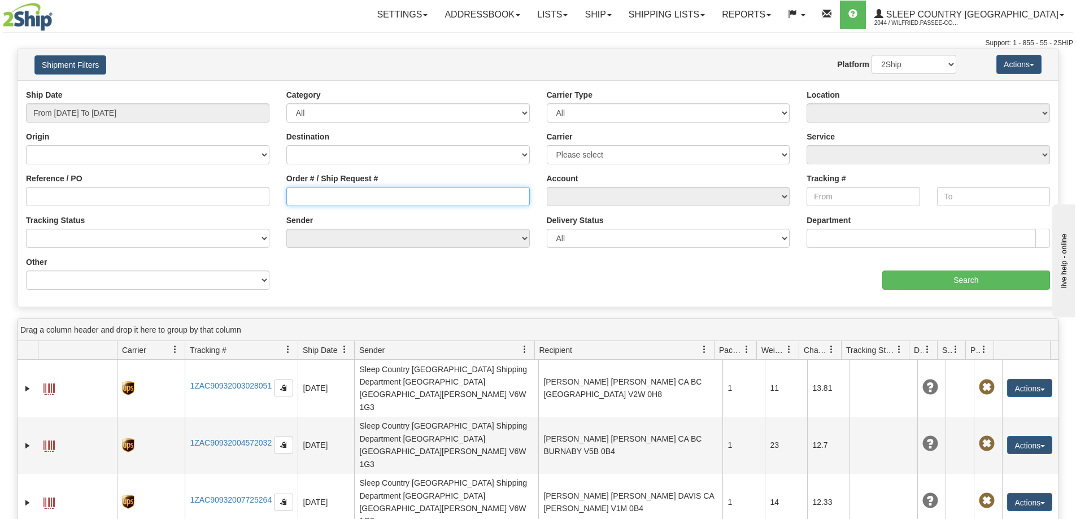
drag, startPoint x: 308, startPoint y: 189, endPoint x: 322, endPoint y: 195, distance: 14.9
click at [307, 190] on input "Order # / Ship Request #" at bounding box center [408, 196] width 244 height 19
paste input "9000I156271"
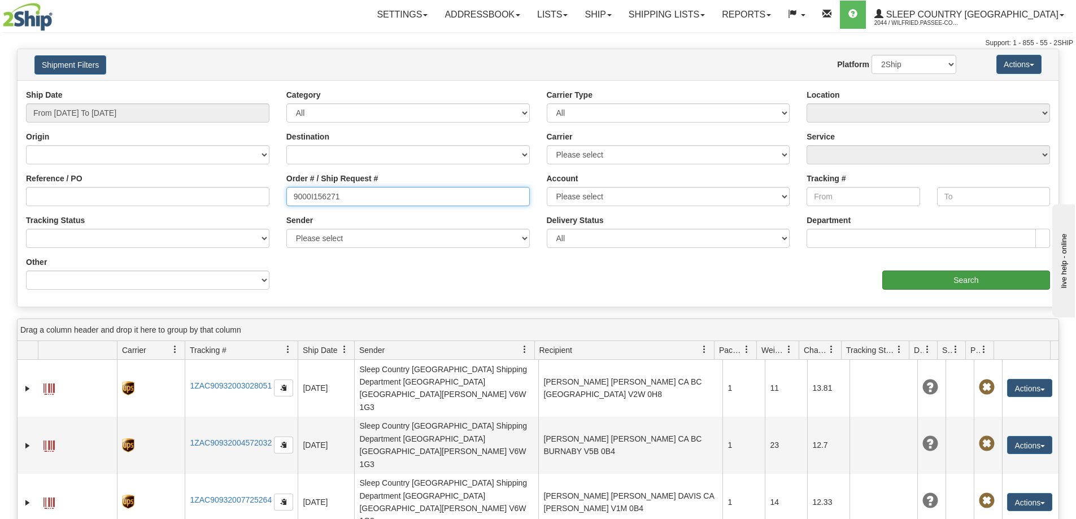
type input "9000I156271"
click at [905, 282] on input "Search" at bounding box center [967, 280] width 168 height 19
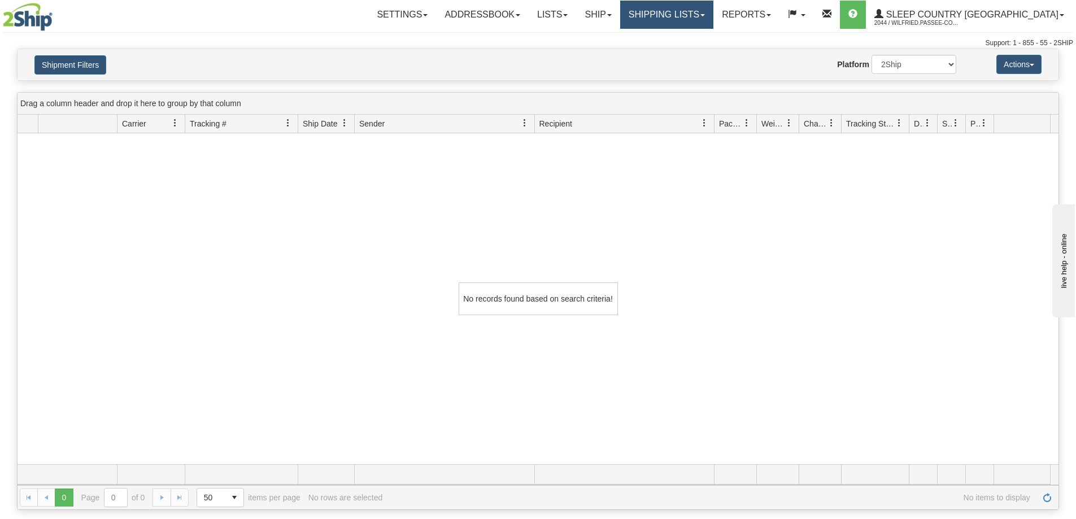
click at [714, 20] on link "Shipping lists" at bounding box center [666, 15] width 93 height 28
